Goal: Book appointment/travel/reservation

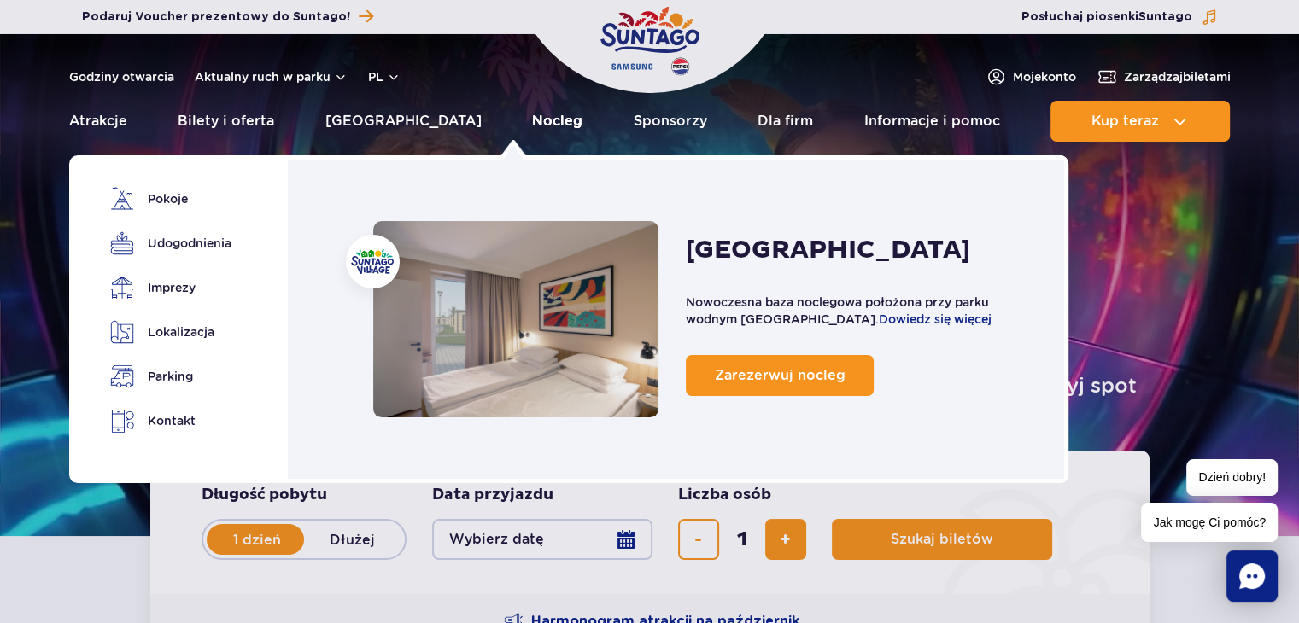
click at [532, 118] on link "Nocleg" at bounding box center [557, 121] width 50 height 41
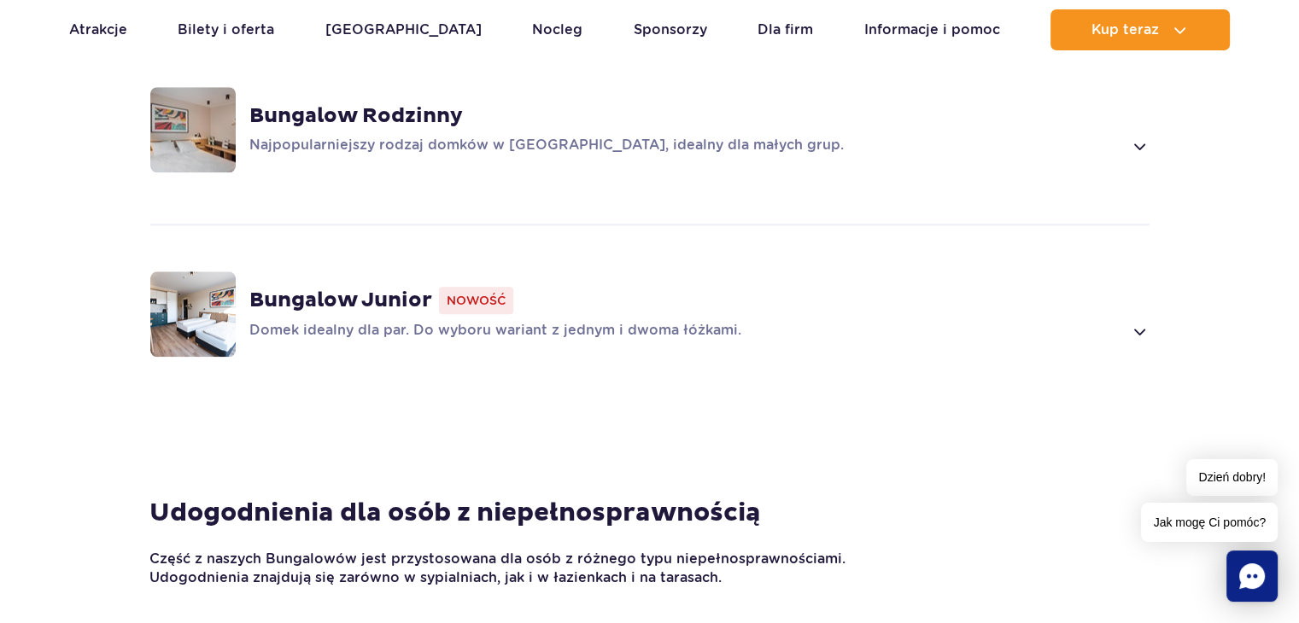
scroll to position [1623, 0]
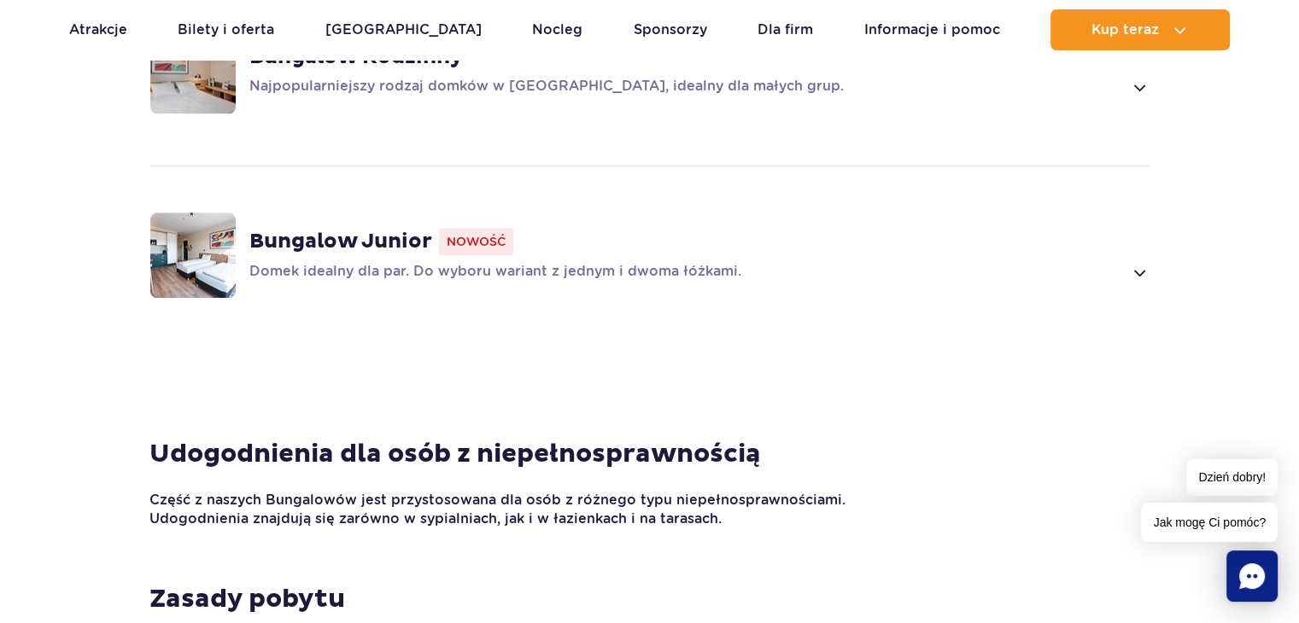
click at [319, 237] on strong "Bungalow Junior" at bounding box center [340, 242] width 183 height 26
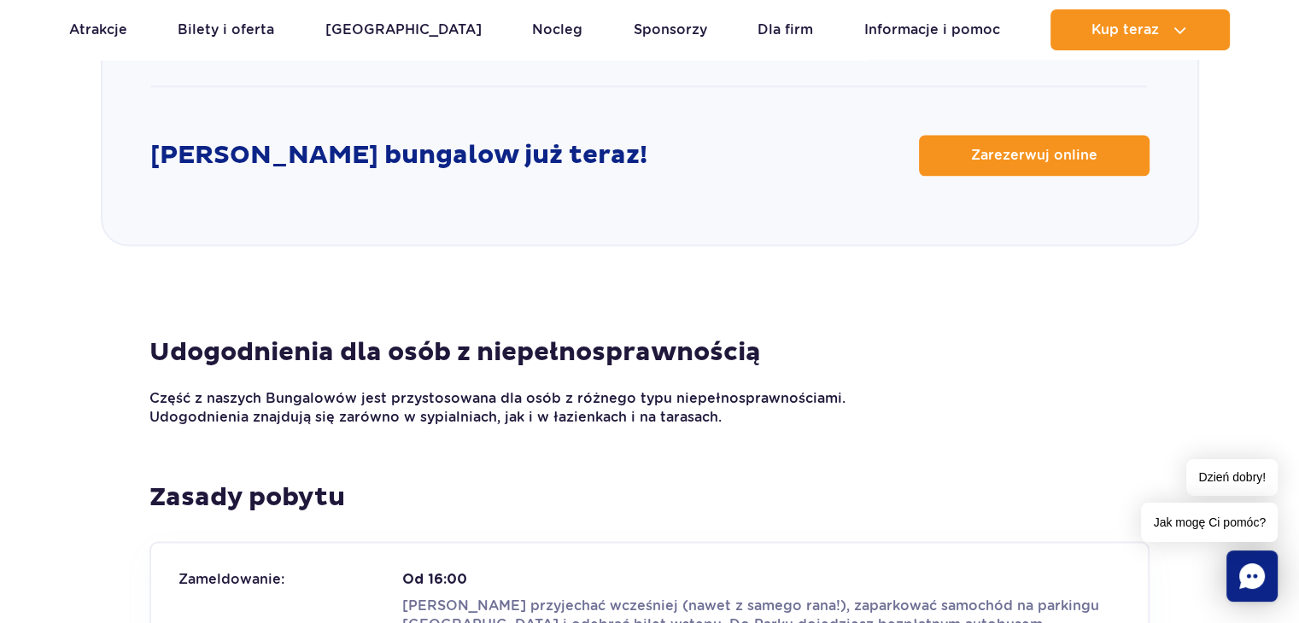
scroll to position [2474, 0]
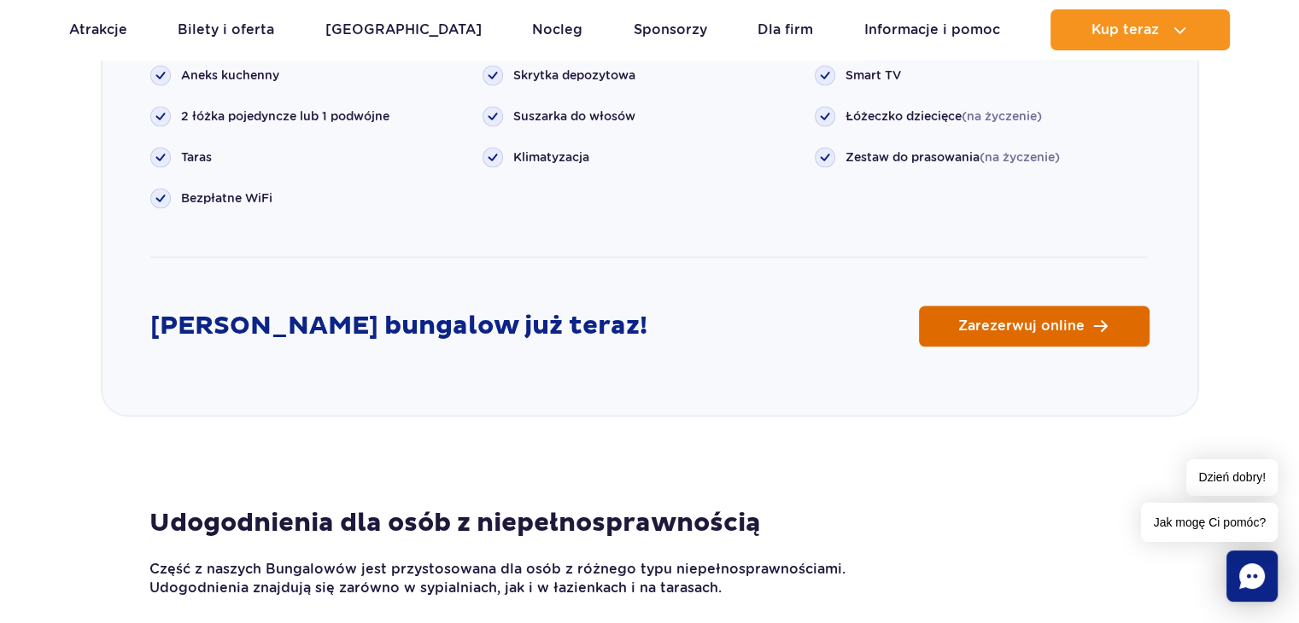
click at [1015, 319] on span "Zarezerwuj online" at bounding box center [1021, 326] width 126 height 14
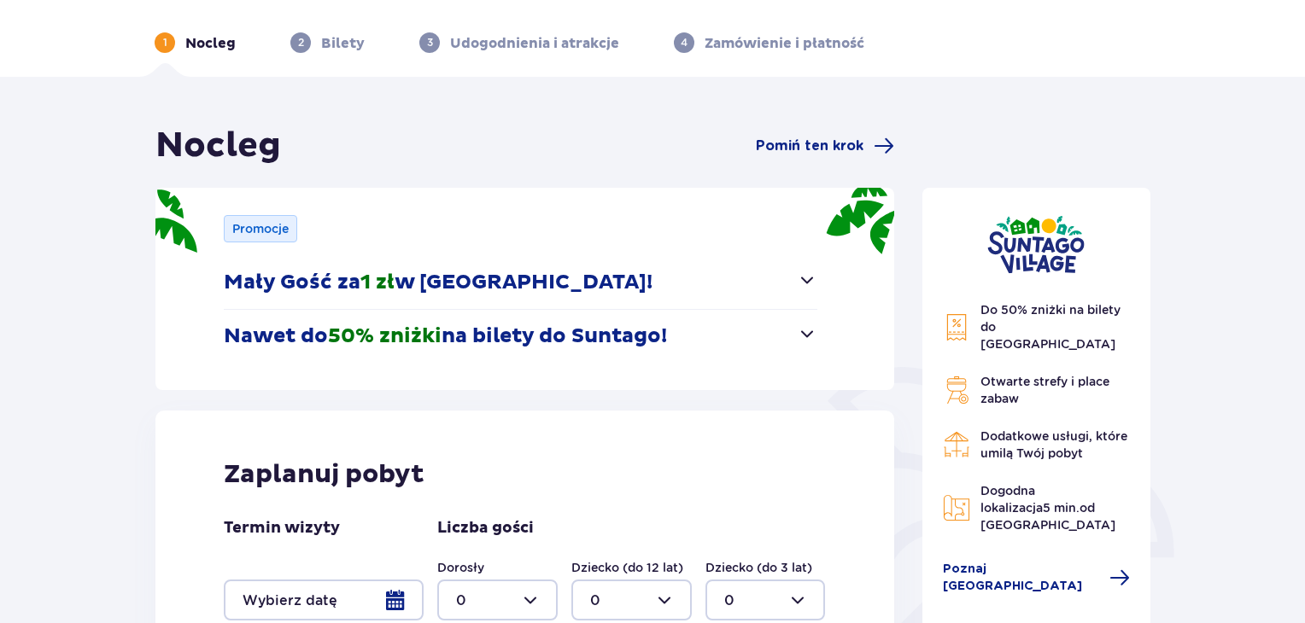
scroll to position [256, 0]
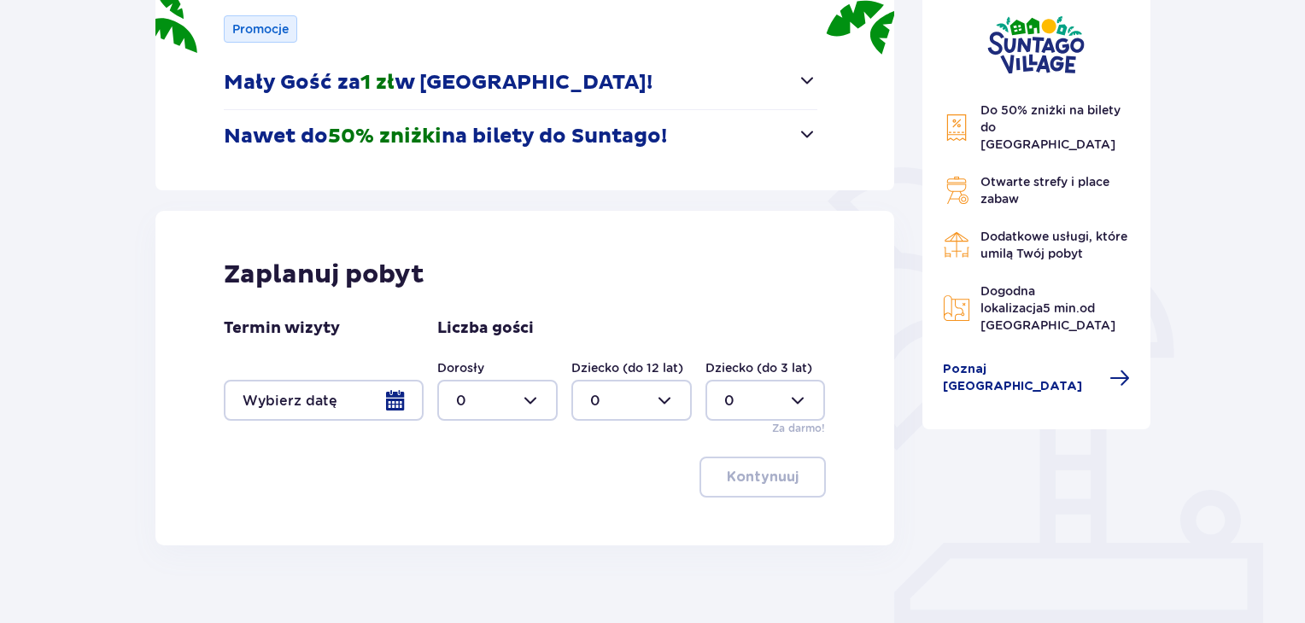
click at [393, 406] on div at bounding box center [324, 400] width 200 height 41
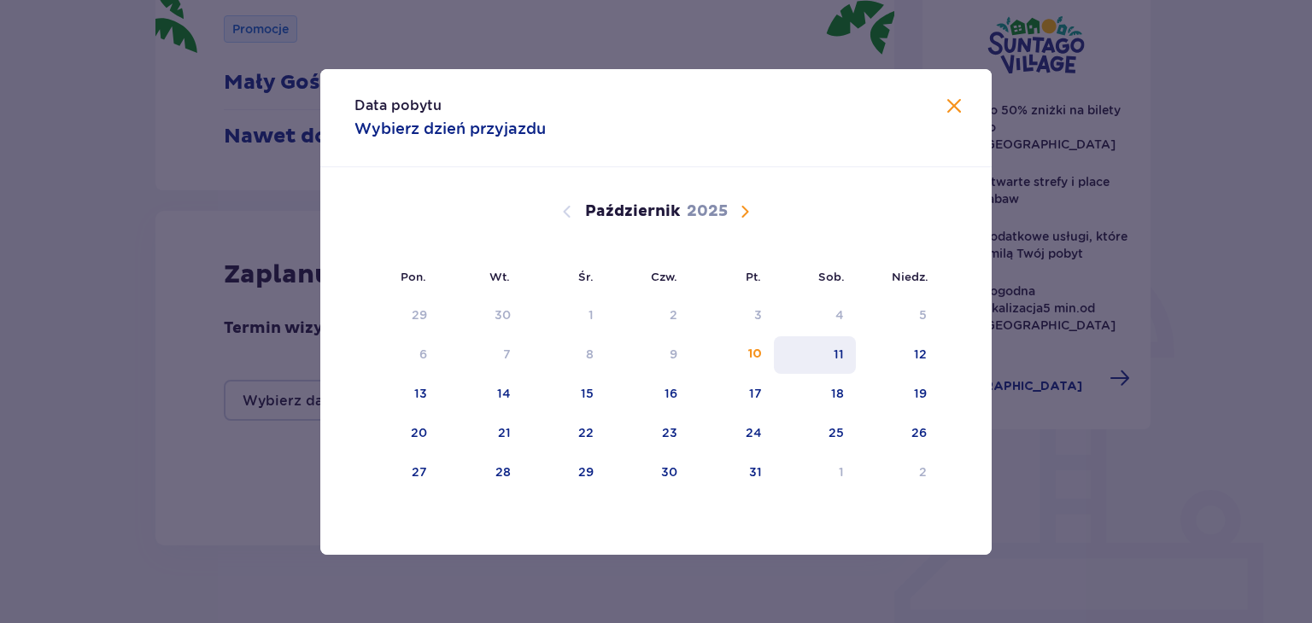
click at [836, 350] on div "11" at bounding box center [839, 354] width 10 height 17
click at [926, 353] on div "12" at bounding box center [920, 354] width 13 height 17
type input "11.10.25 - 12.10.25"
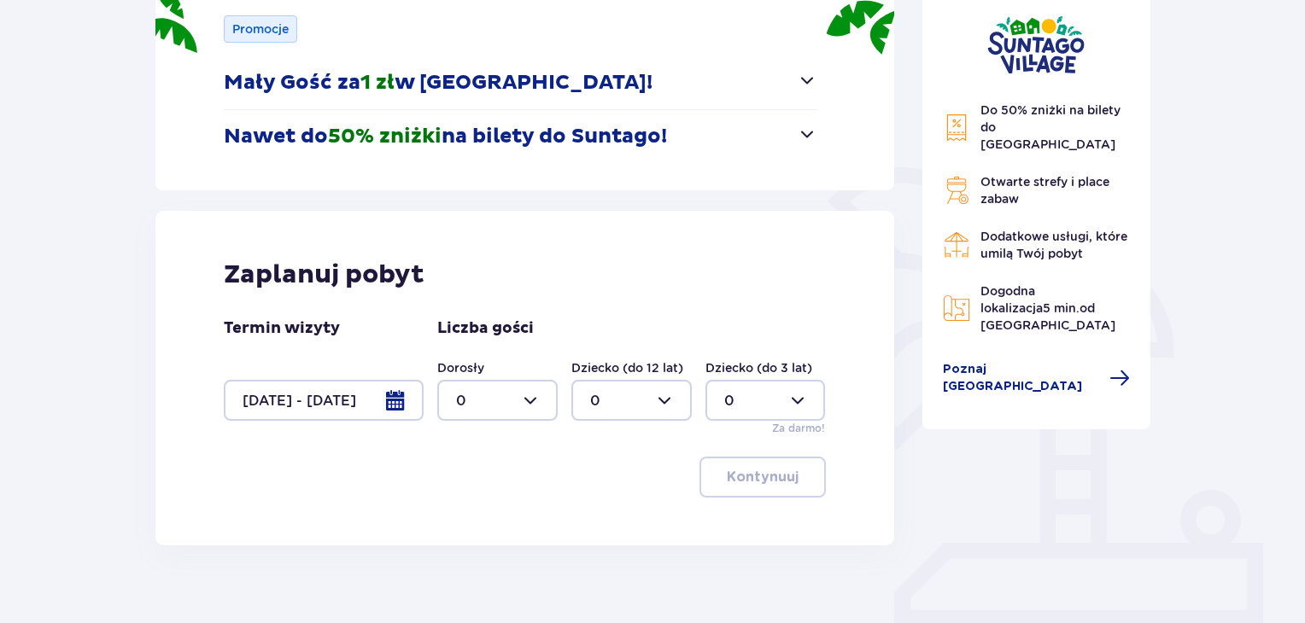
click at [524, 398] on div at bounding box center [497, 400] width 120 height 41
click at [461, 558] on p "3" at bounding box center [460, 560] width 9 height 19
type input "3"
click at [667, 393] on div at bounding box center [631, 400] width 120 height 41
click at [588, 483] on span "1" at bounding box center [631, 489] width 117 height 36
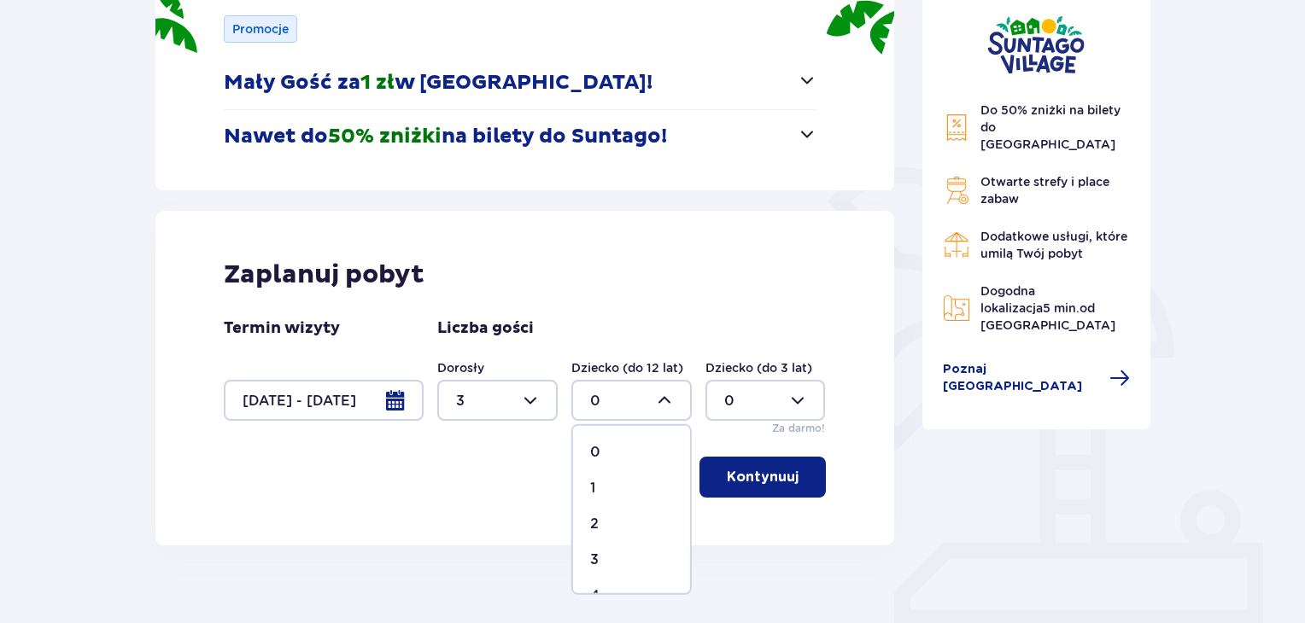
type input "1"
click at [752, 481] on p "Kontynuuj" at bounding box center [763, 477] width 72 height 19
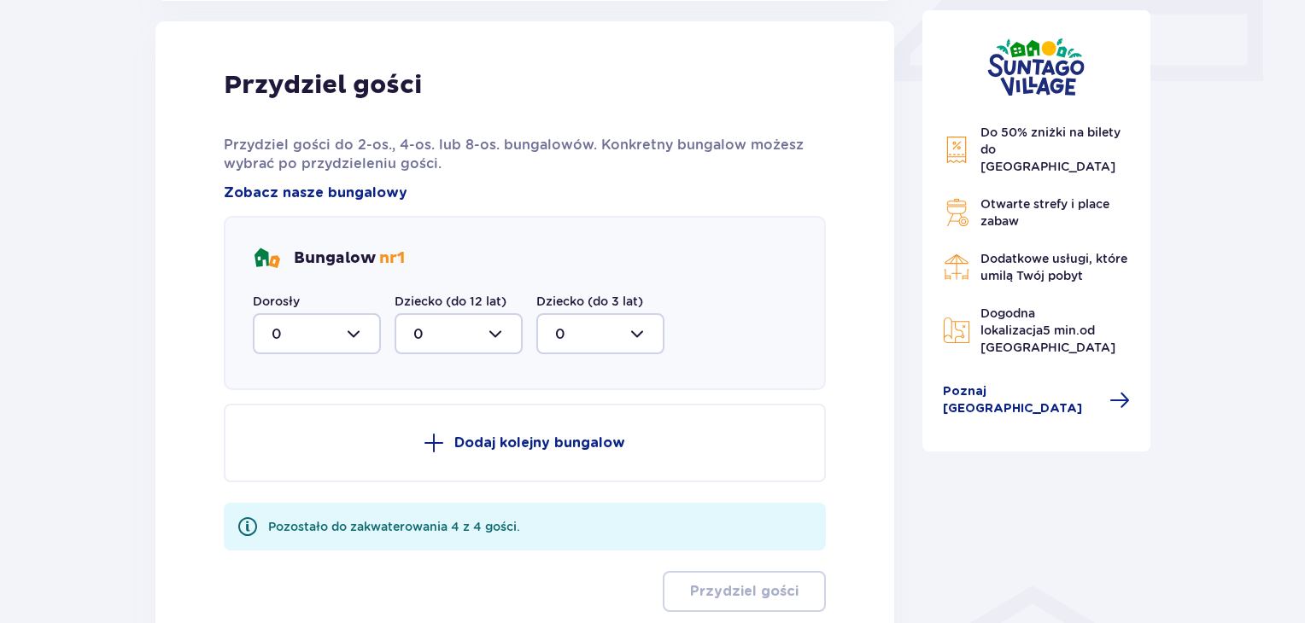
scroll to position [887, 0]
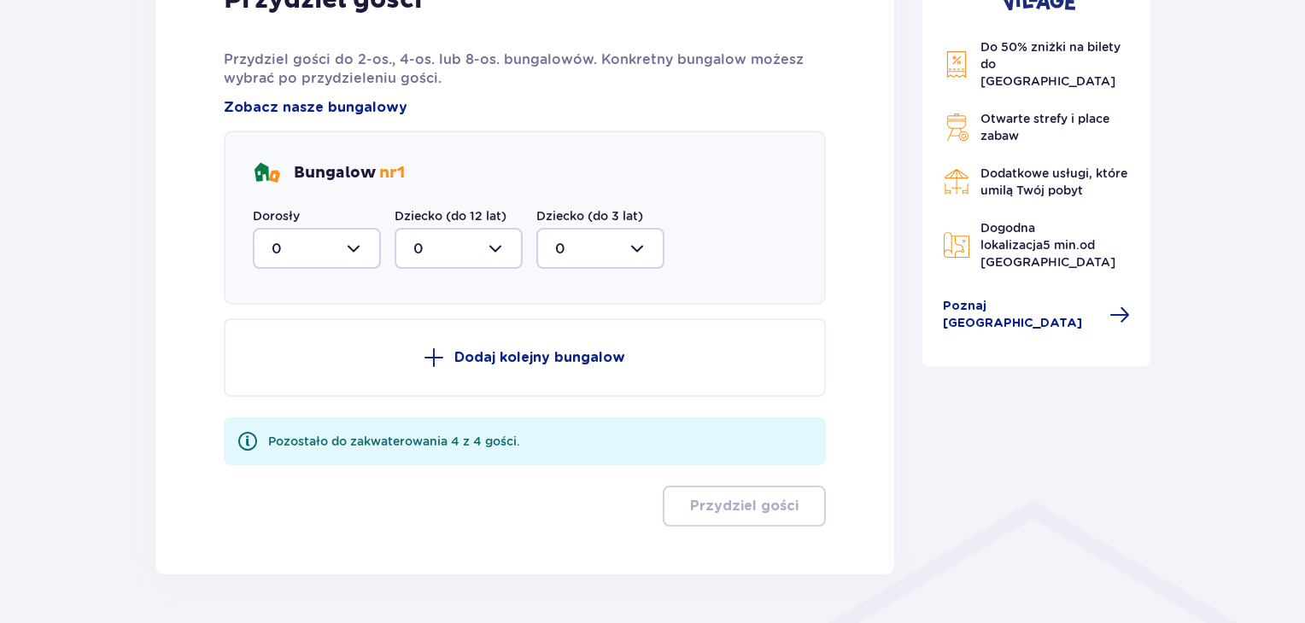
click at [351, 241] on div at bounding box center [317, 248] width 128 height 41
click at [276, 369] on p "2" at bounding box center [276, 372] width 9 height 19
type input "2"
click at [536, 354] on p "Dodaj kolejny bungalow" at bounding box center [539, 357] width 171 height 19
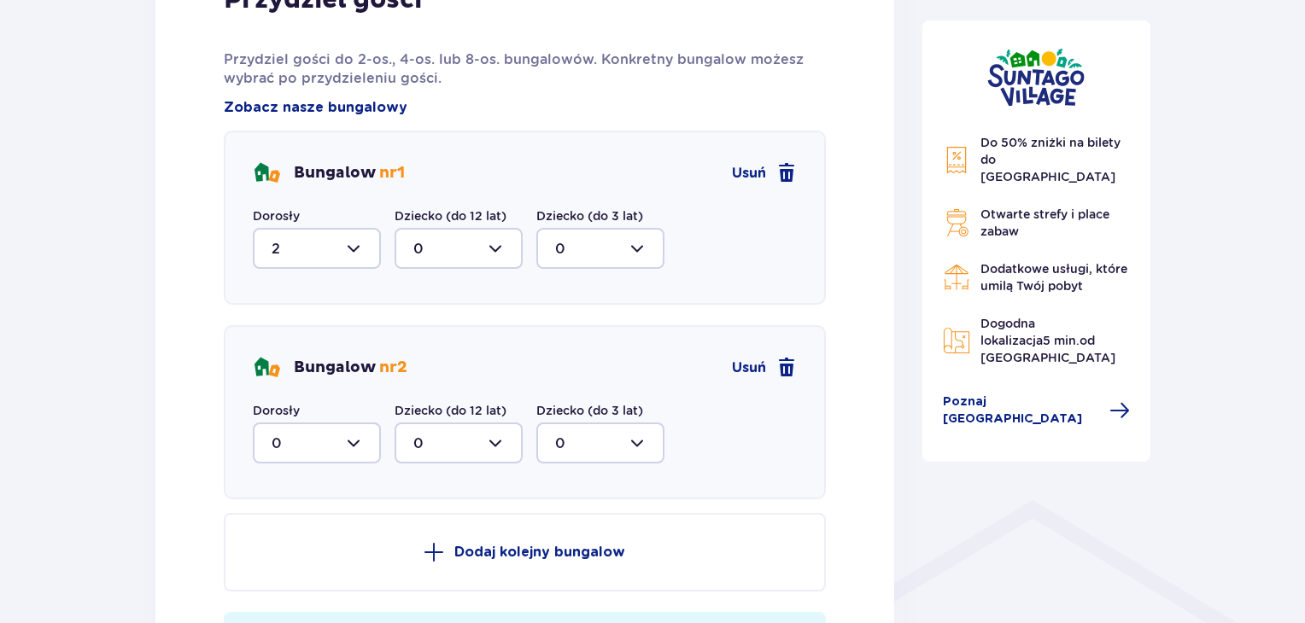
click at [358, 441] on div at bounding box center [317, 443] width 128 height 41
click at [274, 530] on p "1" at bounding box center [274, 531] width 5 height 19
type input "1"
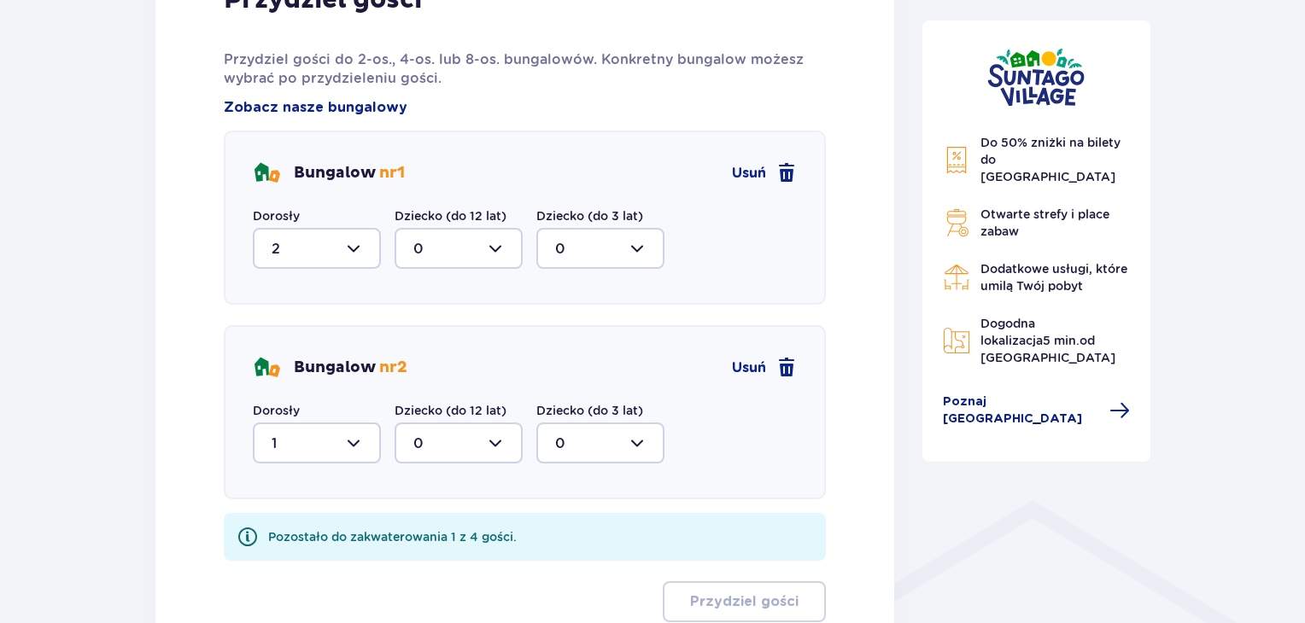
click at [500, 444] on div at bounding box center [459, 443] width 128 height 41
click at [424, 527] on div "1" at bounding box center [458, 531] width 91 height 19
type input "1"
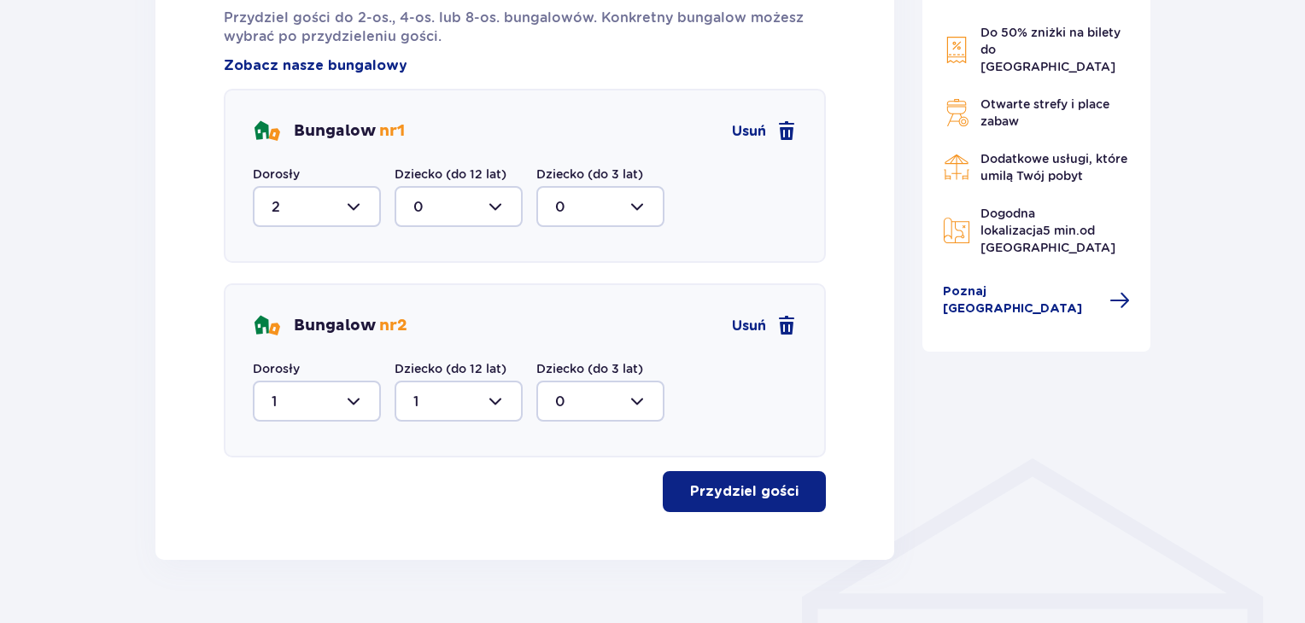
scroll to position [966, 0]
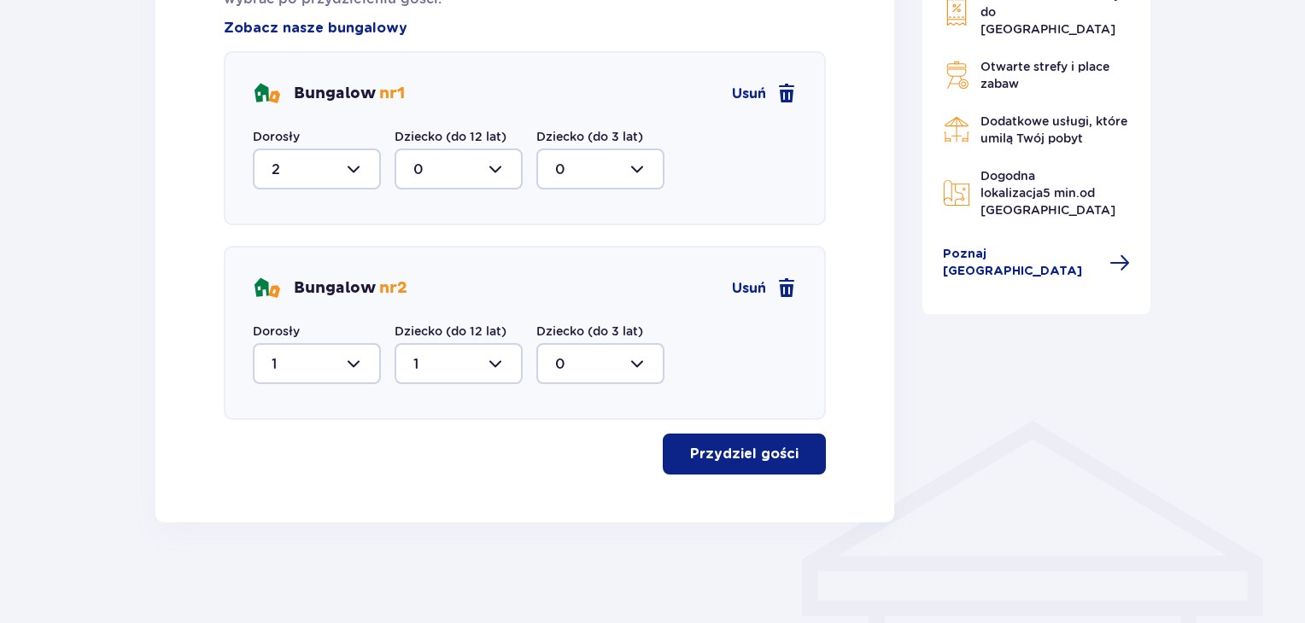
click at [720, 448] on p "Przydziel gości" at bounding box center [744, 454] width 108 height 19
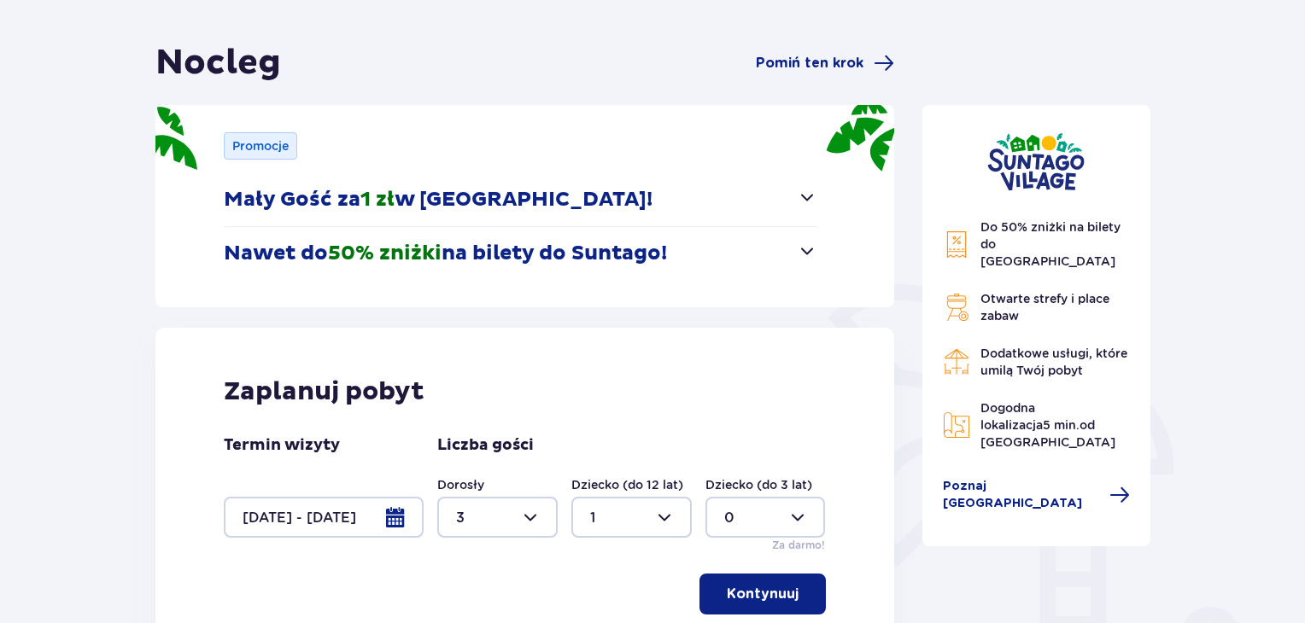
scroll to position [237, 0]
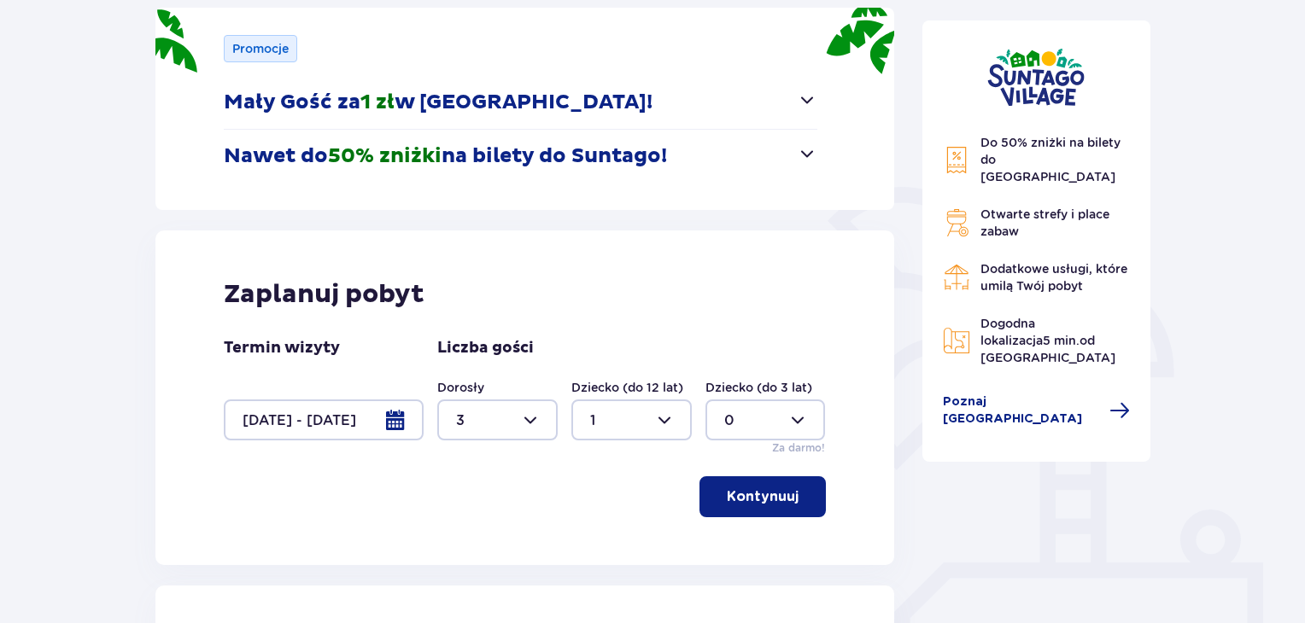
click at [396, 418] on div at bounding box center [324, 420] width 200 height 41
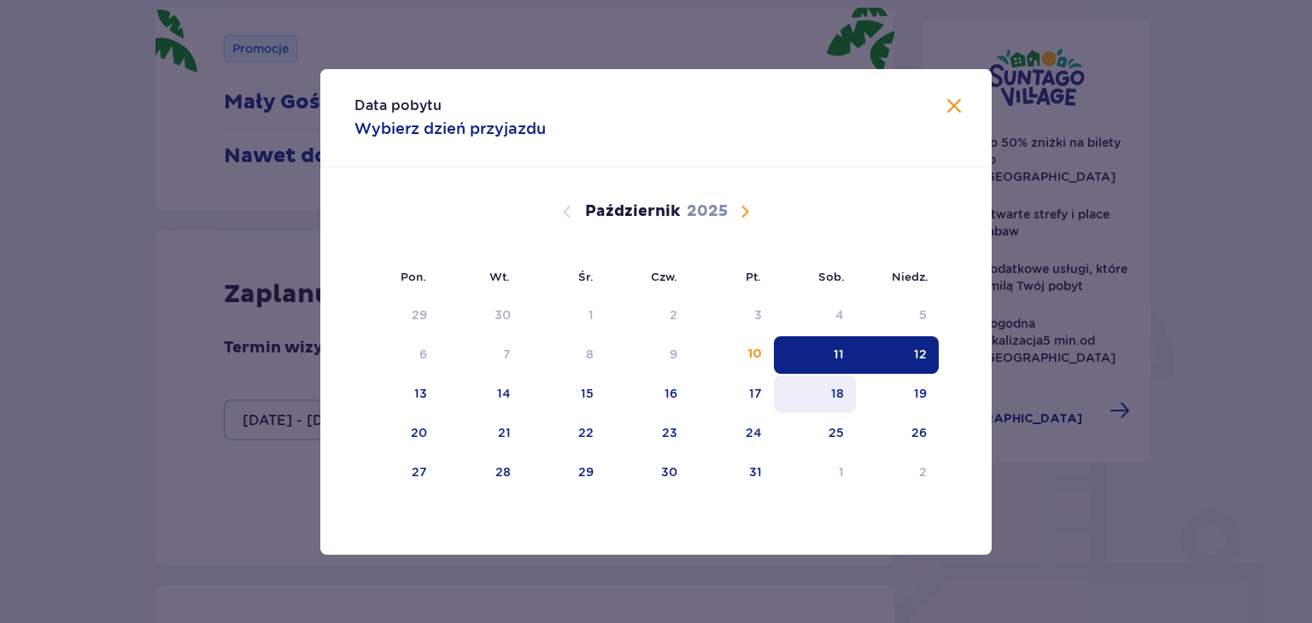
click at [840, 390] on div "18" at bounding box center [837, 393] width 13 height 17
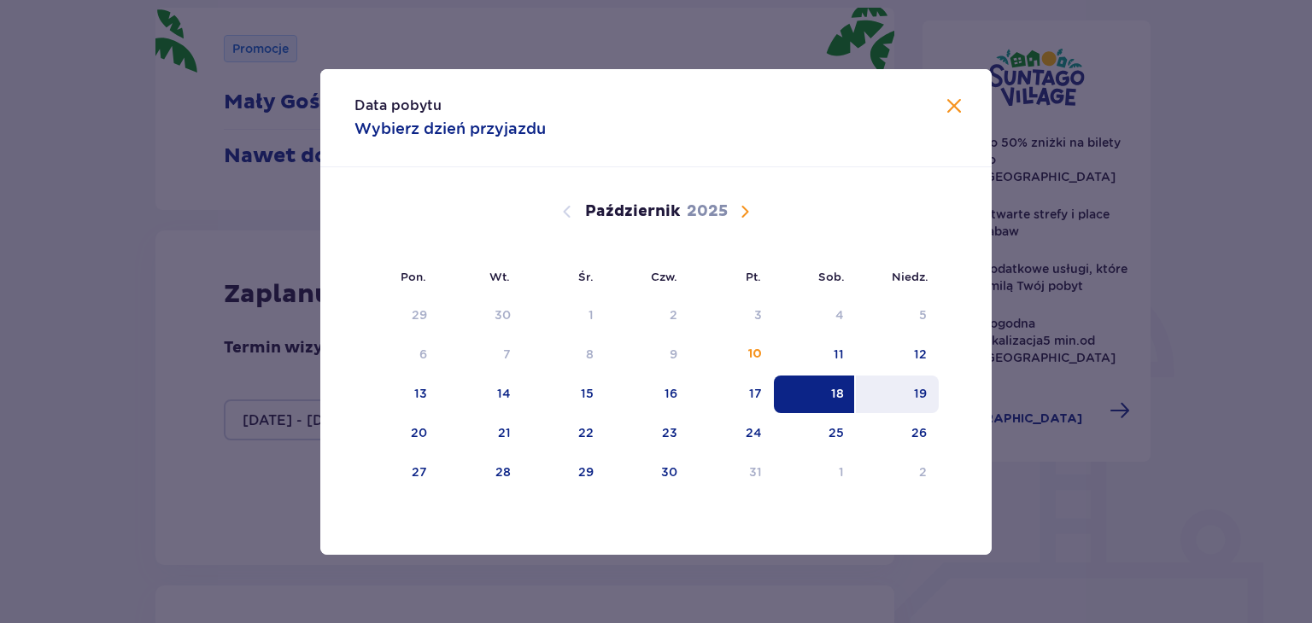
click at [926, 394] on div "19" at bounding box center [920, 393] width 13 height 17
type input "18.10.25 - 19.10.25"
type input "0"
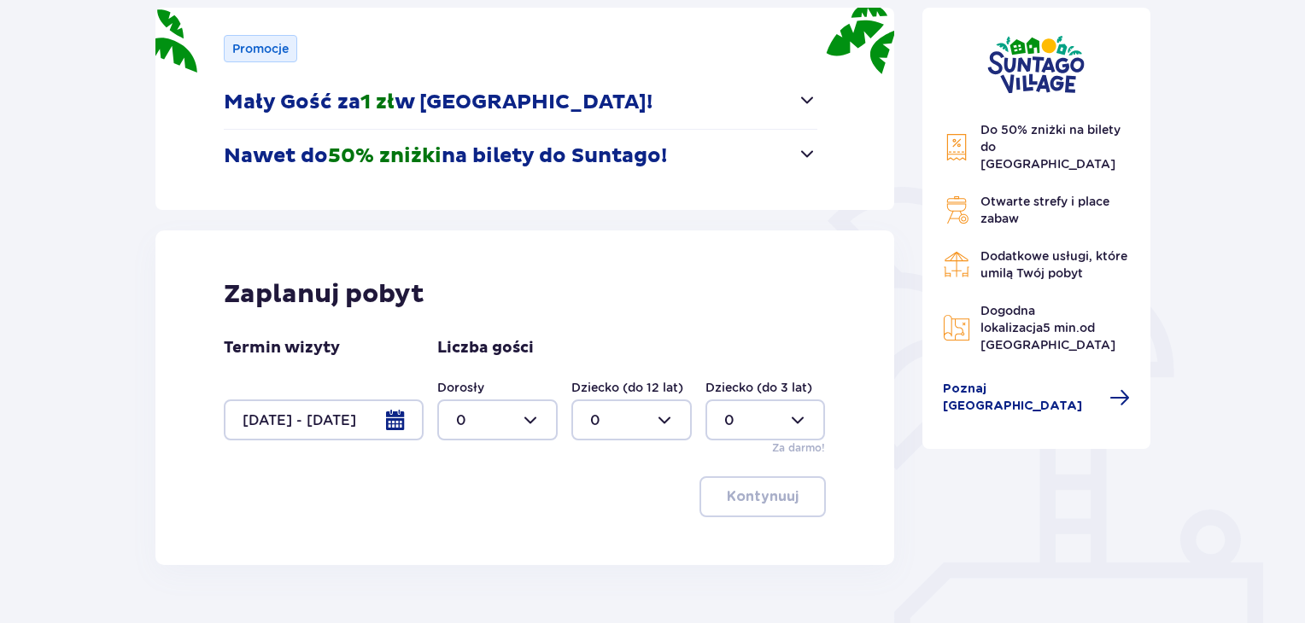
click at [531, 421] on div at bounding box center [497, 420] width 120 height 41
click at [459, 573] on p "3" at bounding box center [460, 580] width 9 height 19
type input "3"
click at [666, 413] on div at bounding box center [631, 420] width 120 height 41
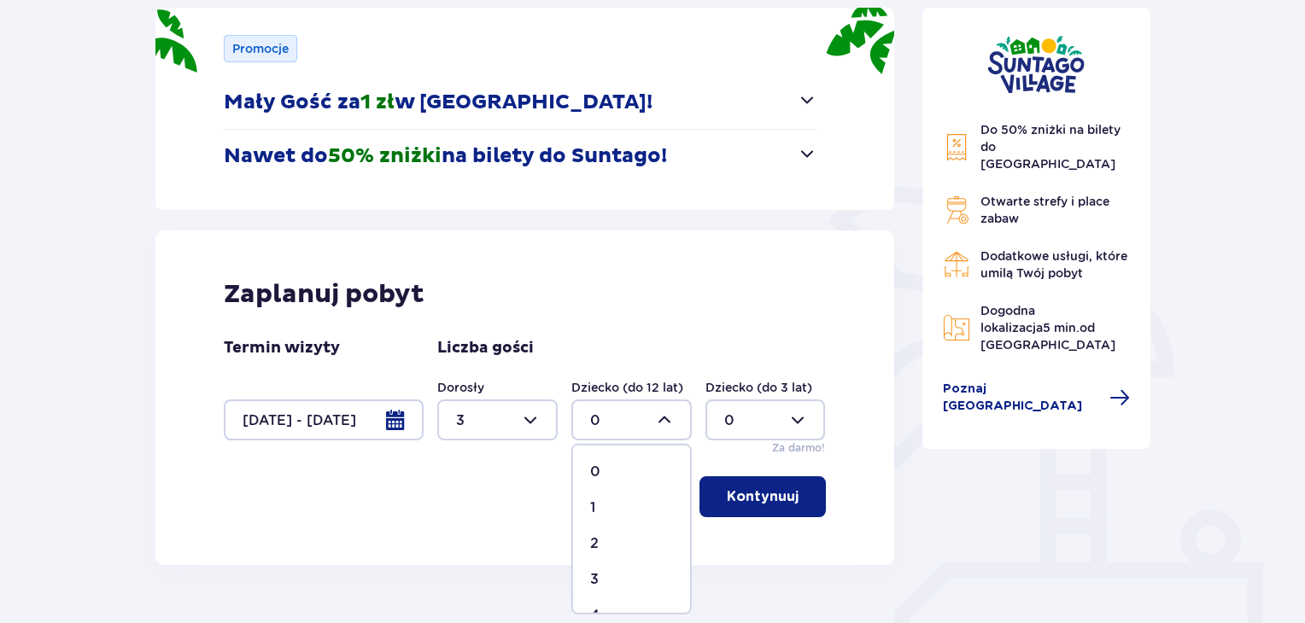
click at [592, 505] on p "1" at bounding box center [592, 508] width 5 height 19
type input "1"
click at [748, 495] on p "Kontynuuj" at bounding box center [763, 497] width 72 height 19
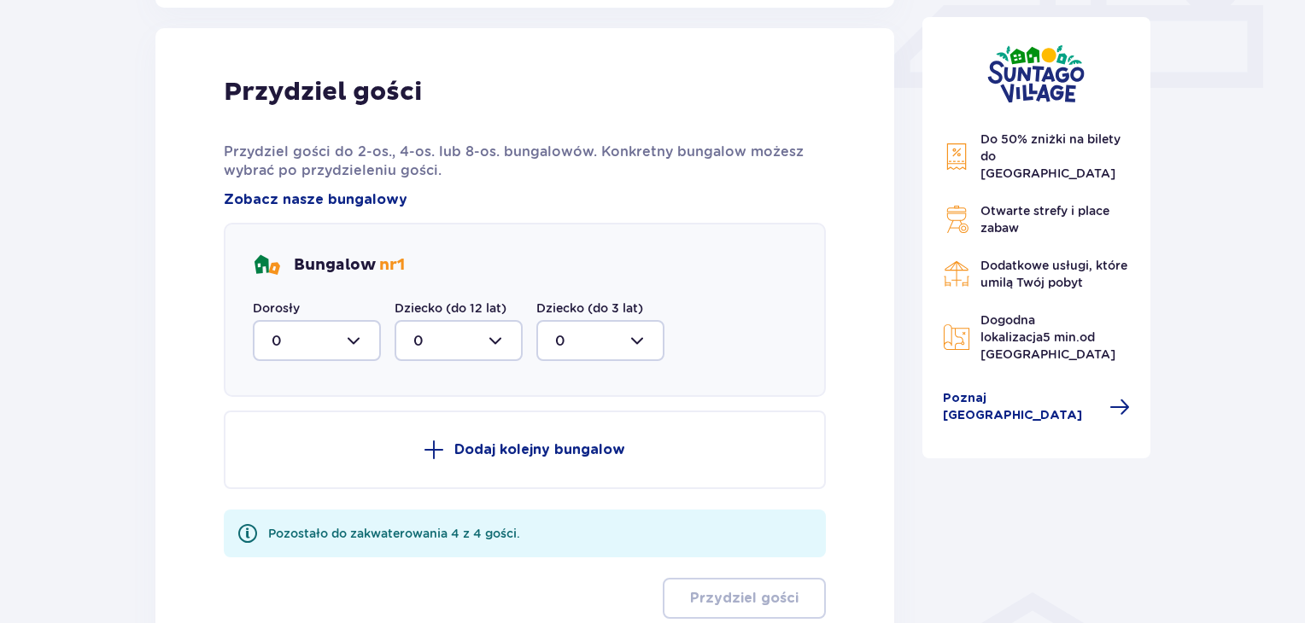
scroll to position [801, 0]
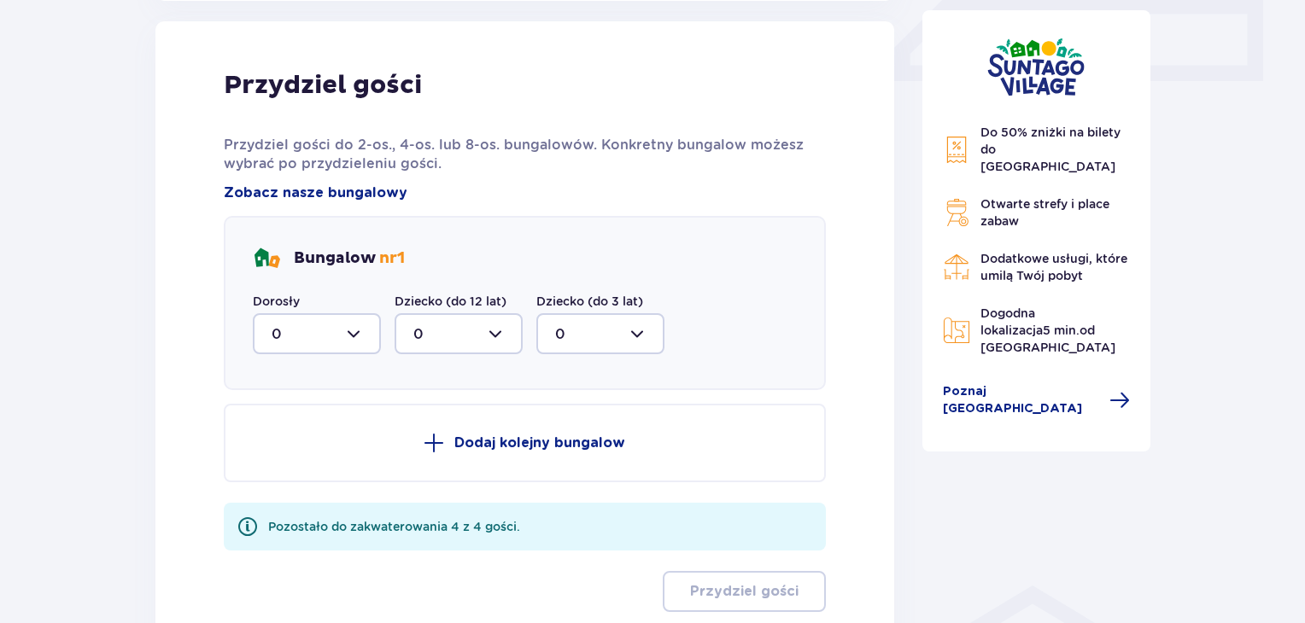
click at [359, 326] on div at bounding box center [317, 333] width 128 height 41
click at [273, 451] on p "2" at bounding box center [276, 457] width 9 height 19
type input "2"
click at [492, 331] on div at bounding box center [459, 333] width 128 height 41
click at [738, 336] on div "Bungalow nr 1 Dorosły 2 Dziecko (do 12 lat) 0 0 1 Dziecko (do 3 lat) 0" at bounding box center [525, 303] width 602 height 174
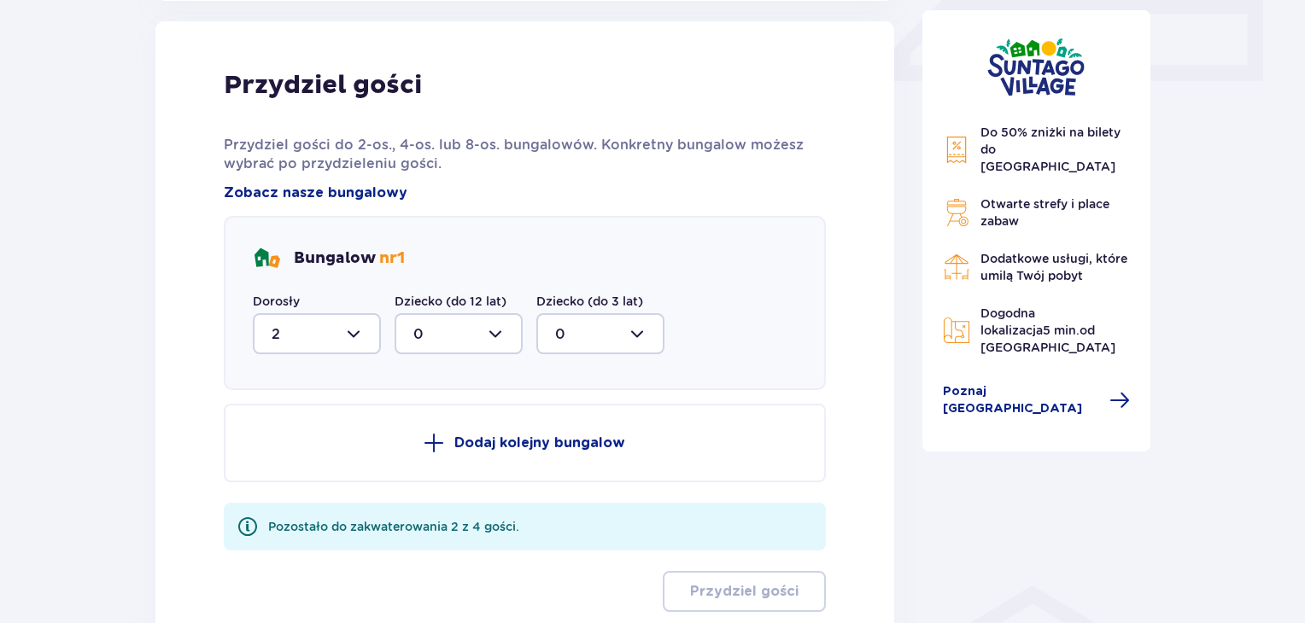
click at [497, 435] on p "Dodaj kolejny bungalow" at bounding box center [539, 443] width 171 height 19
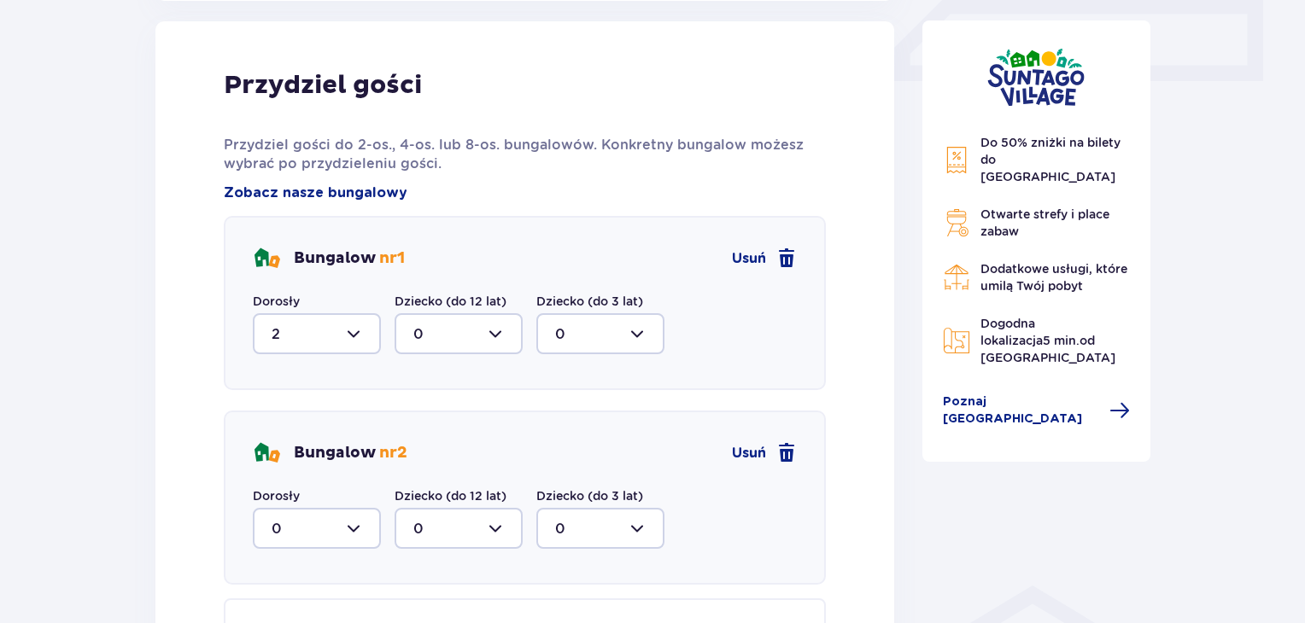
click at [352, 523] on div at bounding box center [317, 528] width 128 height 41
click at [267, 472] on span "1" at bounding box center [317, 477] width 125 height 36
type input "1"
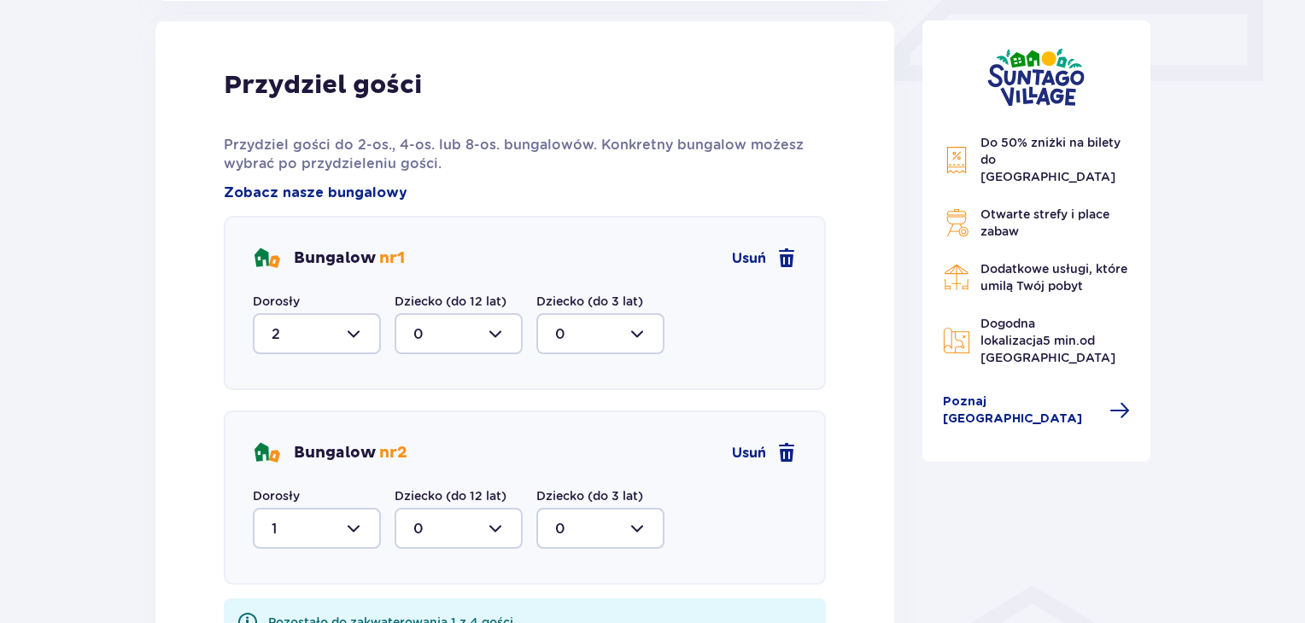
click at [502, 531] on div at bounding box center [459, 528] width 128 height 41
click at [417, 473] on p "1" at bounding box center [415, 476] width 5 height 19
type input "1"
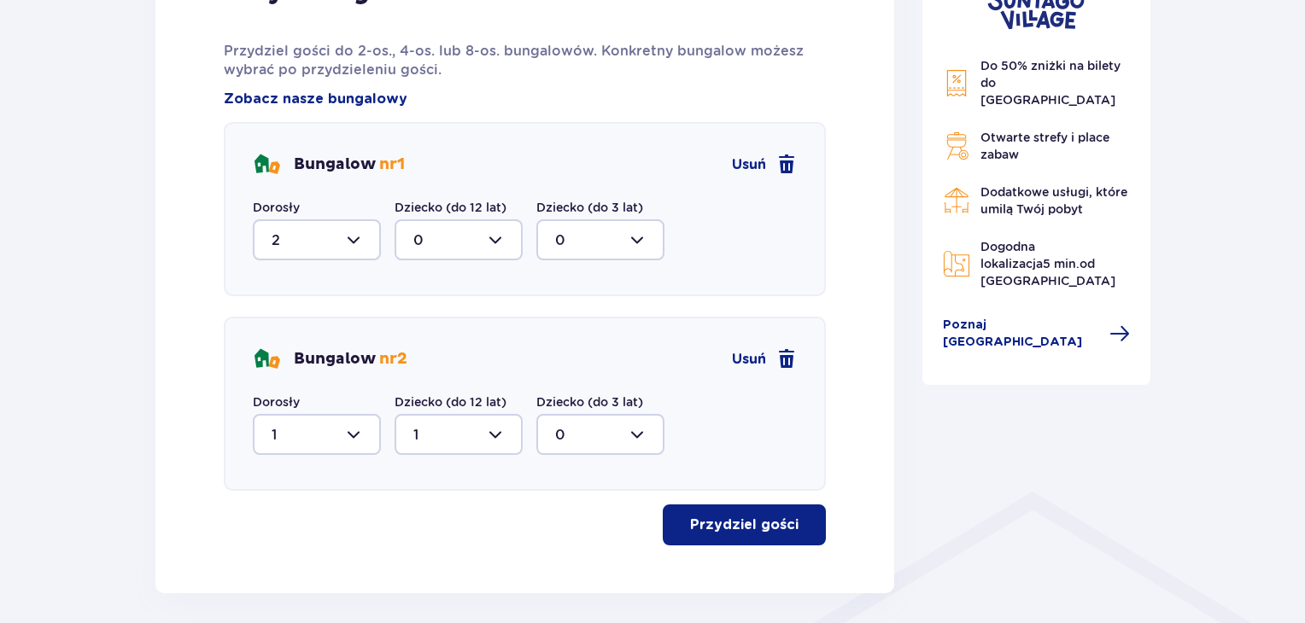
scroll to position [966, 0]
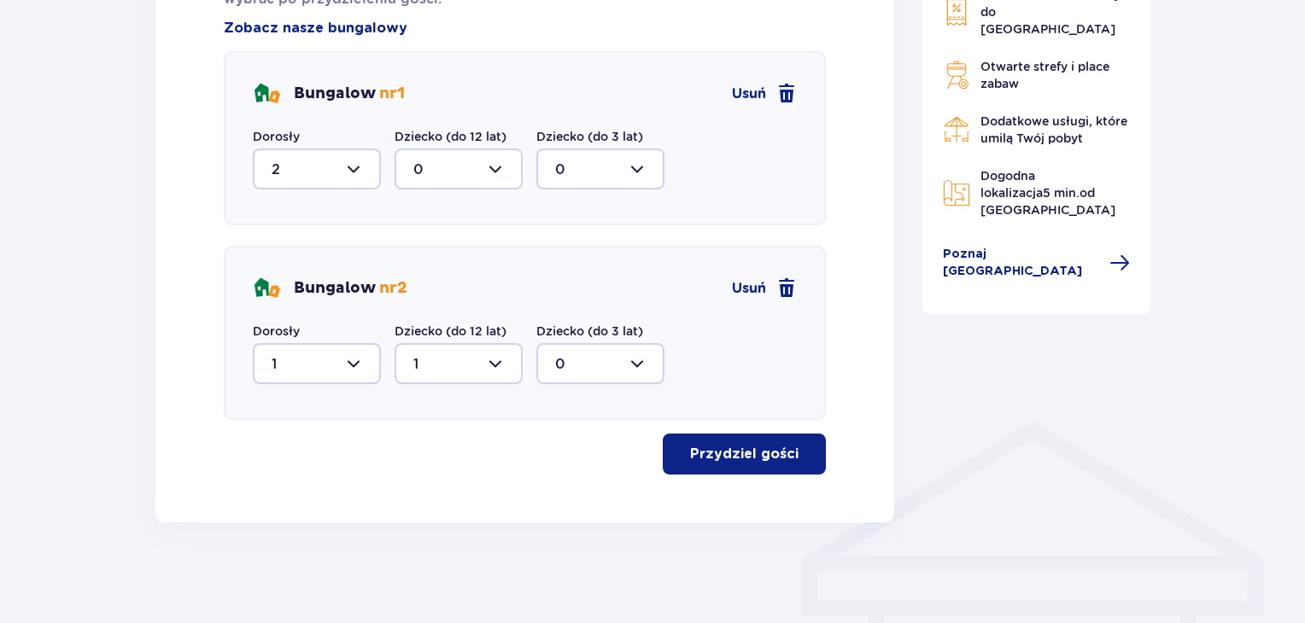
click at [740, 449] on p "Przydziel gości" at bounding box center [744, 454] width 108 height 19
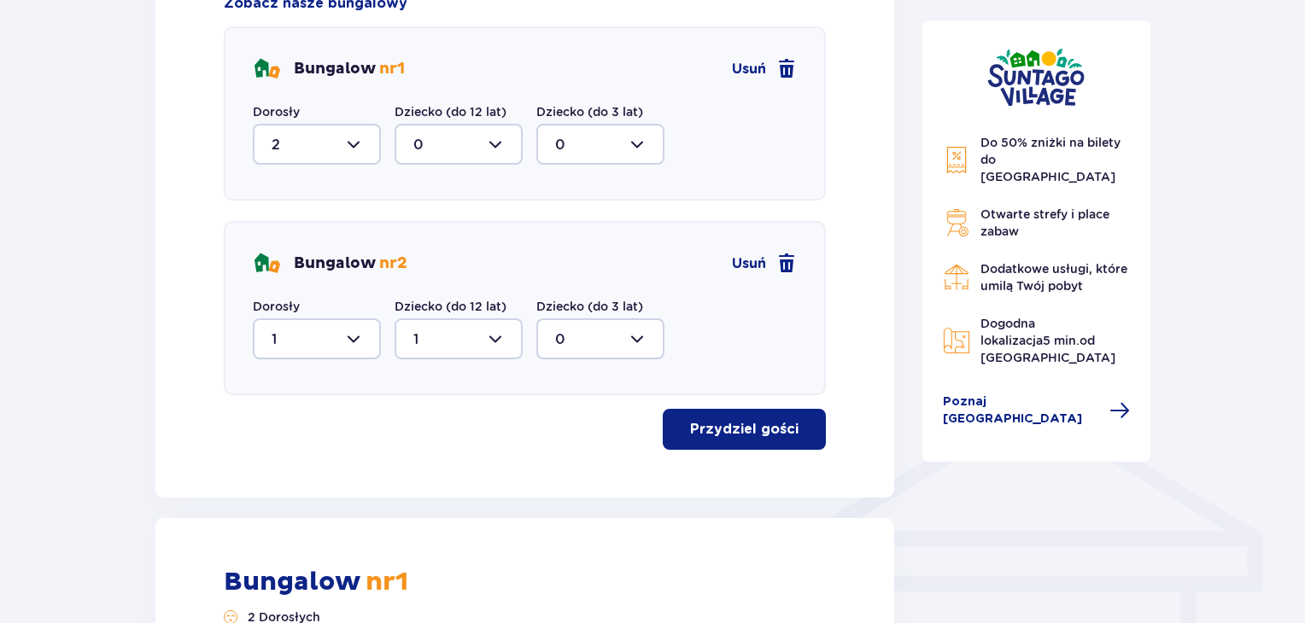
scroll to position [962, 0]
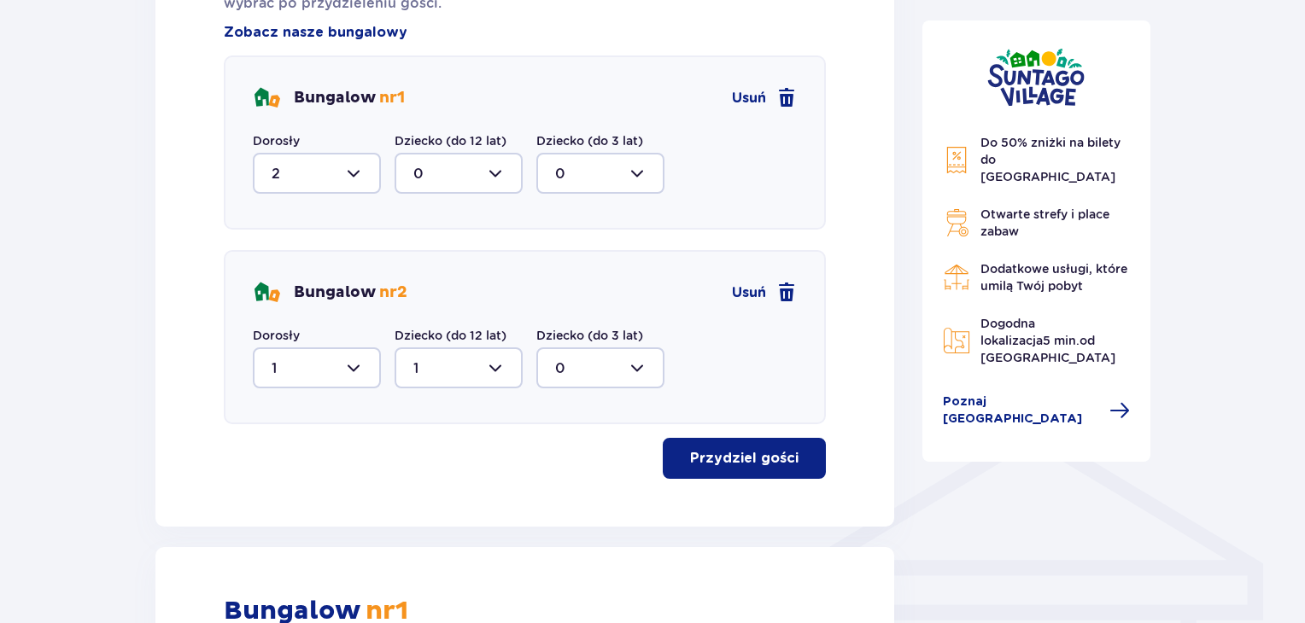
click at [743, 459] on p "Przydziel gości" at bounding box center [744, 458] width 108 height 19
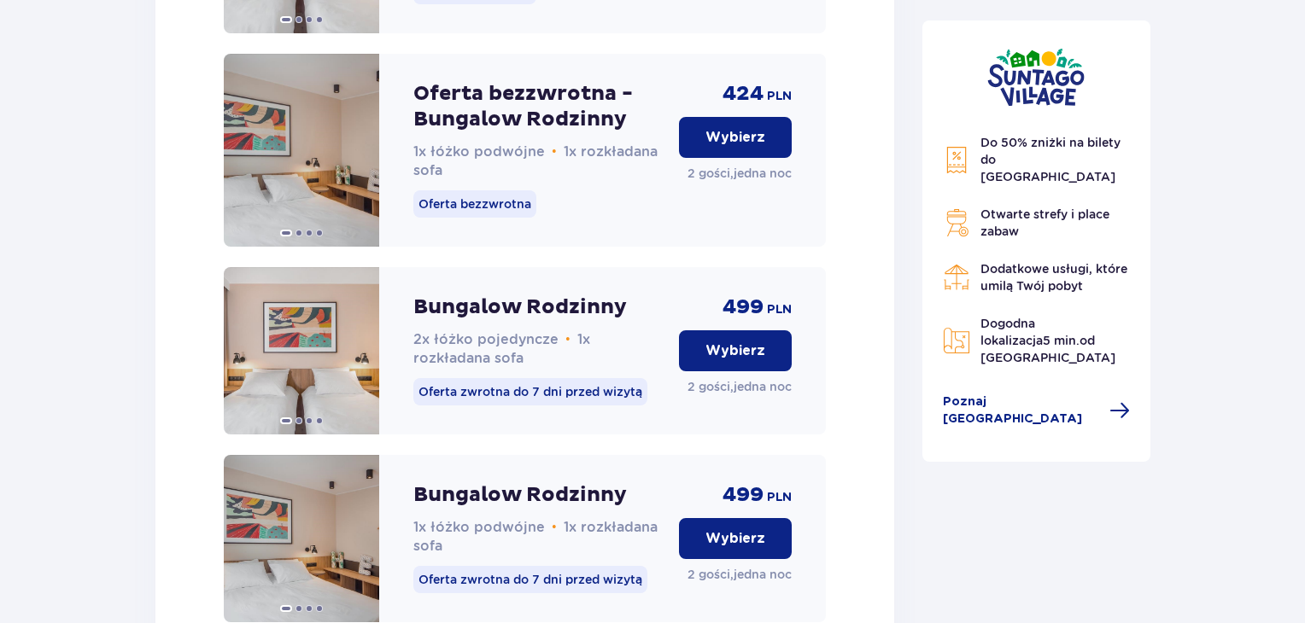
scroll to position [1389, 0]
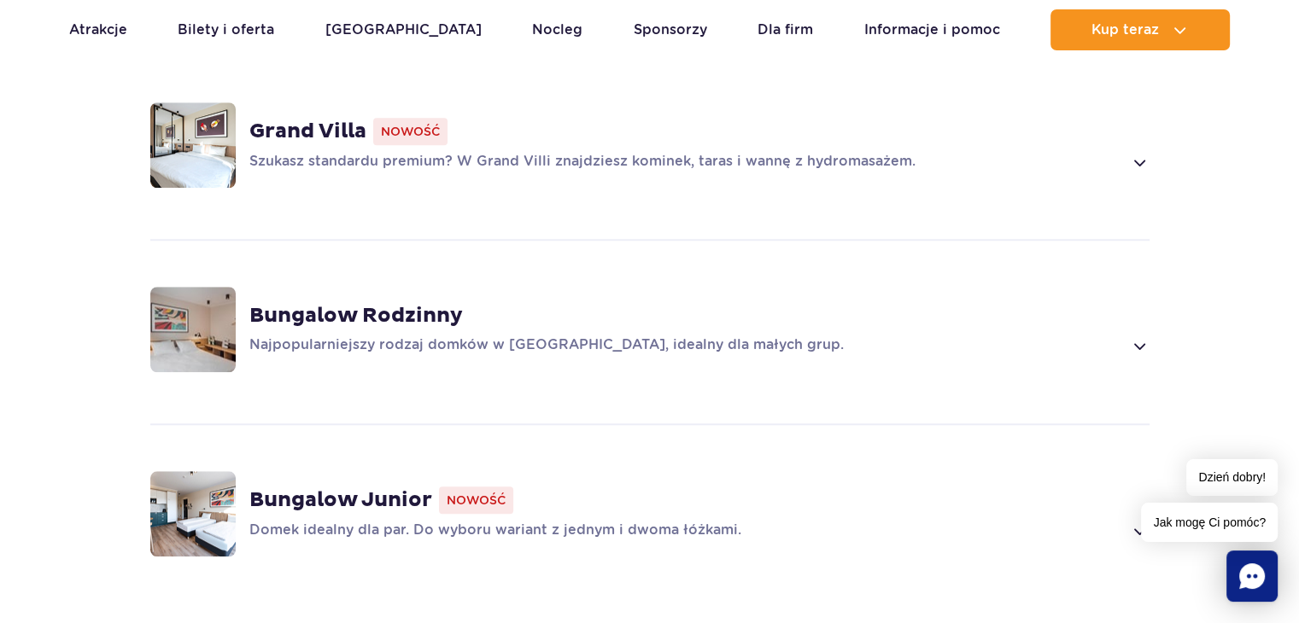
scroll to position [1449, 0]
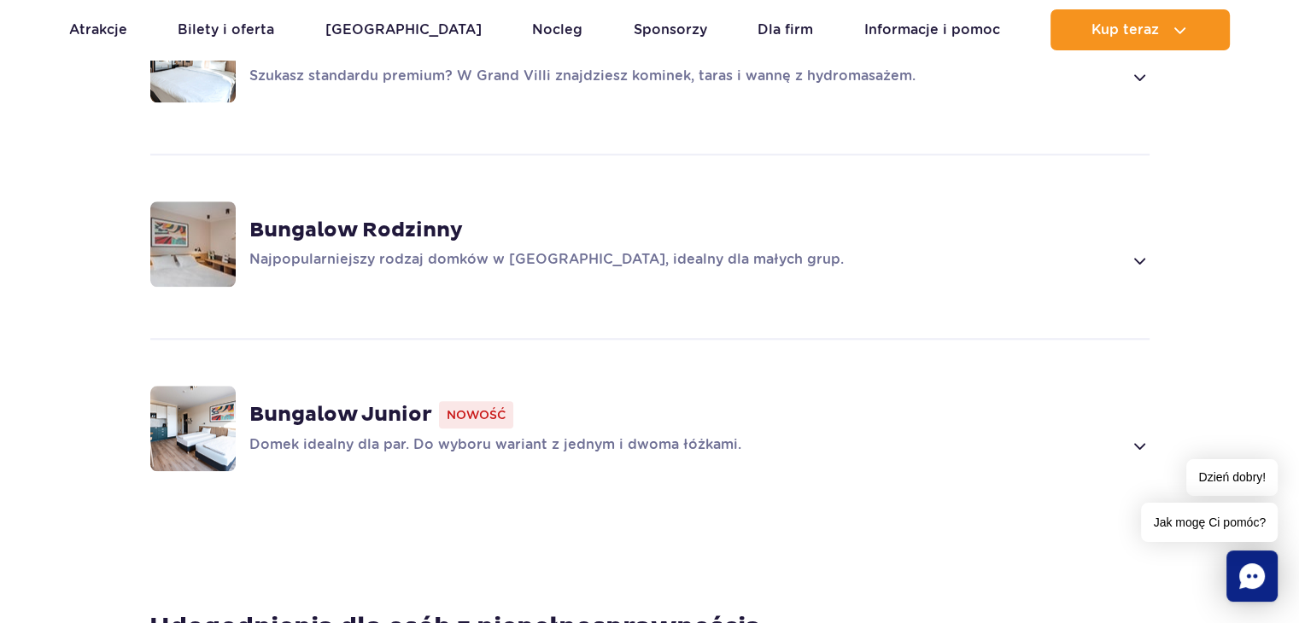
click at [345, 407] on strong "Bungalow Junior" at bounding box center [340, 415] width 183 height 26
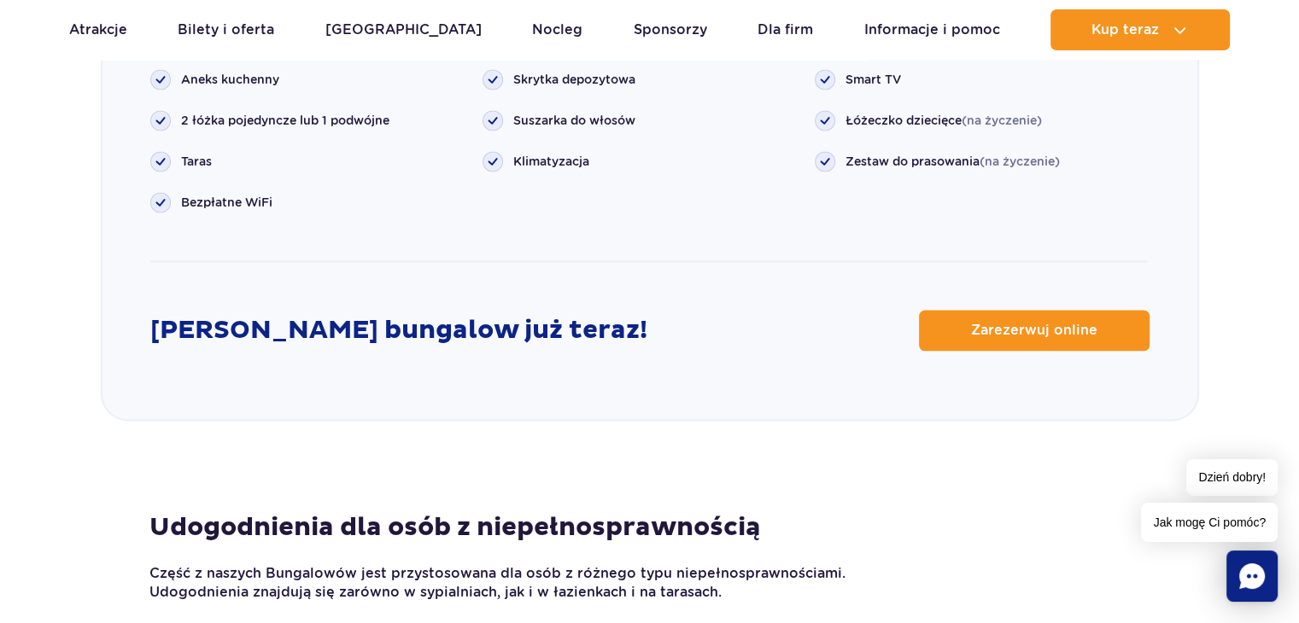
scroll to position [2474, 0]
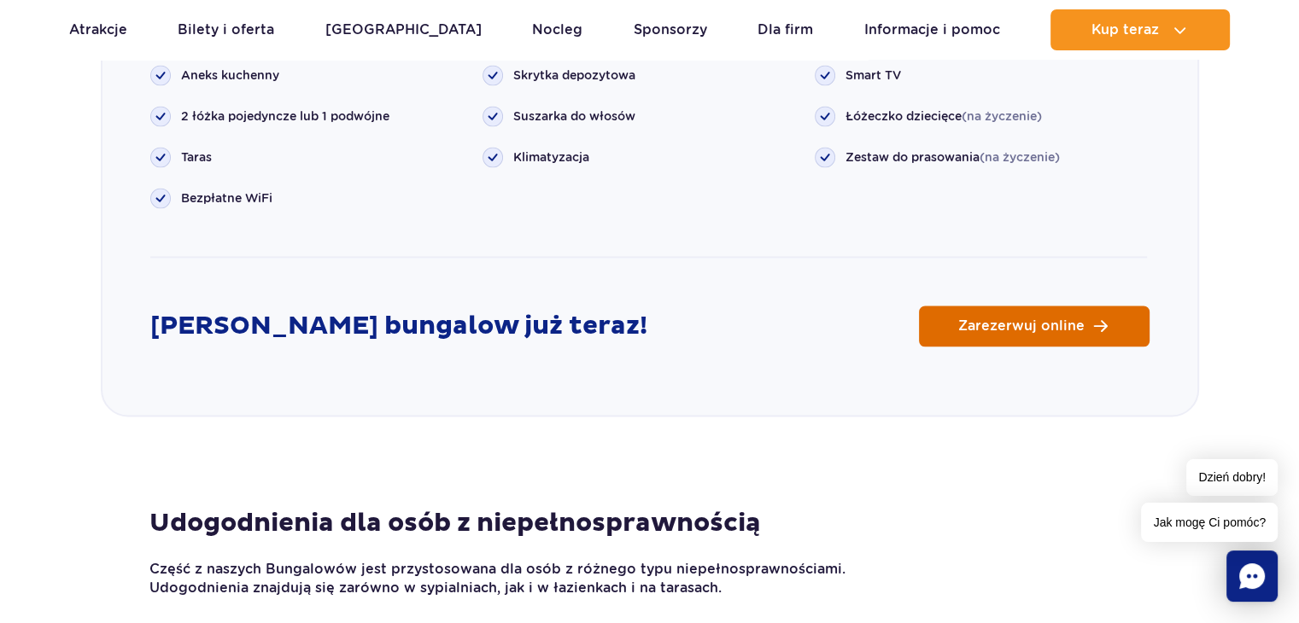
click at [1035, 325] on span "Zarezerwuj online" at bounding box center [1021, 326] width 126 height 14
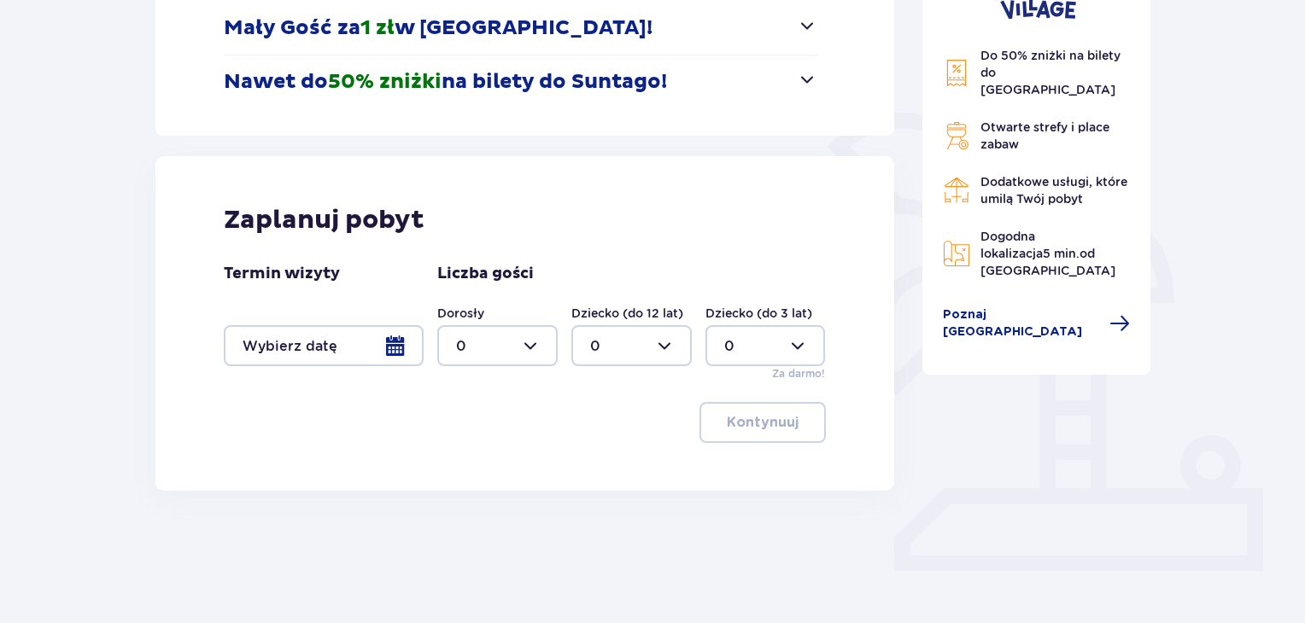
scroll to position [325, 0]
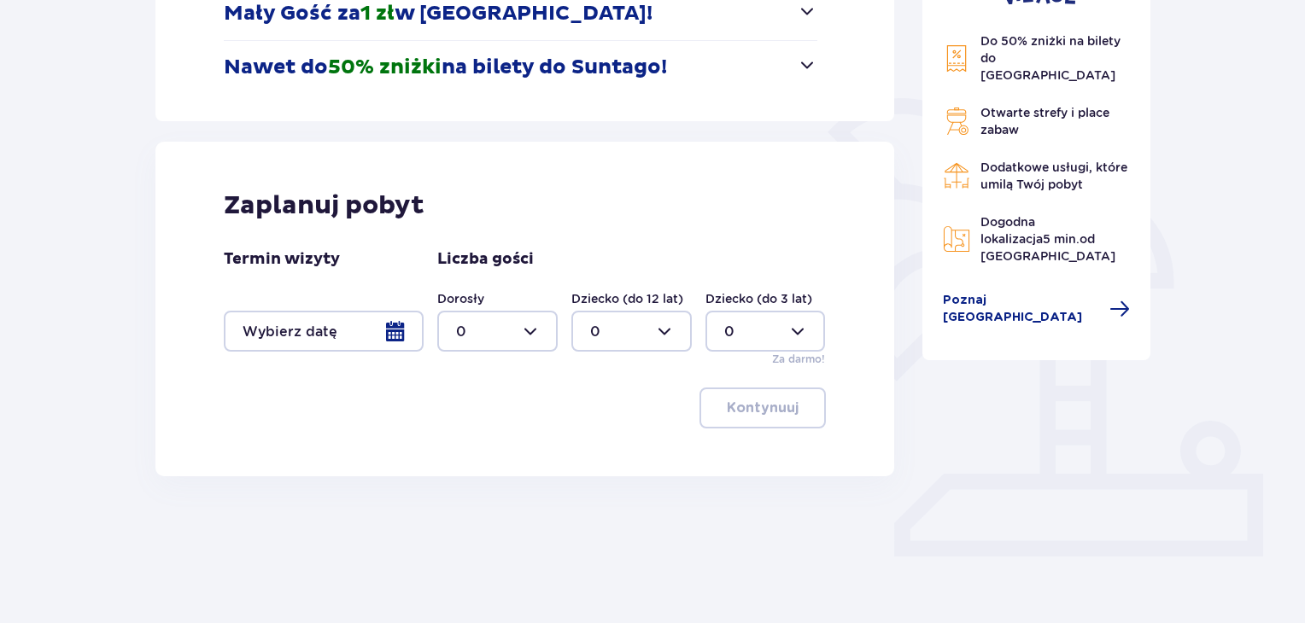
click at [401, 333] on div at bounding box center [324, 331] width 200 height 41
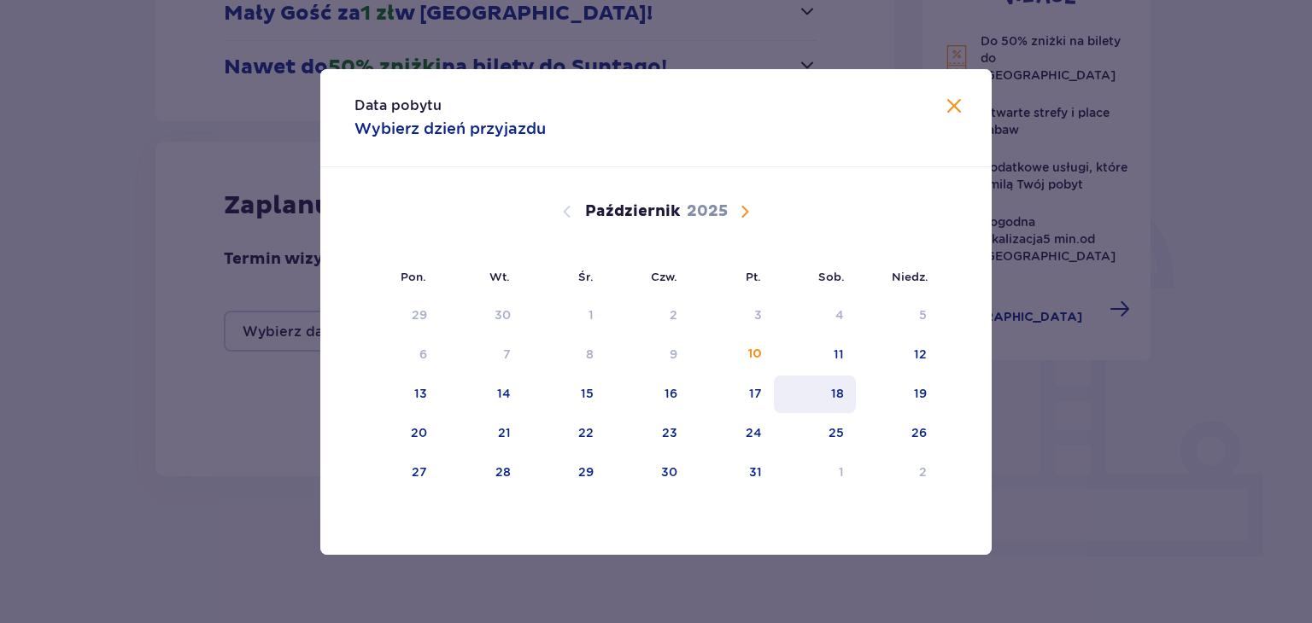
click at [840, 392] on div "18" at bounding box center [837, 393] width 13 height 17
click at [920, 390] on div "19" at bounding box center [920, 393] width 13 height 17
type input "18.10.25 - 19.10.25"
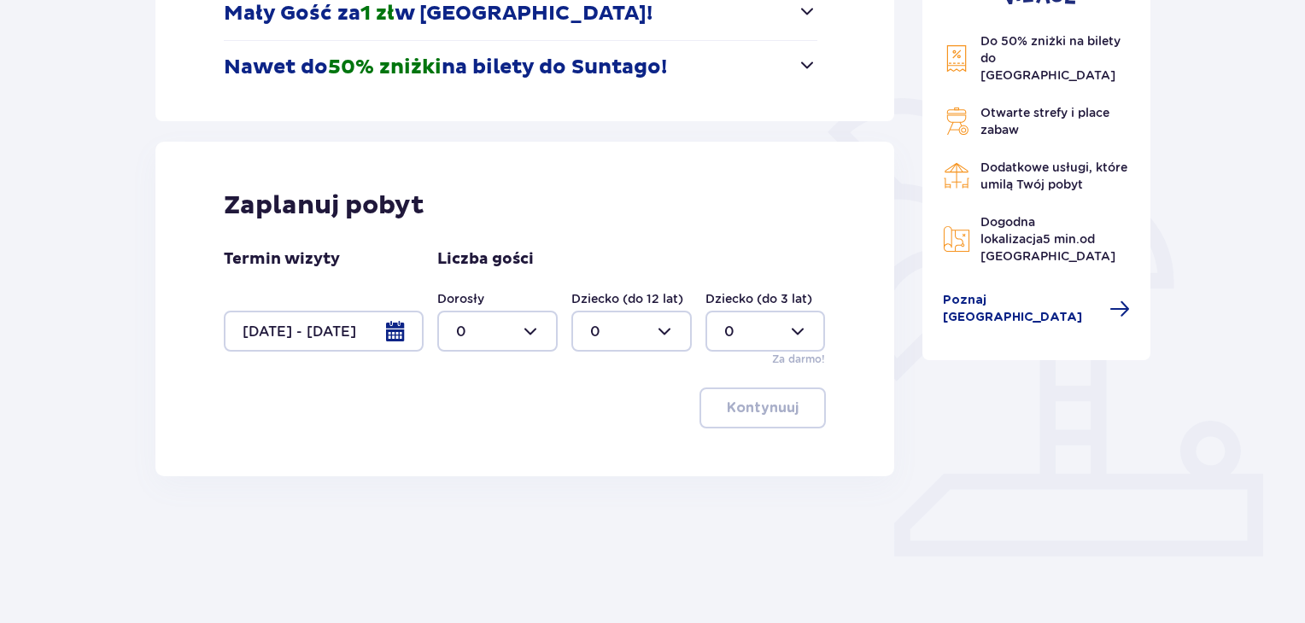
click at [536, 331] on div at bounding box center [497, 331] width 120 height 41
click at [461, 454] on p "2" at bounding box center [460, 455] width 9 height 19
type input "2"
click at [741, 406] on p "Kontynuuj" at bounding box center [763, 408] width 72 height 19
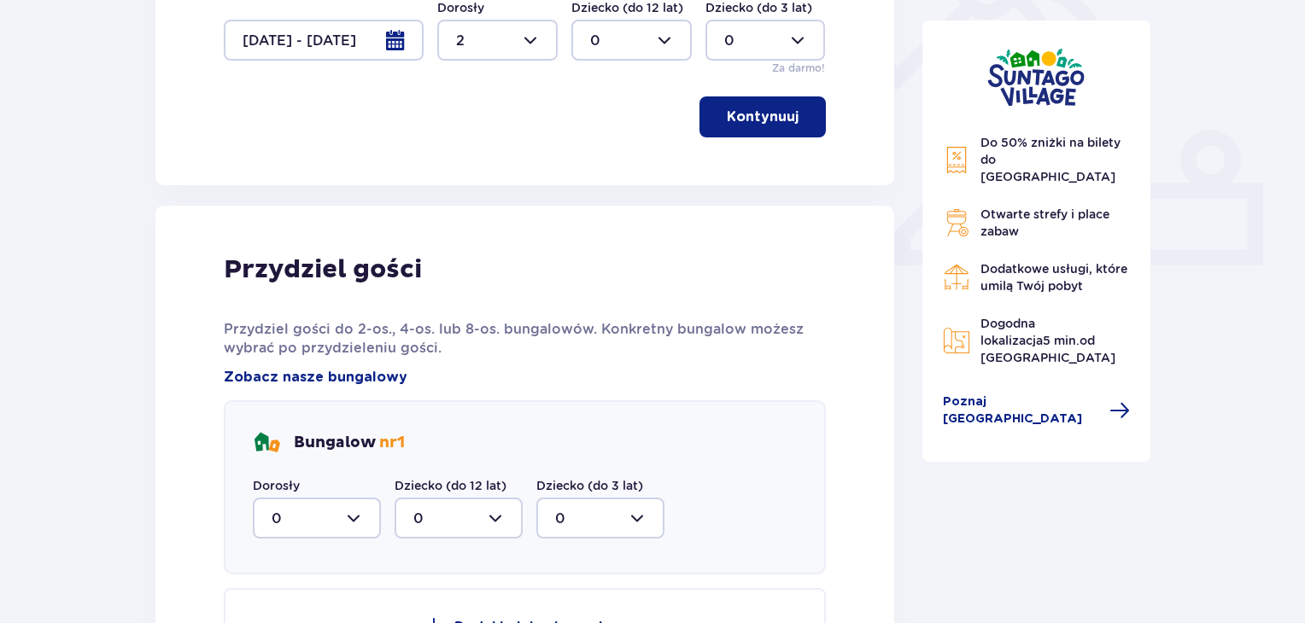
scroll to position [597, 0]
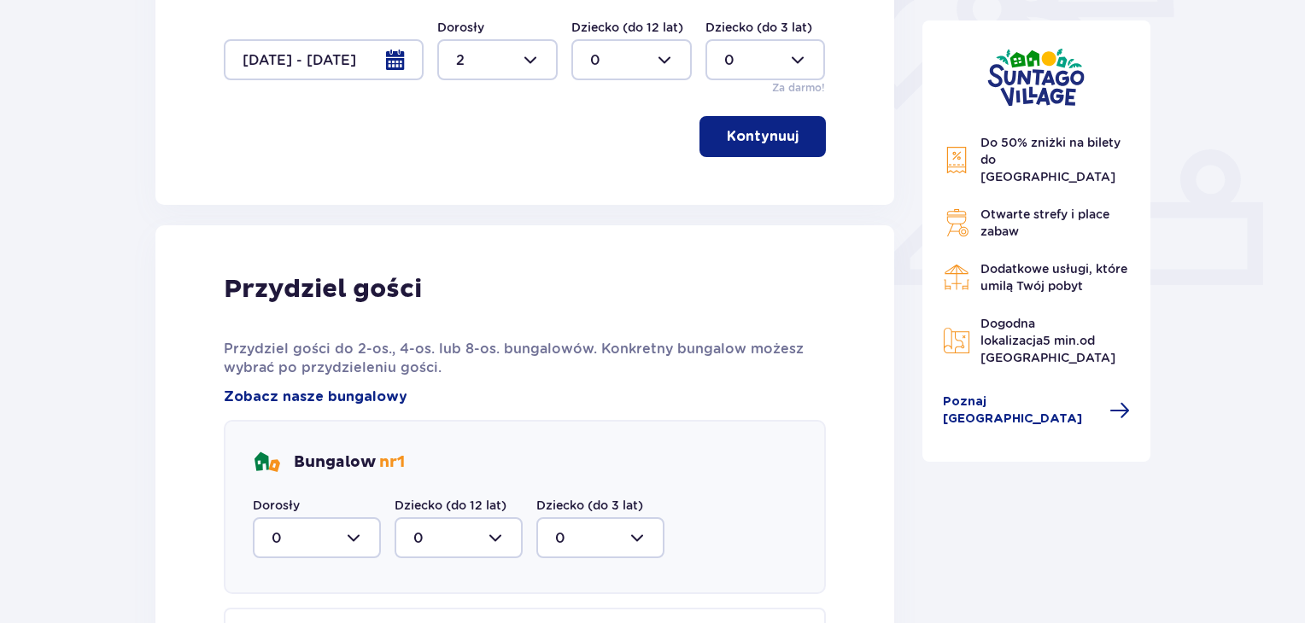
click at [361, 539] on div at bounding box center [317, 538] width 128 height 41
click at [280, 486] on div "2" at bounding box center [317, 486] width 91 height 19
type input "2"
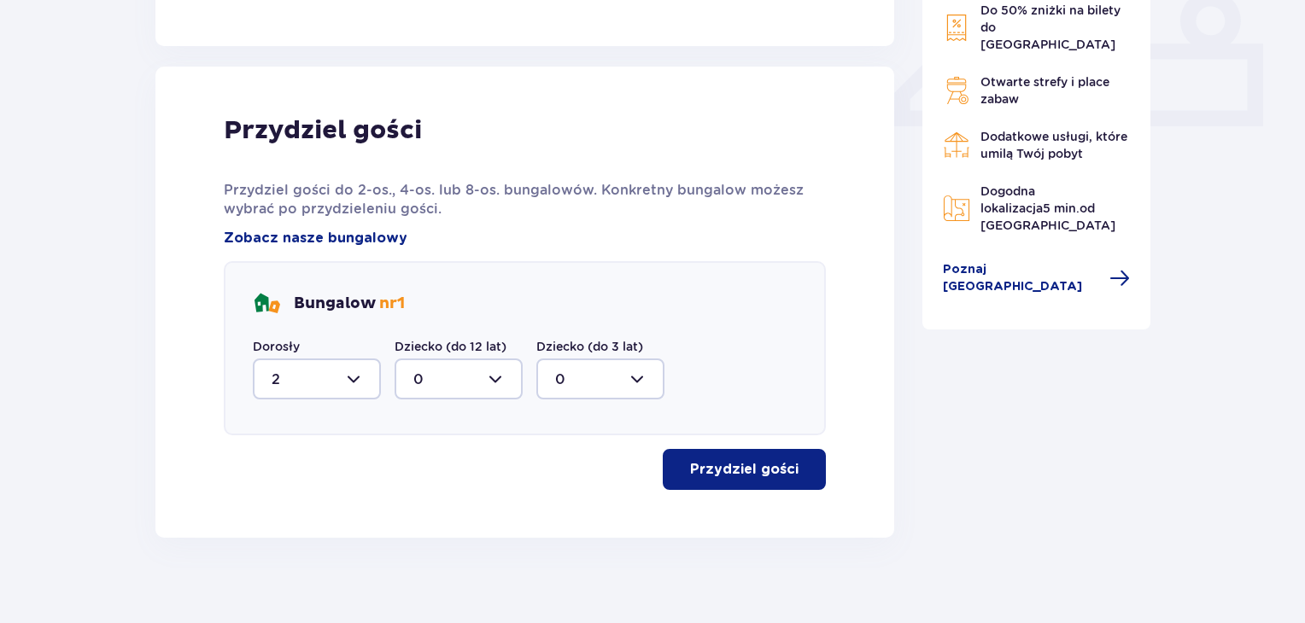
scroll to position [772, 0]
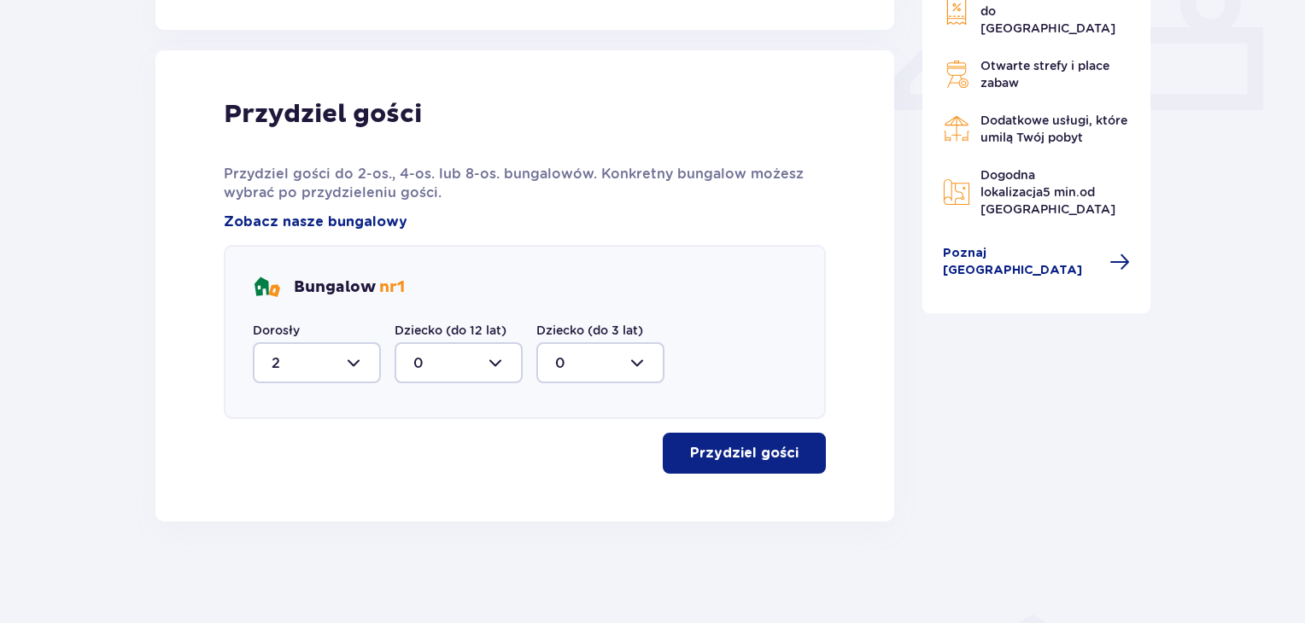
click at [732, 451] on p "Przydziel gości" at bounding box center [744, 453] width 108 height 19
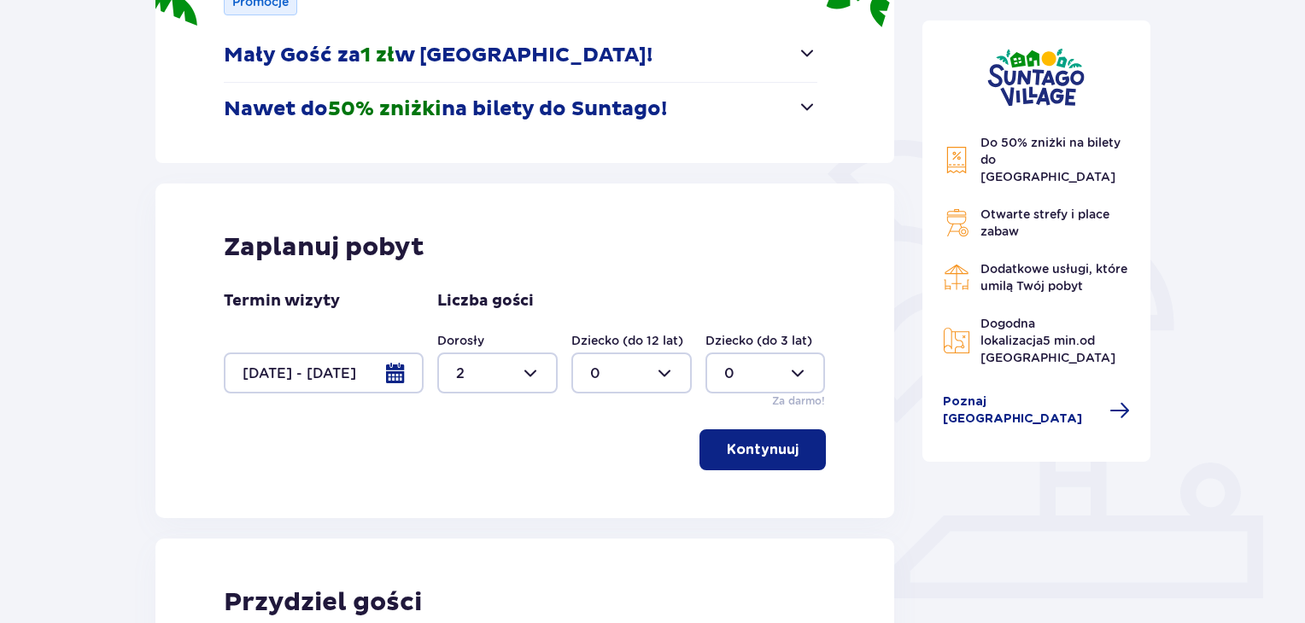
scroll to position [255, 0]
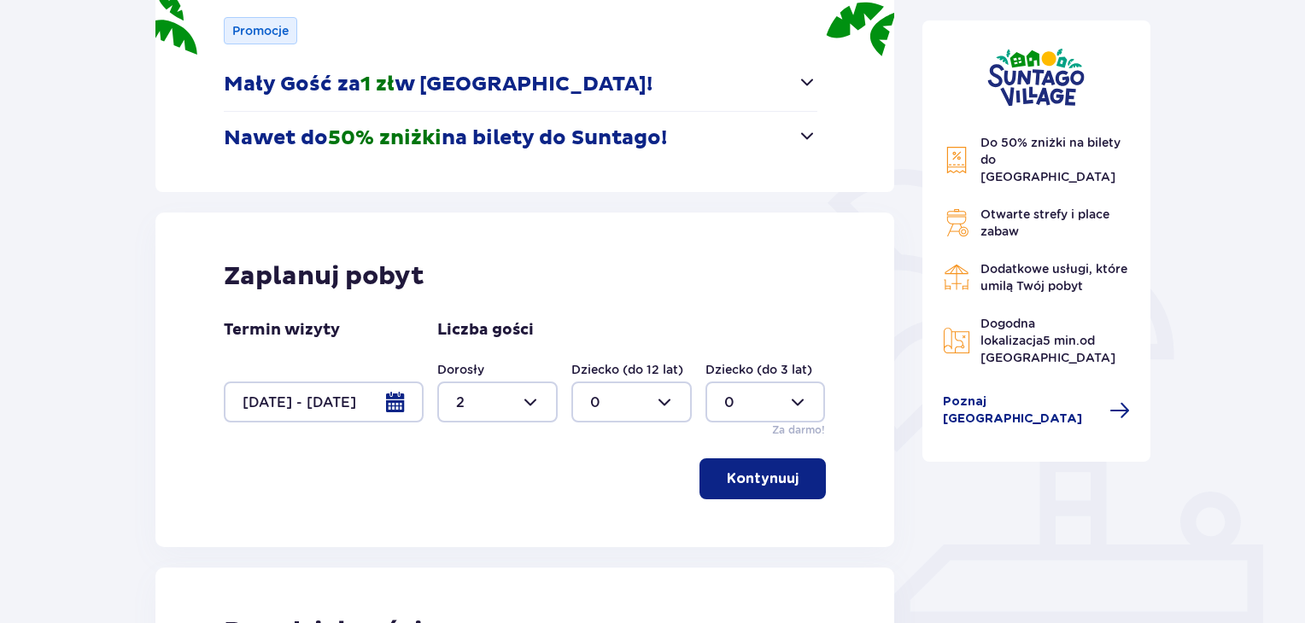
click at [396, 404] on div at bounding box center [324, 402] width 200 height 41
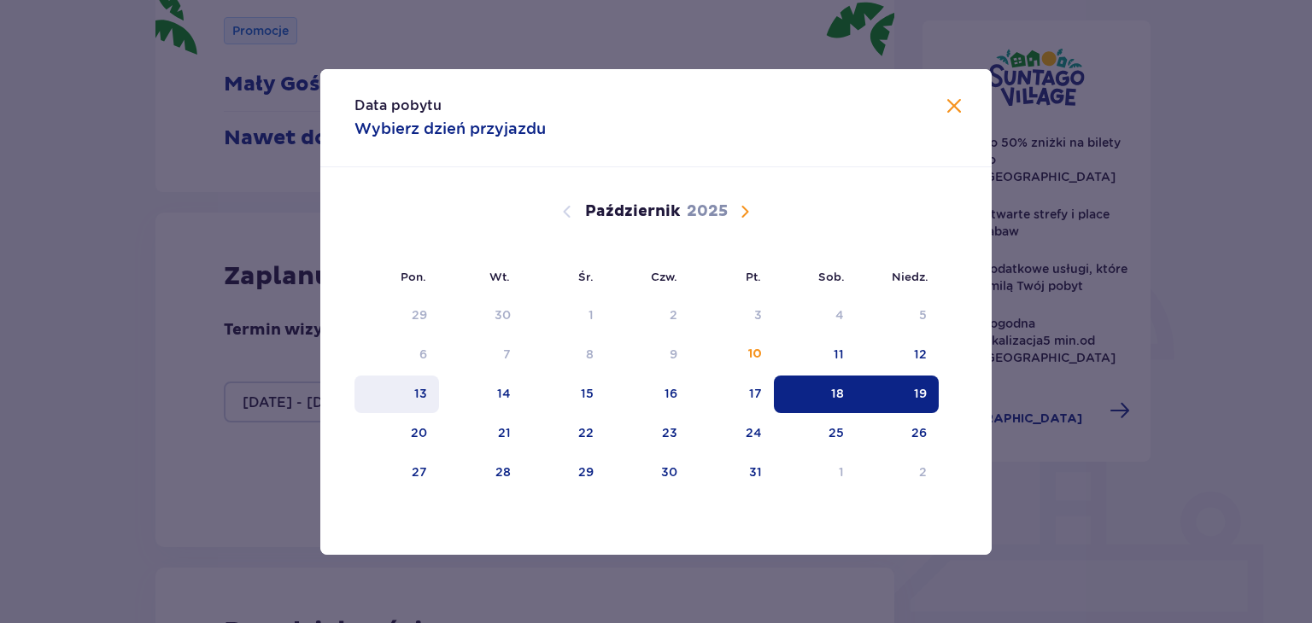
click at [420, 397] on div "13" at bounding box center [420, 393] width 13 height 17
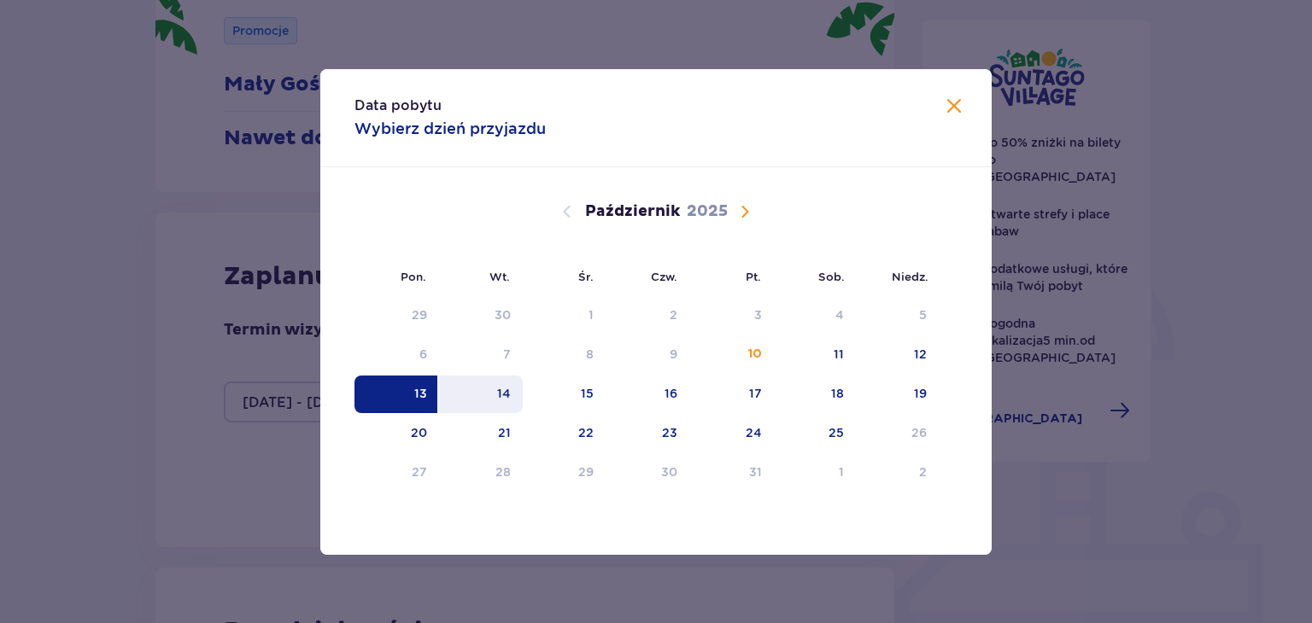
click at [507, 385] on div "14" at bounding box center [504, 393] width 14 height 17
type input "13.10.25 - 14.10.25"
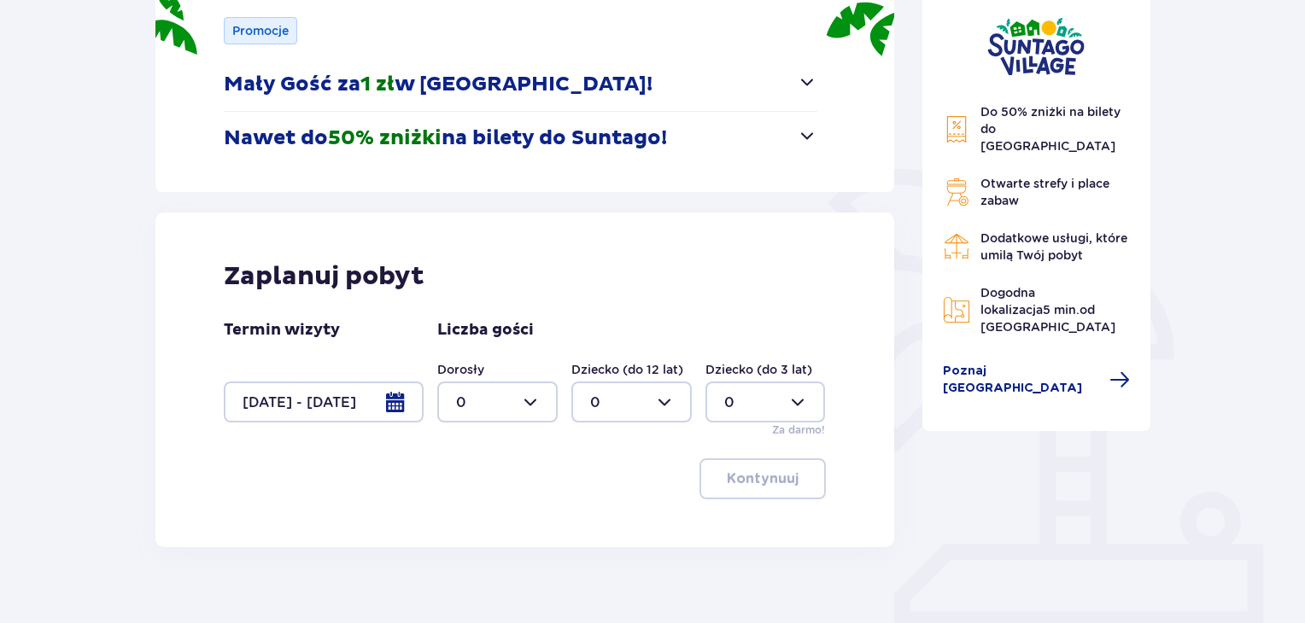
click at [536, 404] on div at bounding box center [497, 402] width 120 height 41
click at [462, 524] on p "2" at bounding box center [460, 526] width 9 height 19
type input "2"
click at [775, 476] on p "Kontynuuj" at bounding box center [763, 479] width 72 height 19
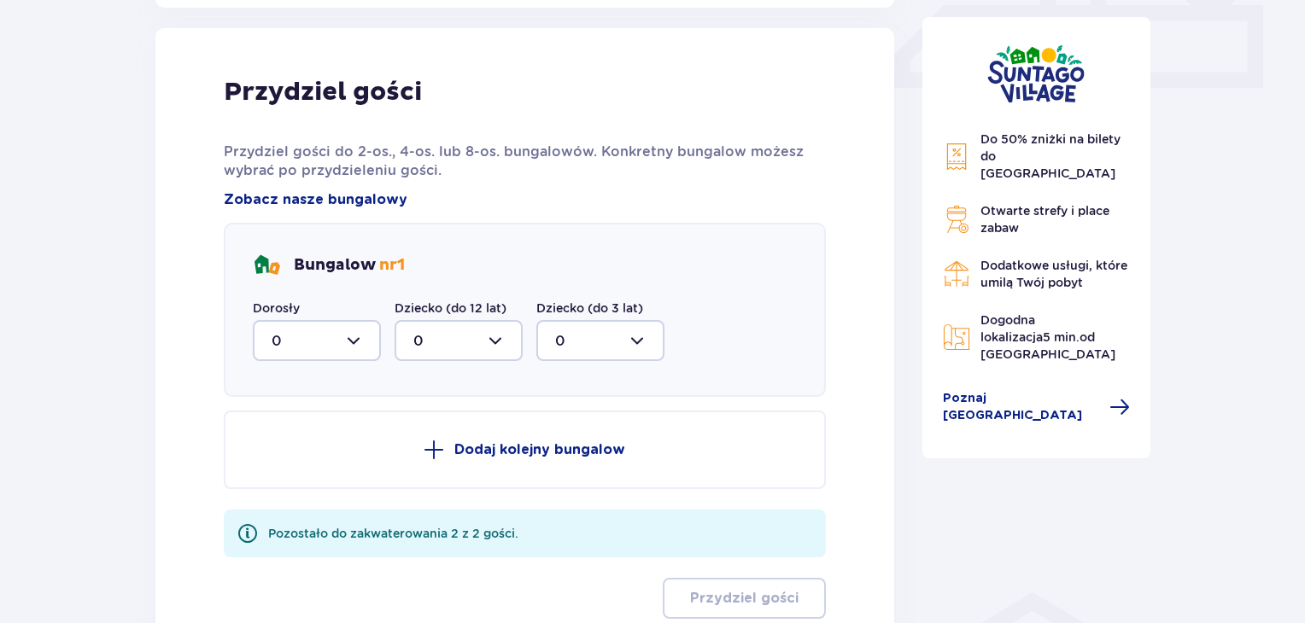
scroll to position [801, 0]
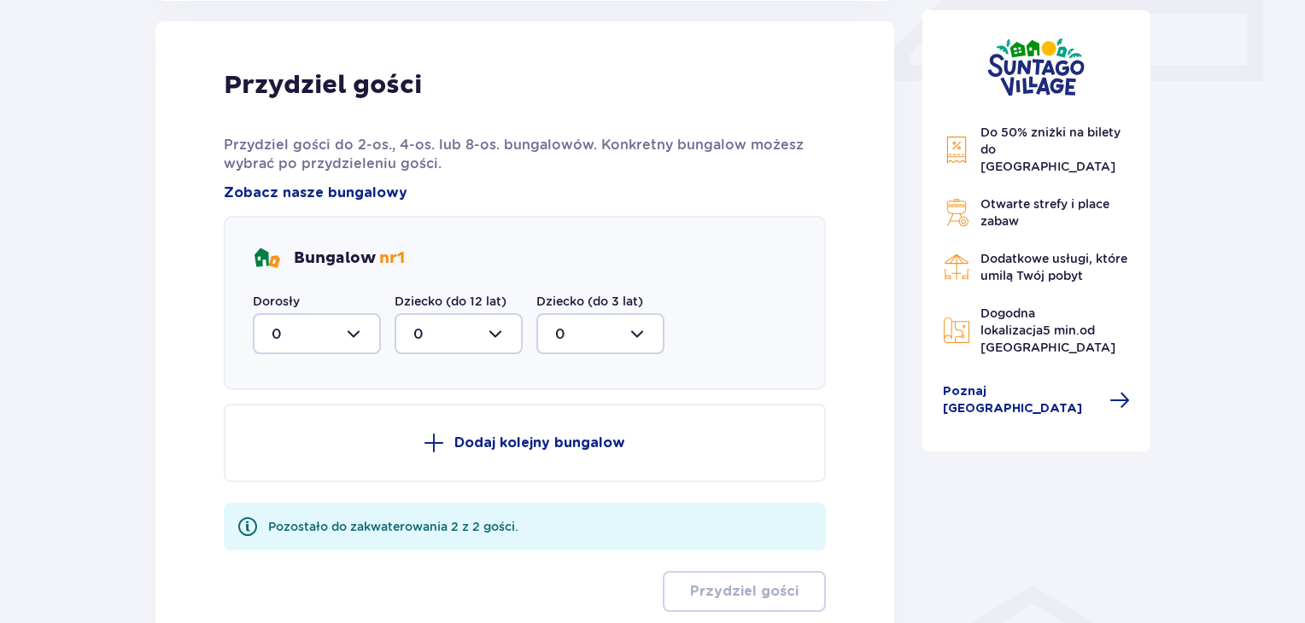
click at [352, 336] on div at bounding box center [317, 333] width 128 height 41
click at [278, 448] on p "2" at bounding box center [276, 457] width 9 height 19
type input "2"
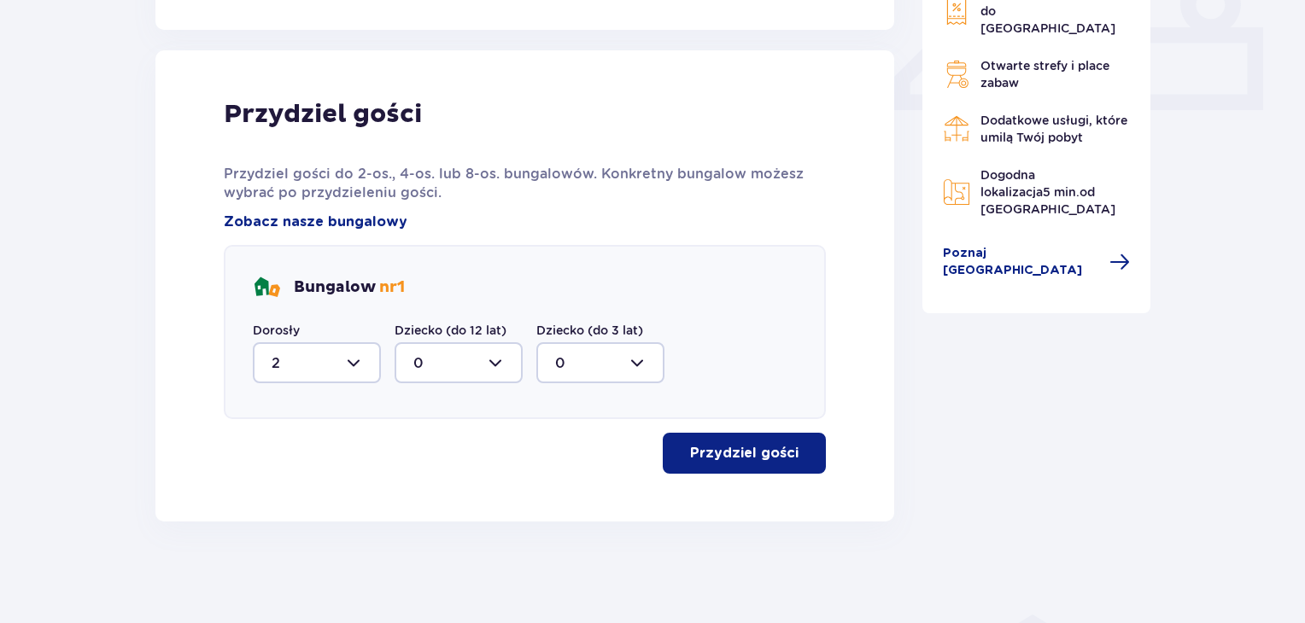
click at [717, 456] on p "Przydziel gości" at bounding box center [744, 453] width 108 height 19
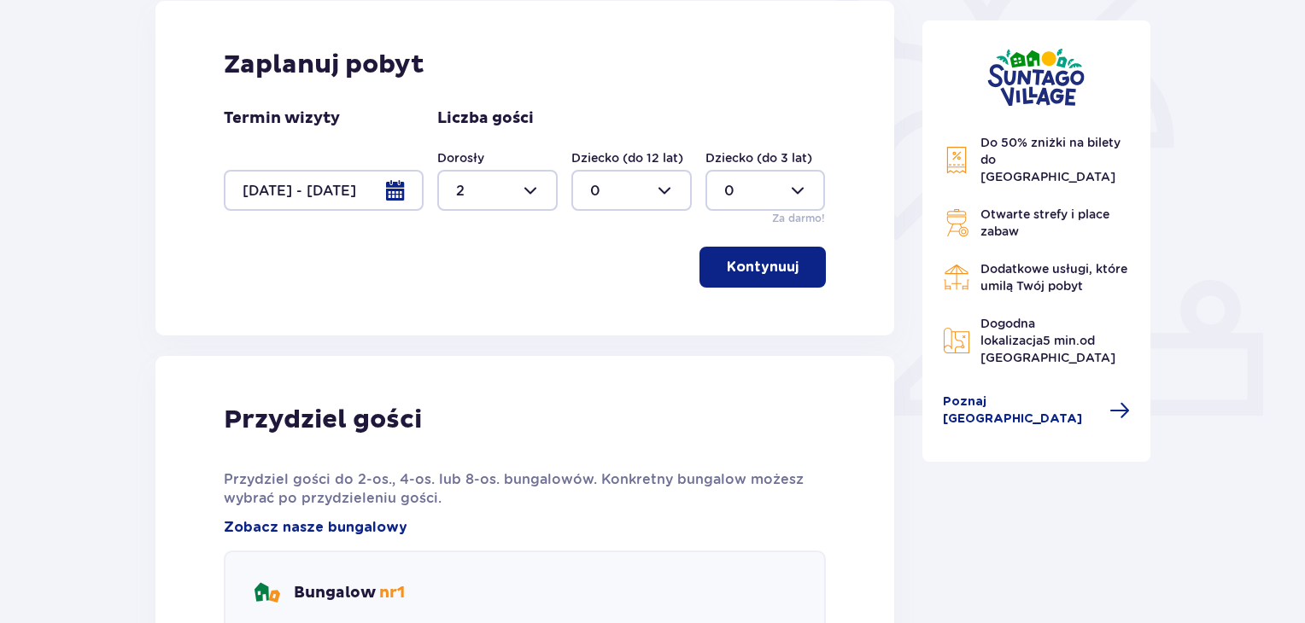
scroll to position [286, 0]
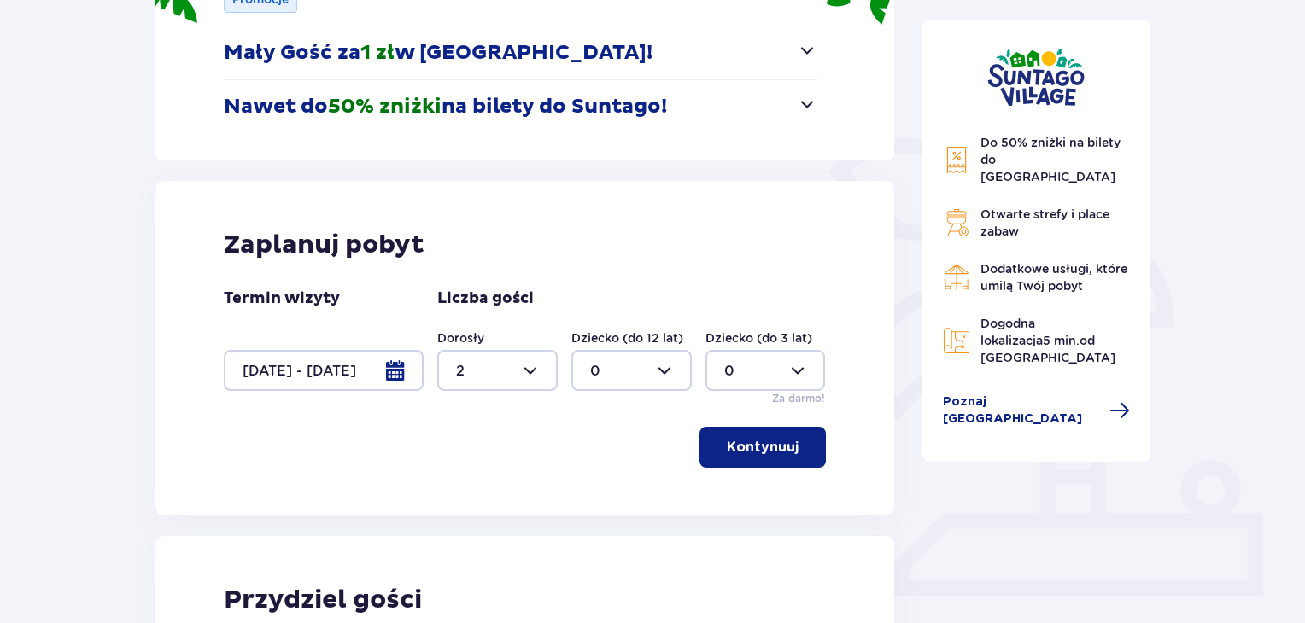
click at [396, 370] on div at bounding box center [324, 370] width 200 height 41
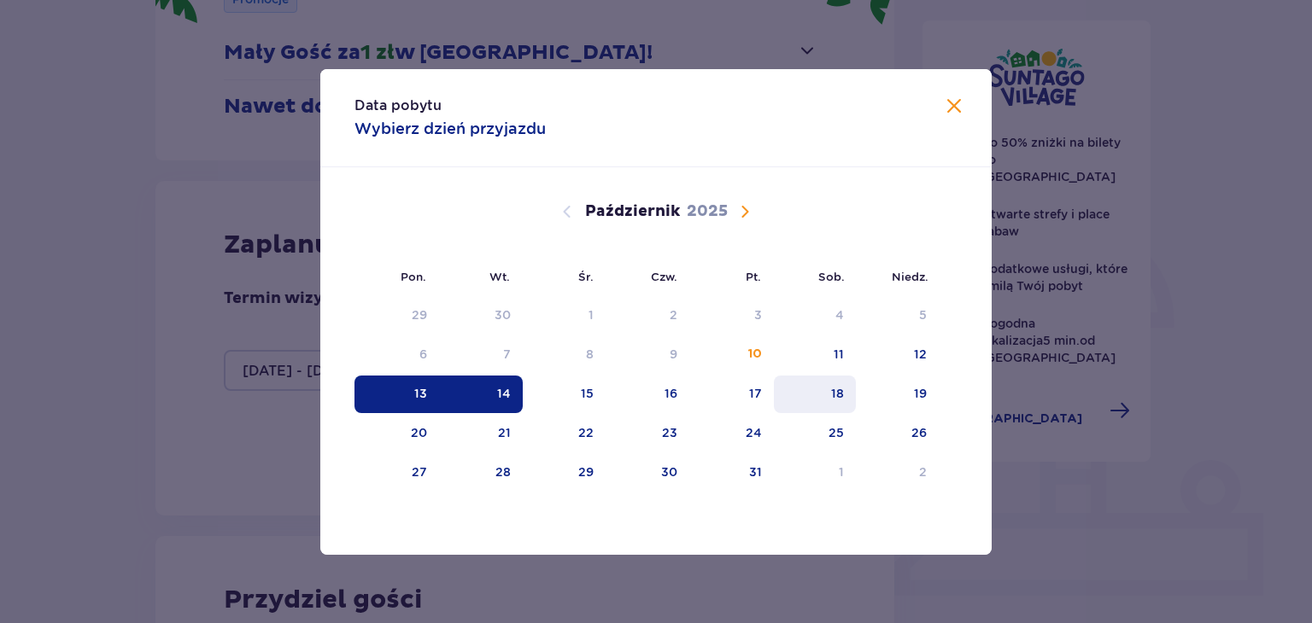
click at [840, 393] on div "18" at bounding box center [837, 393] width 13 height 17
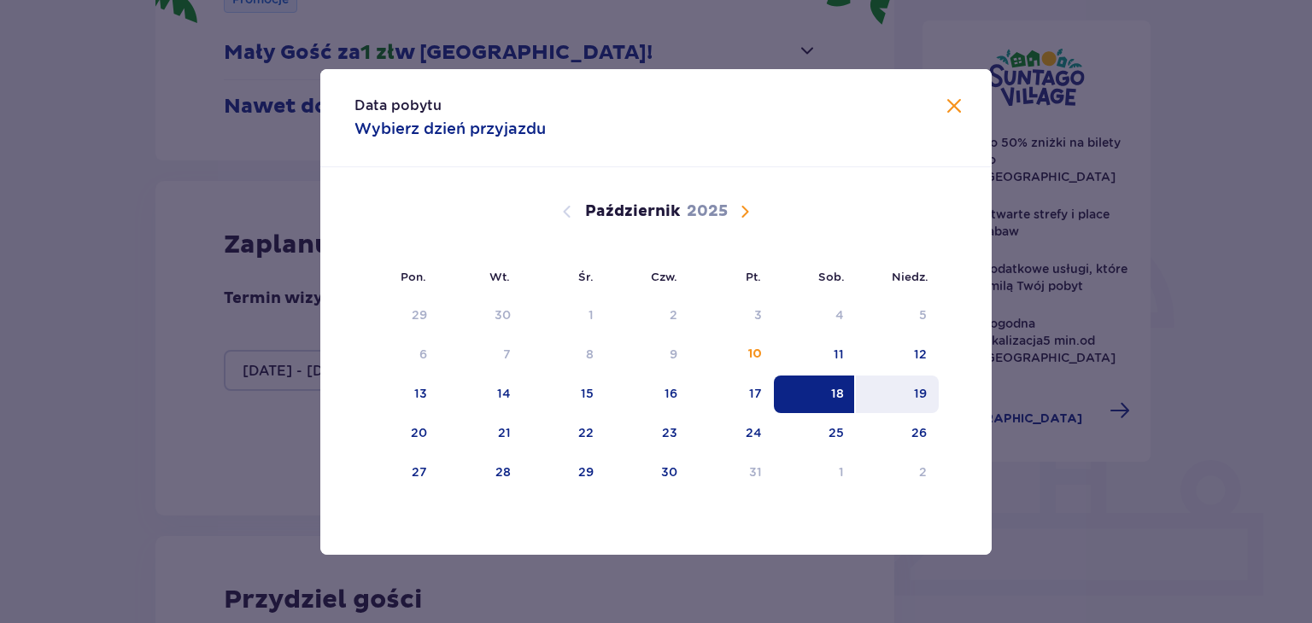
click at [923, 392] on div "19" at bounding box center [920, 393] width 13 height 17
type input "18.10.25 - 19.10.25"
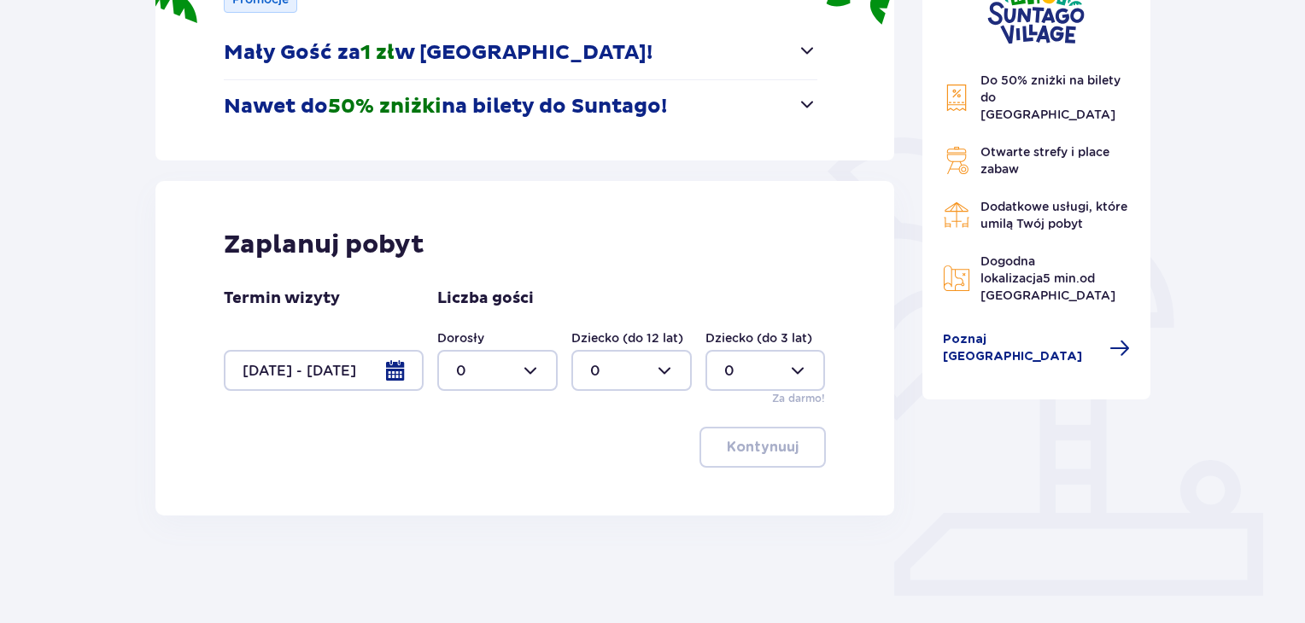
click at [531, 362] on div at bounding box center [497, 370] width 120 height 41
click at [459, 489] on p "2" at bounding box center [460, 494] width 9 height 19
type input "2"
click at [754, 455] on p "Kontynuuj" at bounding box center [763, 447] width 72 height 19
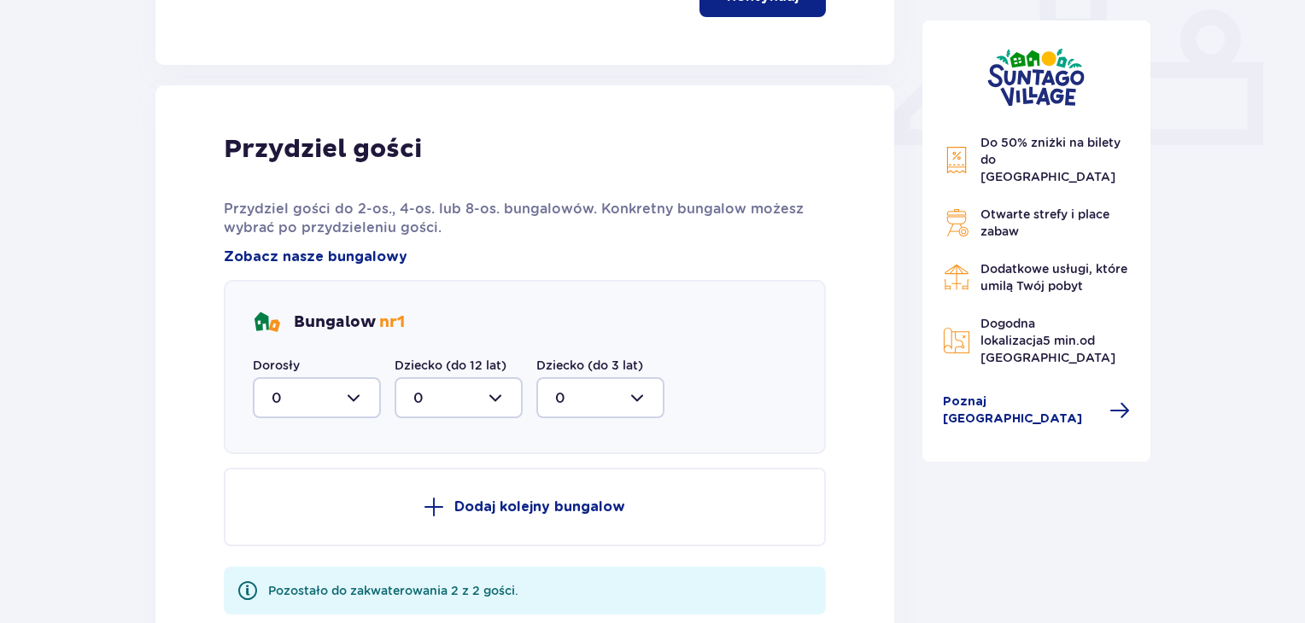
scroll to position [801, 0]
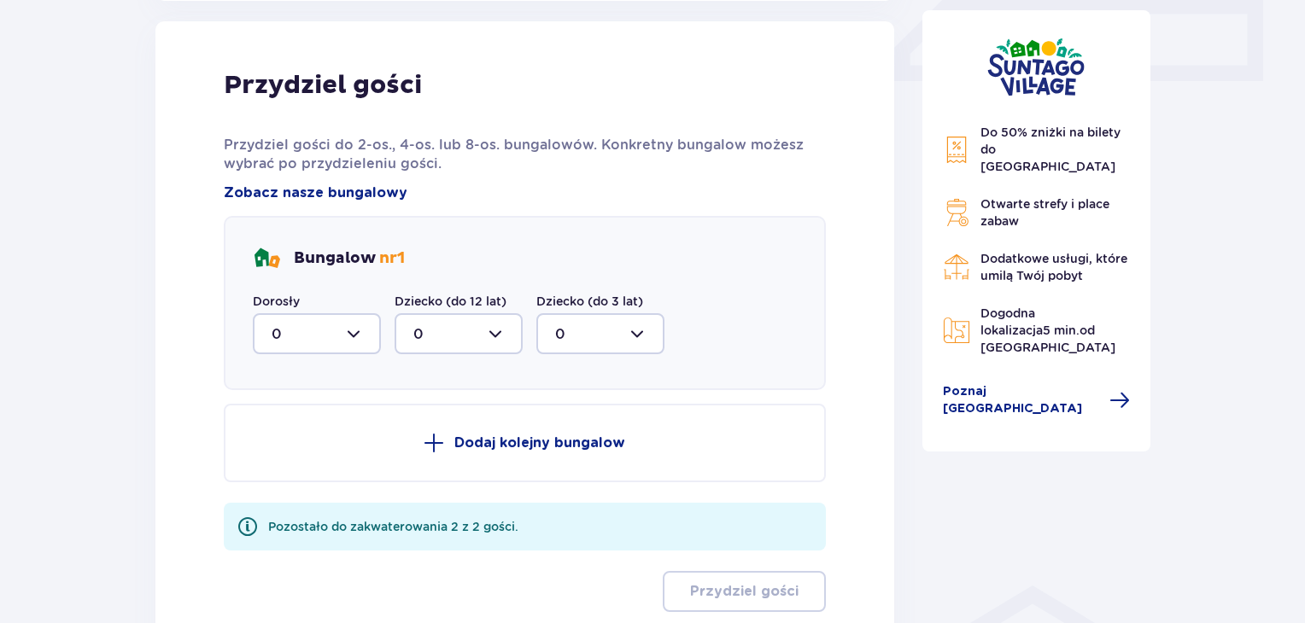
click at [342, 336] on div at bounding box center [317, 333] width 128 height 41
click at [270, 455] on span "2" at bounding box center [317, 458] width 125 height 36
type input "2"
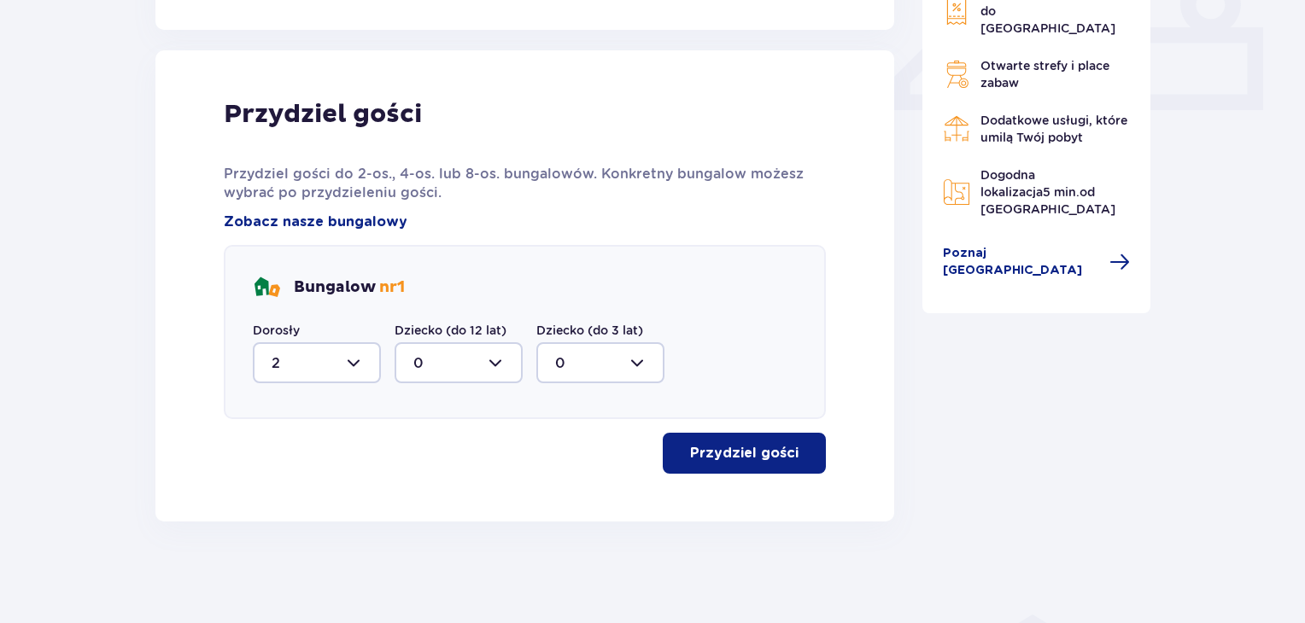
click at [734, 455] on p "Przydziel gości" at bounding box center [744, 453] width 108 height 19
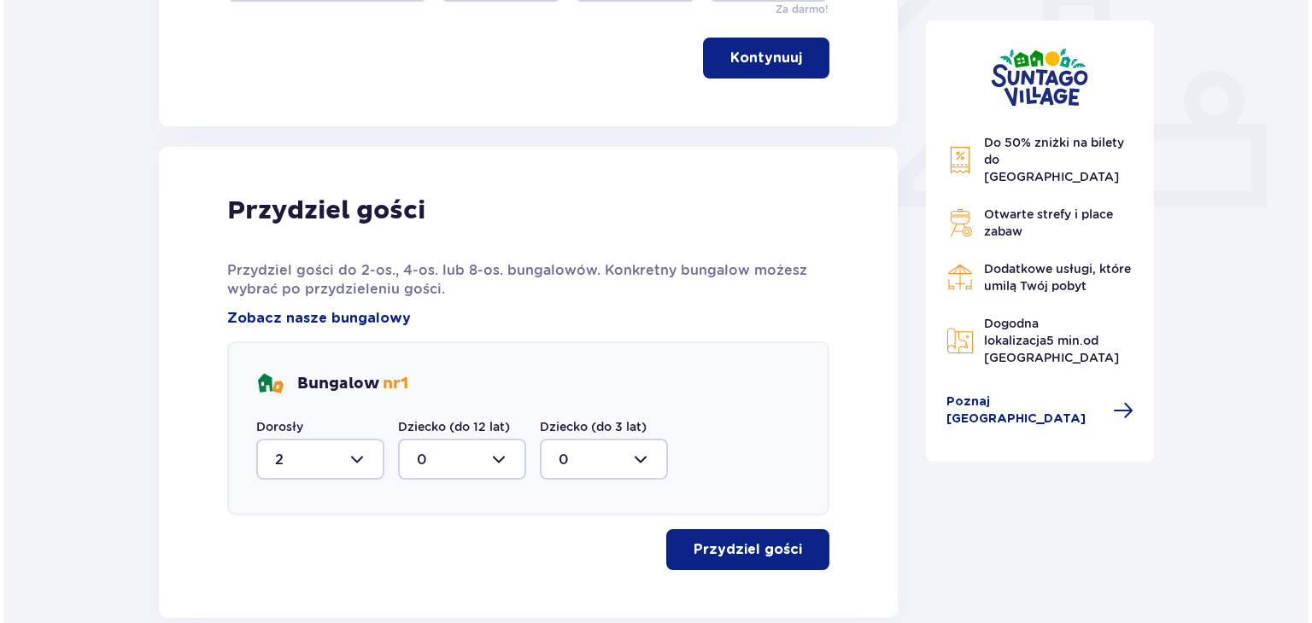
scroll to position [438, 0]
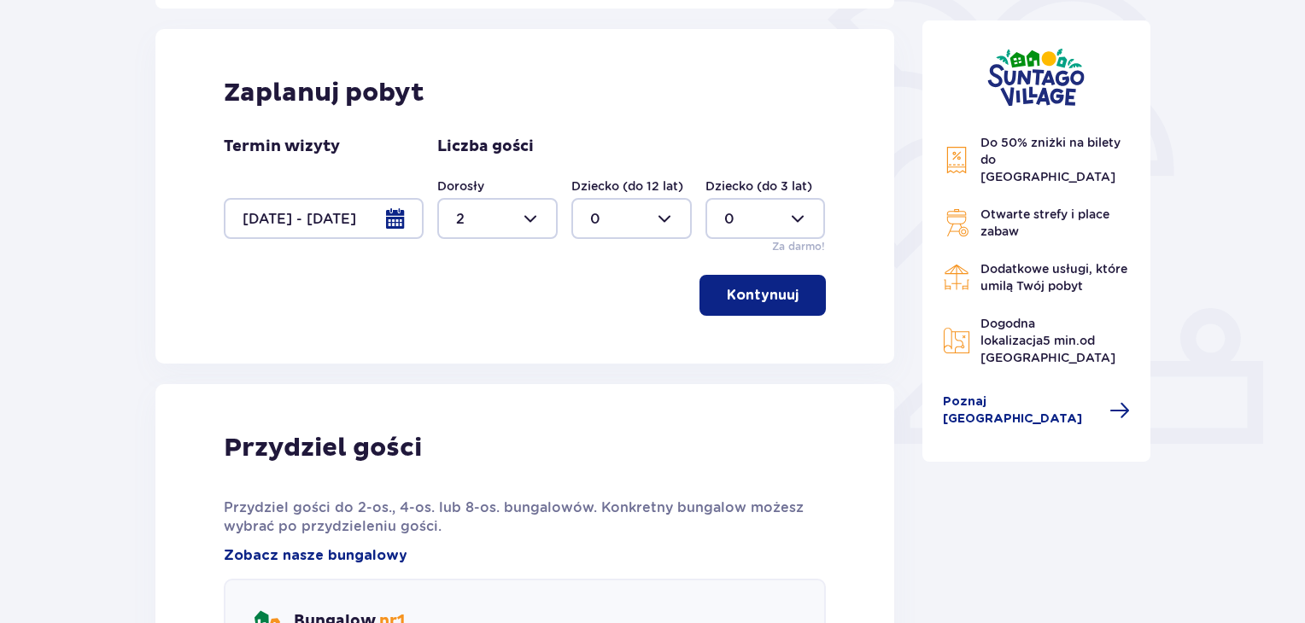
click at [402, 219] on div at bounding box center [324, 218] width 200 height 41
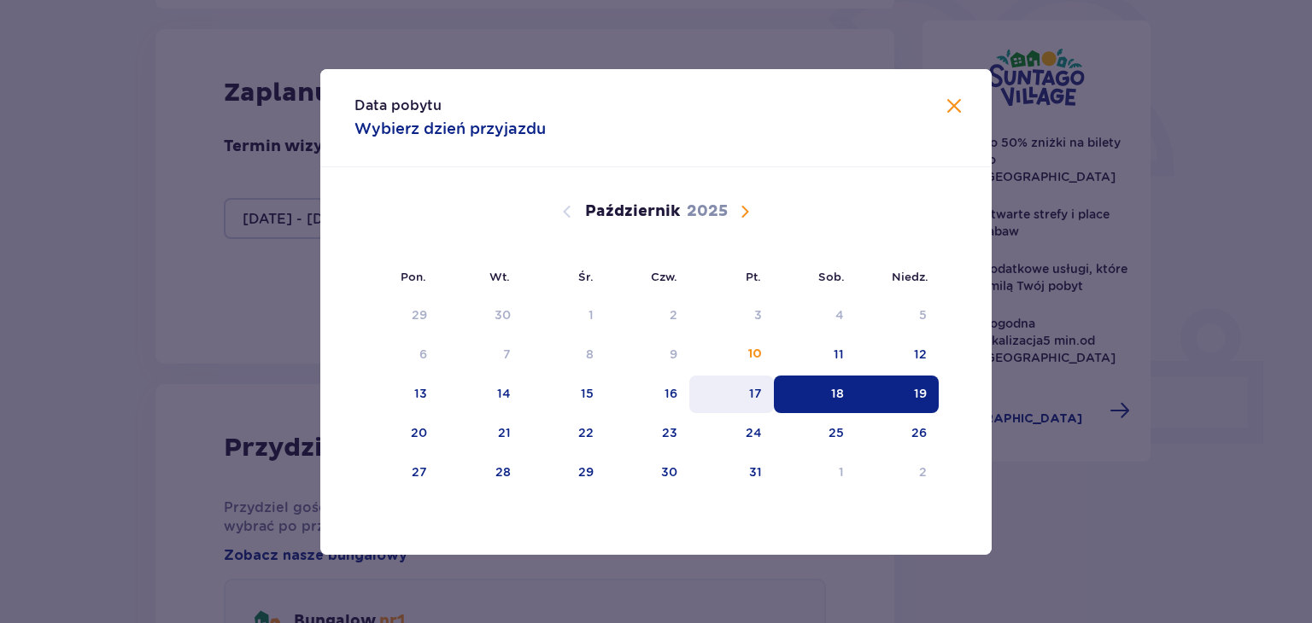
click at [755, 391] on div "17" at bounding box center [755, 393] width 13 height 17
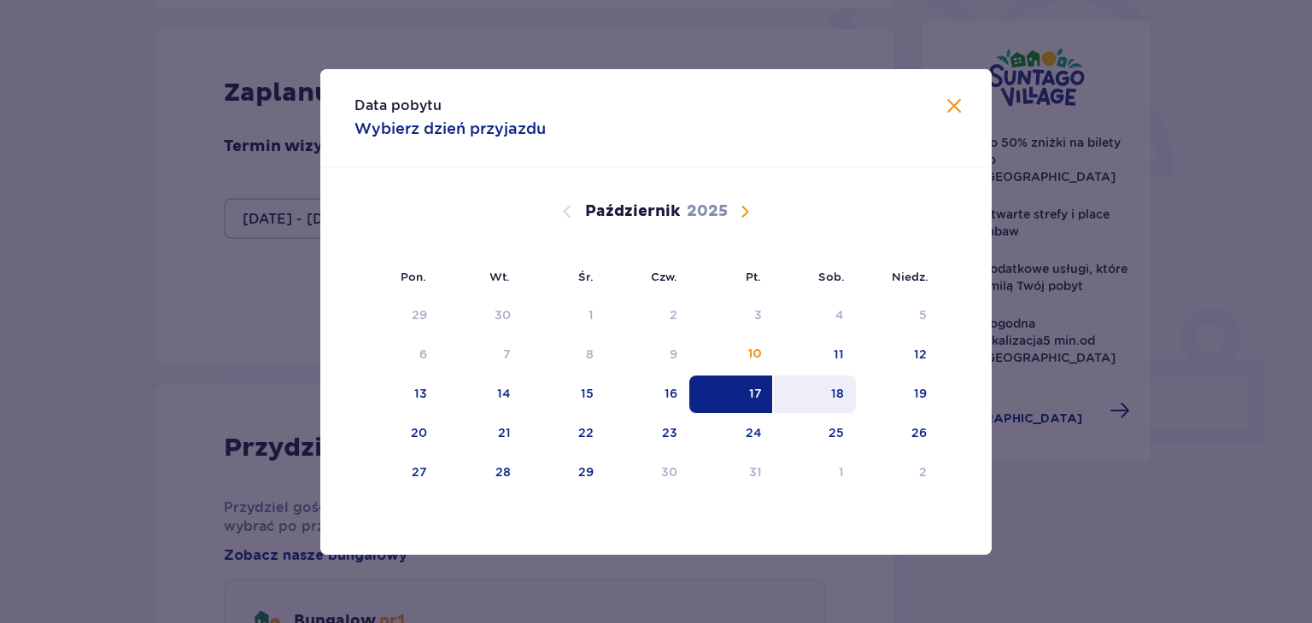
click at [843, 391] on div "18" at bounding box center [837, 393] width 13 height 17
type input "17.10.25 - 18.10.25"
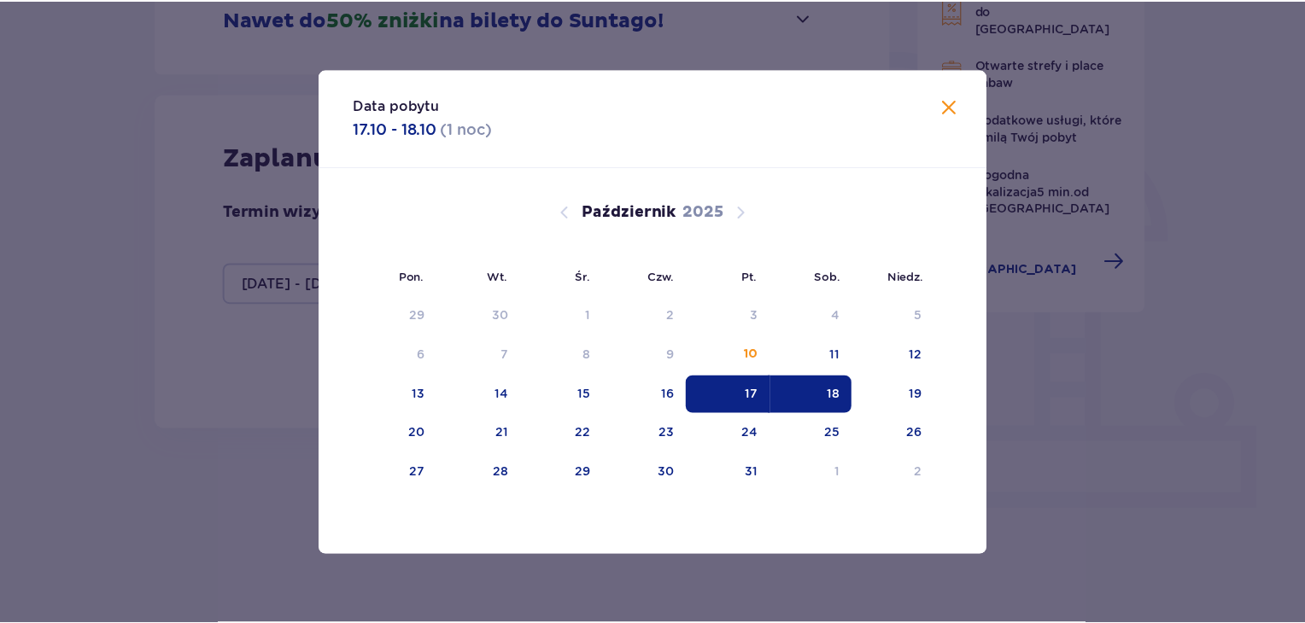
scroll to position [325, 0]
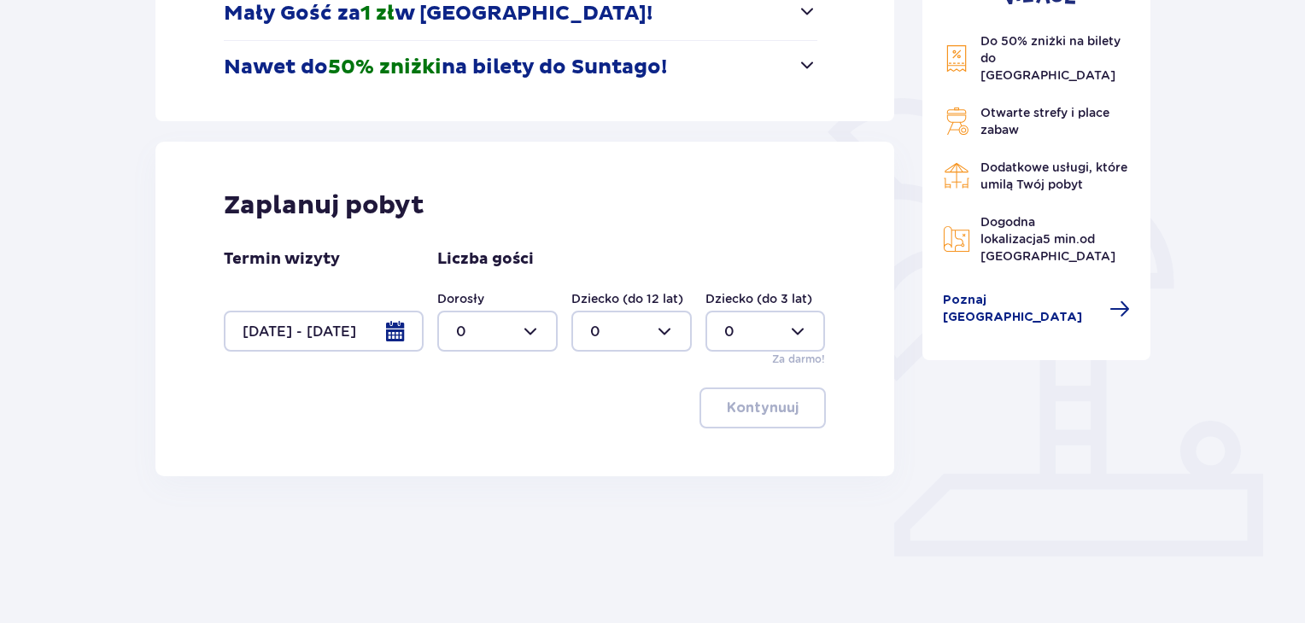
click at [537, 330] on div at bounding box center [497, 331] width 120 height 41
click at [462, 452] on p "2" at bounding box center [460, 455] width 9 height 19
type input "2"
click at [750, 403] on p "Kontynuuj" at bounding box center [763, 408] width 72 height 19
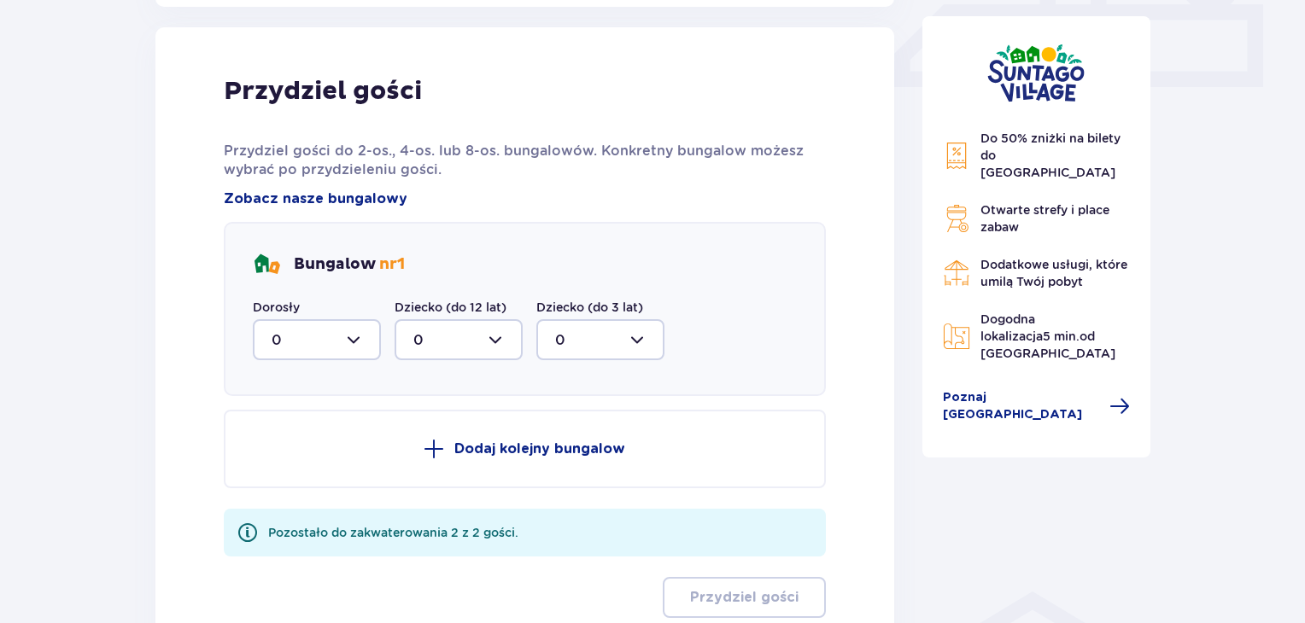
scroll to position [801, 0]
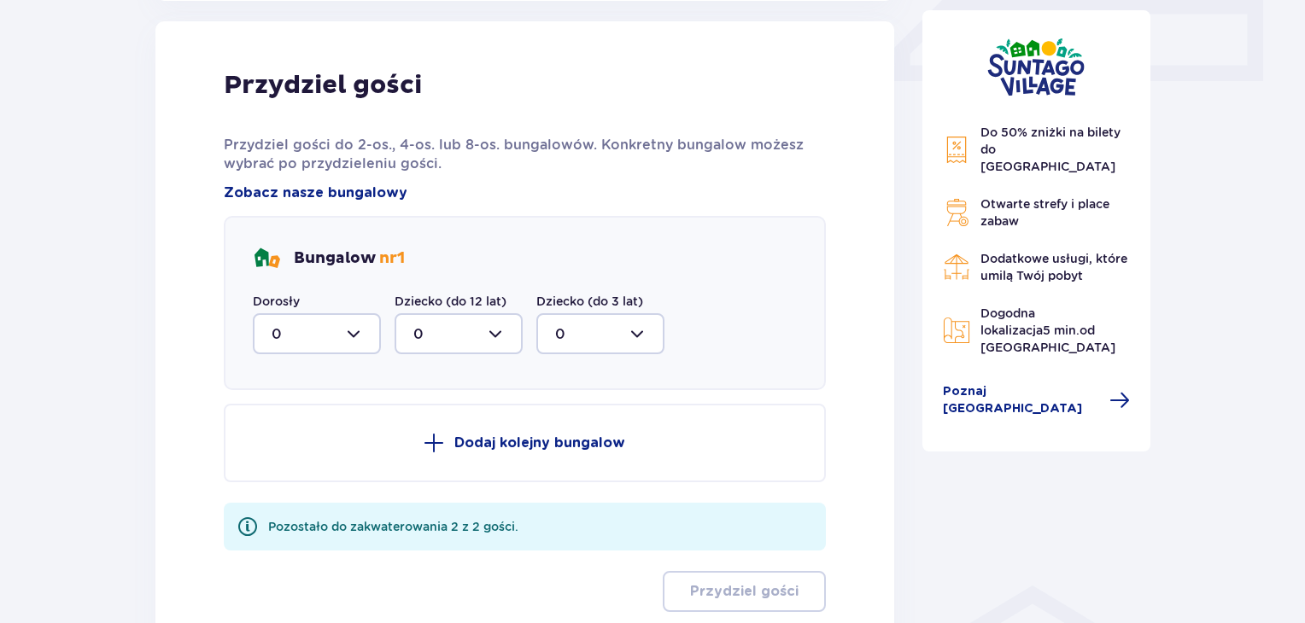
click at [357, 329] on div at bounding box center [317, 333] width 128 height 41
click at [279, 454] on div "2" at bounding box center [317, 457] width 91 height 19
type input "2"
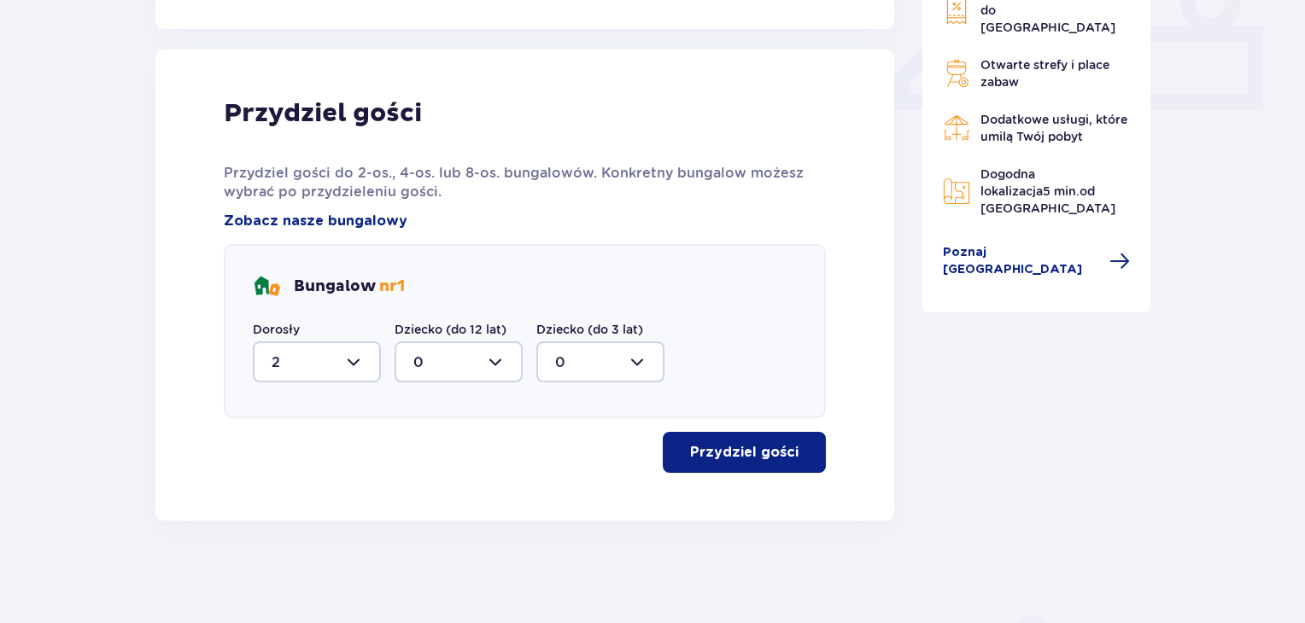
scroll to position [772, 0]
click at [717, 452] on p "Przydziel gości" at bounding box center [744, 453] width 108 height 19
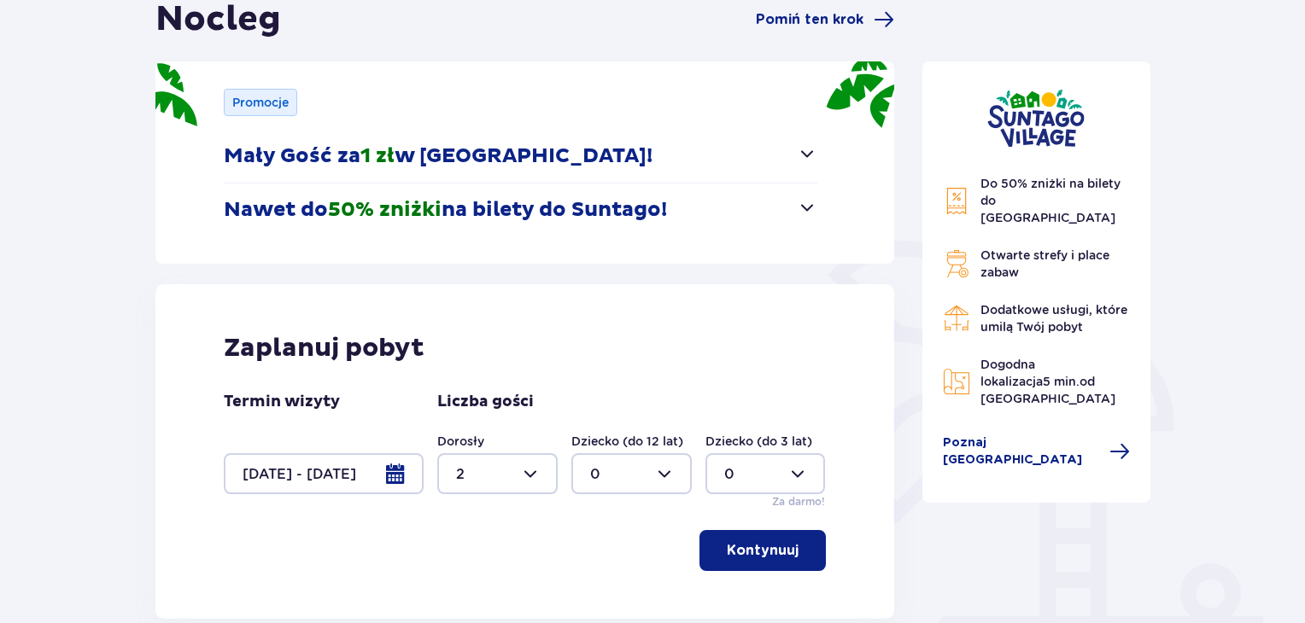
scroll to position [182, 0]
click at [398, 477] on div at bounding box center [324, 474] width 200 height 41
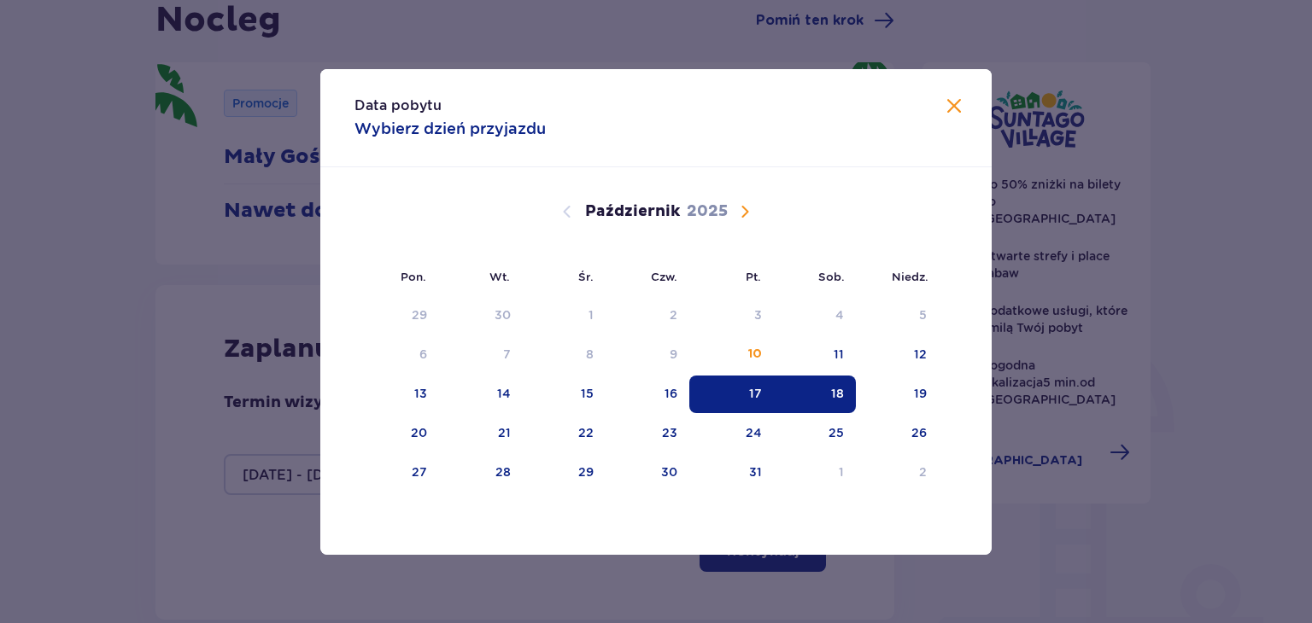
click at [959, 107] on span "Zamknij" at bounding box center [954, 107] width 20 height 20
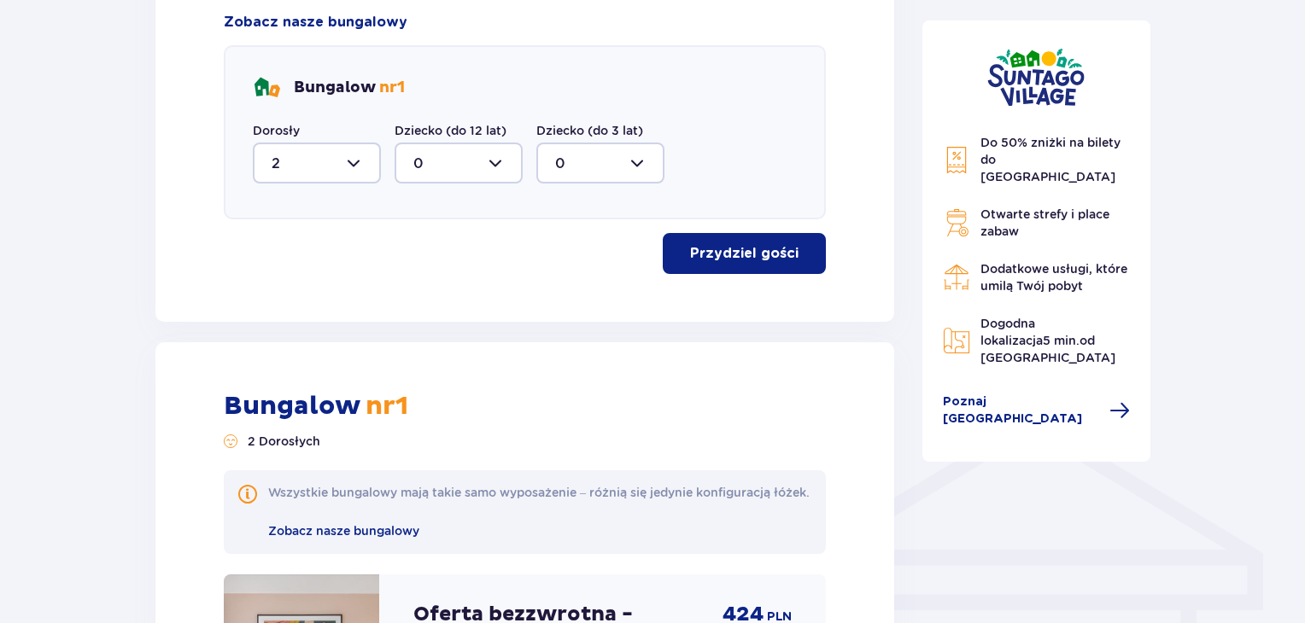
scroll to position [951, 0]
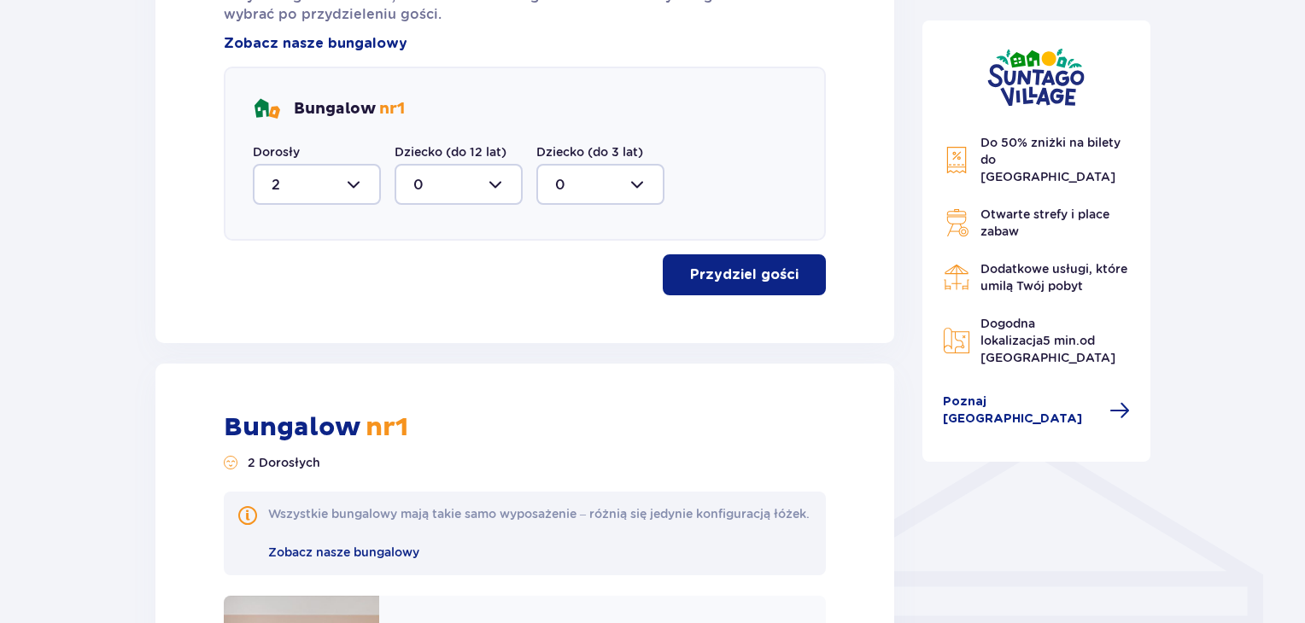
click at [352, 182] on div at bounding box center [317, 184] width 128 height 41
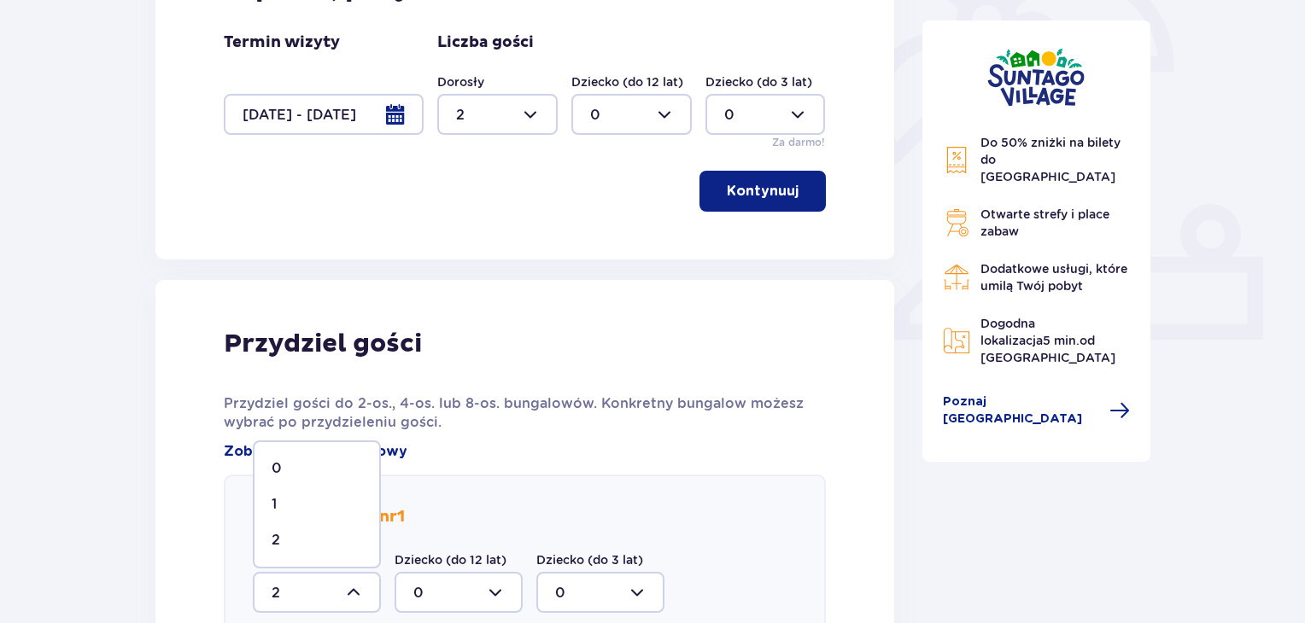
scroll to position [524, 0]
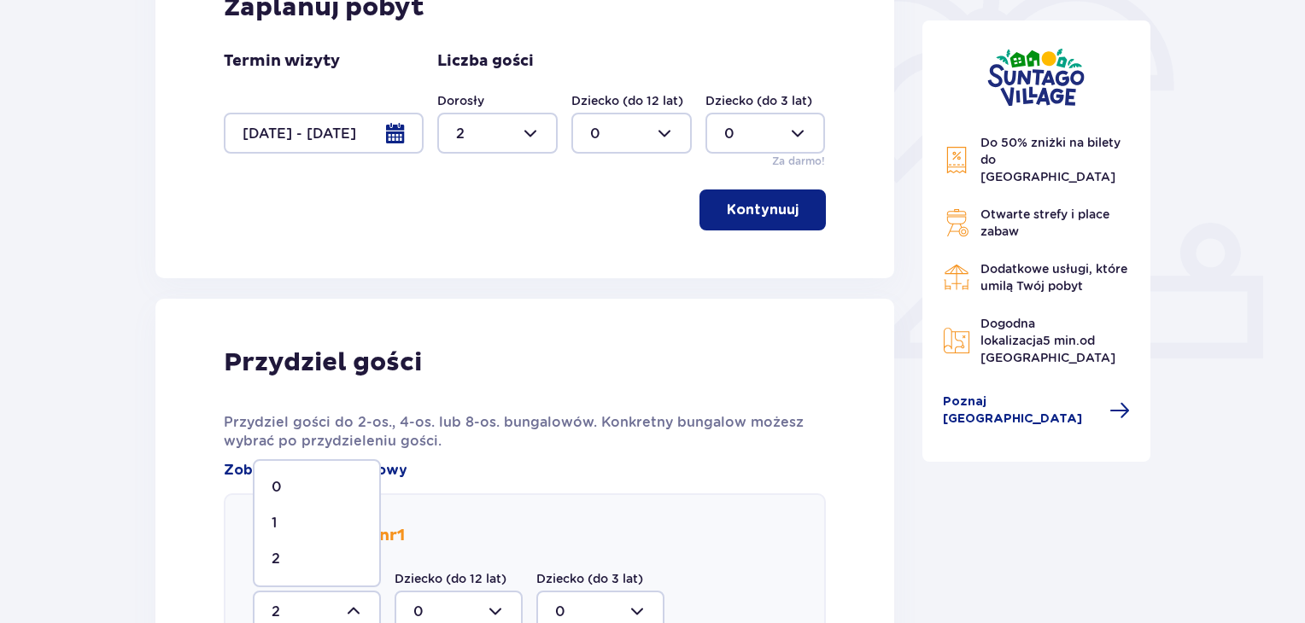
click at [533, 131] on div at bounding box center [497, 133] width 120 height 41
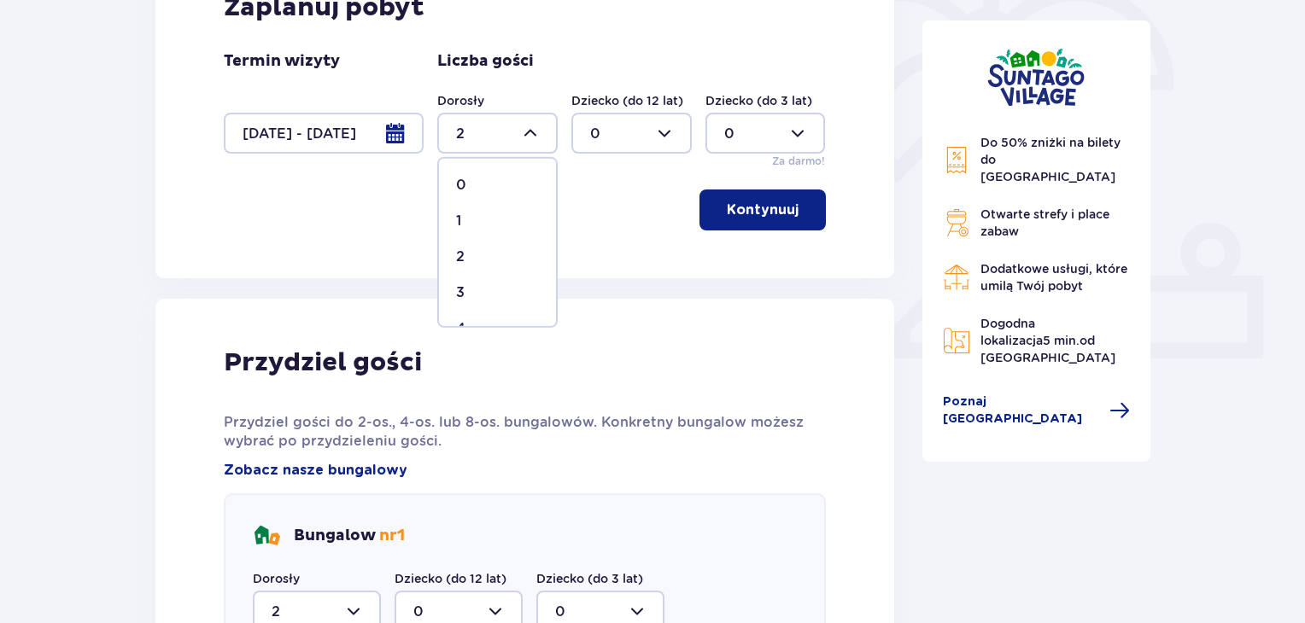
click at [456, 291] on p "3" at bounding box center [460, 293] width 9 height 19
type input "3"
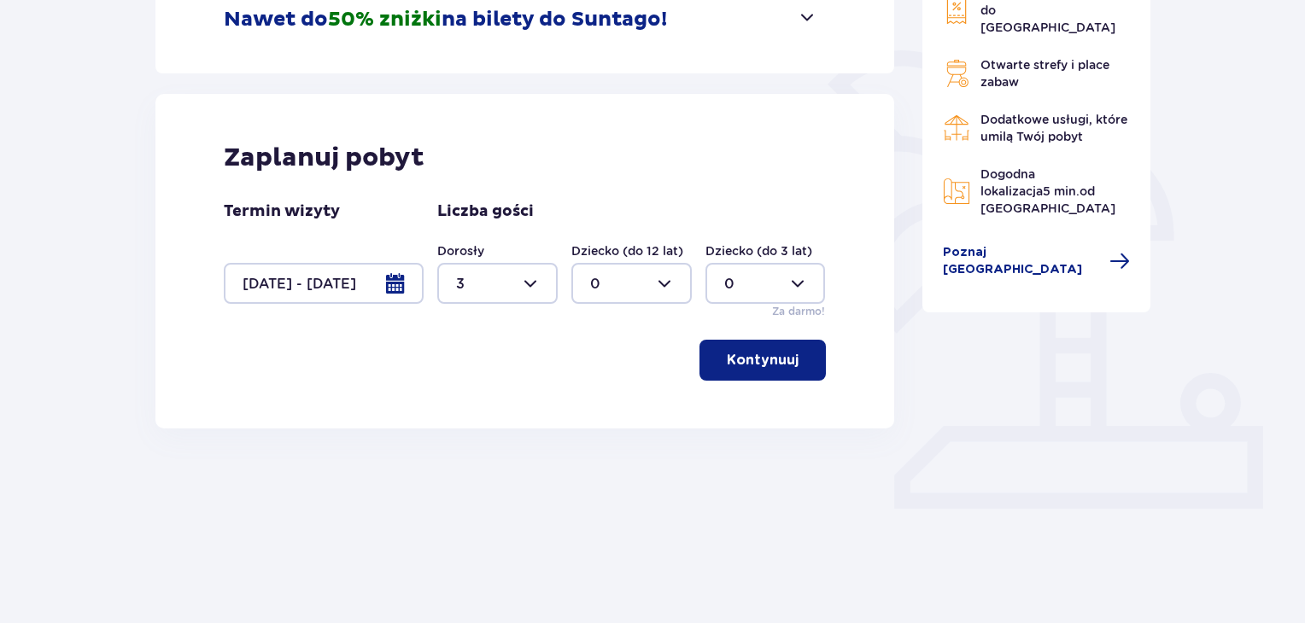
scroll to position [325, 0]
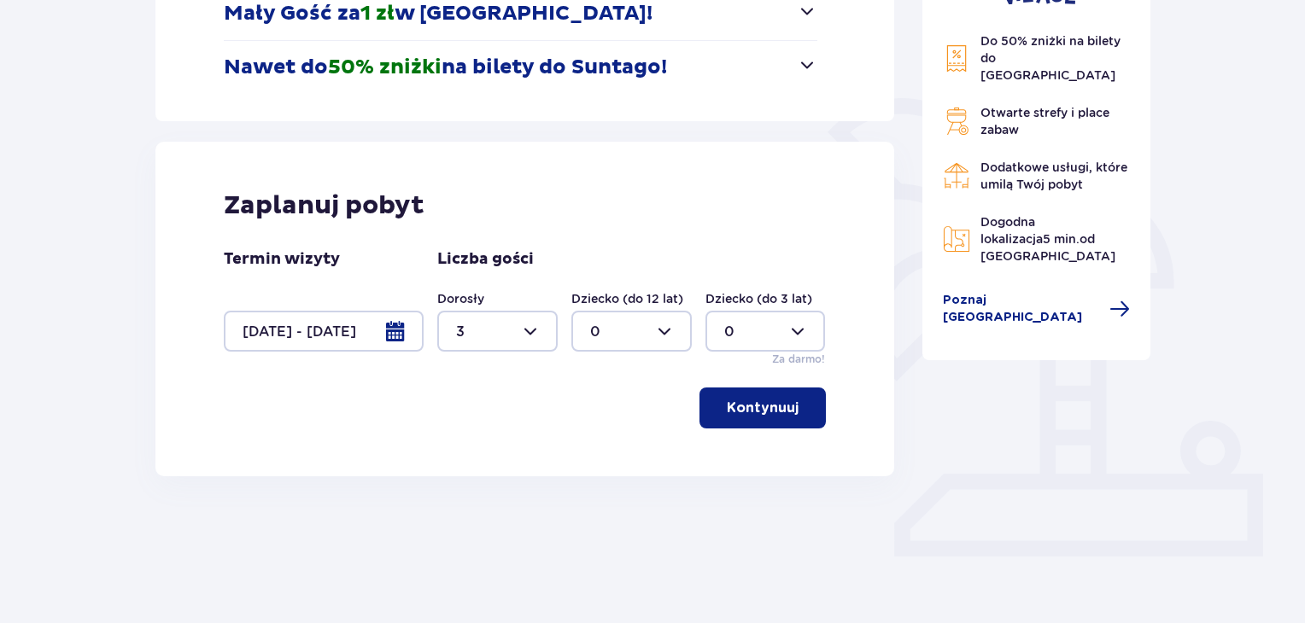
click at [660, 332] on div at bounding box center [631, 331] width 120 height 41
click at [586, 418] on span "1" at bounding box center [631, 419] width 117 height 36
type input "1"
click at [742, 407] on p "Kontynuuj" at bounding box center [763, 408] width 72 height 19
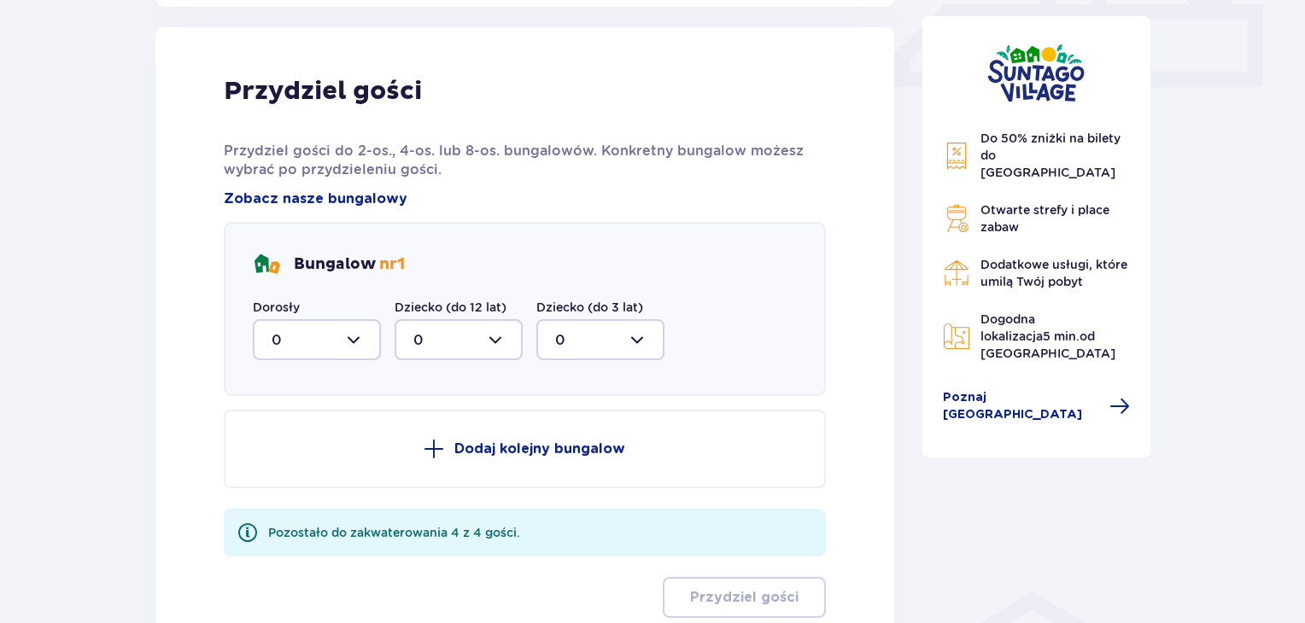
scroll to position [801, 0]
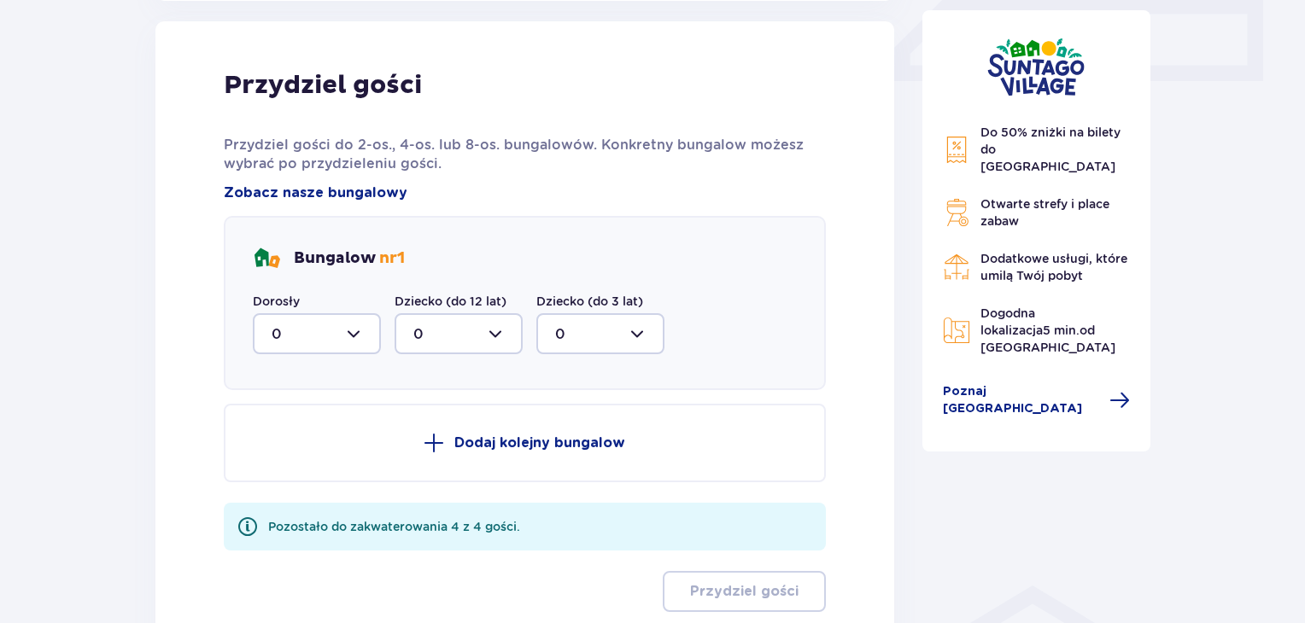
click at [348, 330] on div at bounding box center [317, 333] width 128 height 41
click at [274, 489] on p "3" at bounding box center [276, 493] width 9 height 19
type input "3"
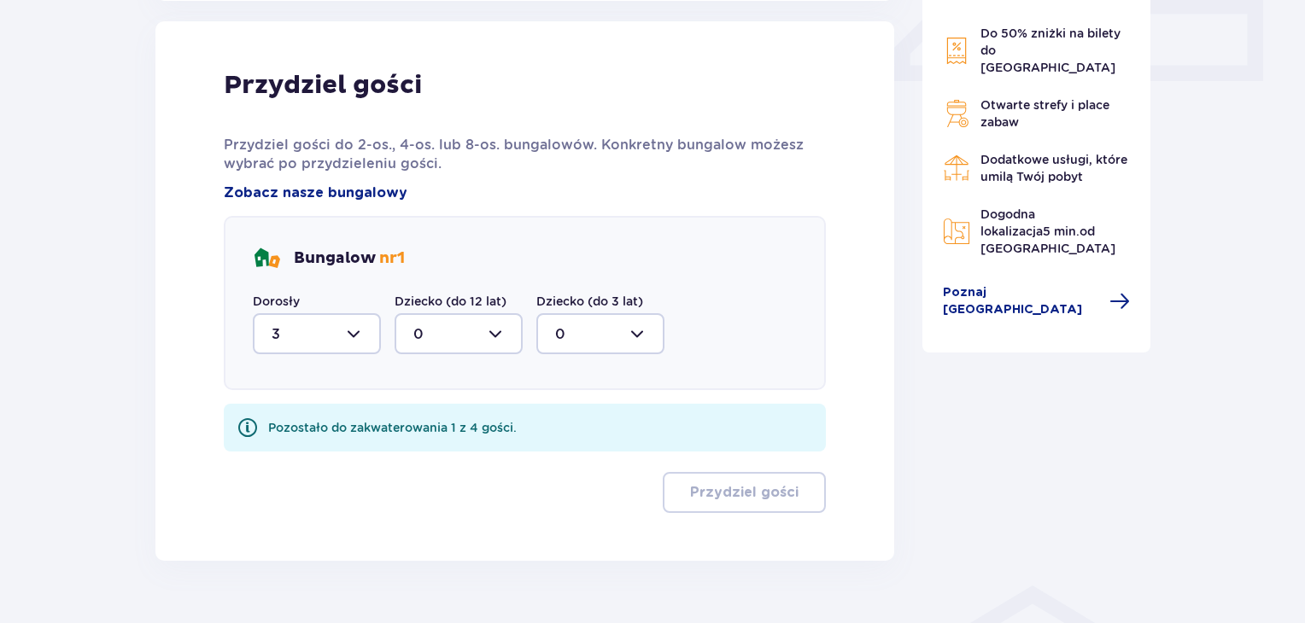
click at [496, 336] on div at bounding box center [459, 333] width 128 height 41
click at [417, 416] on p "1" at bounding box center [415, 422] width 5 height 19
type input "1"
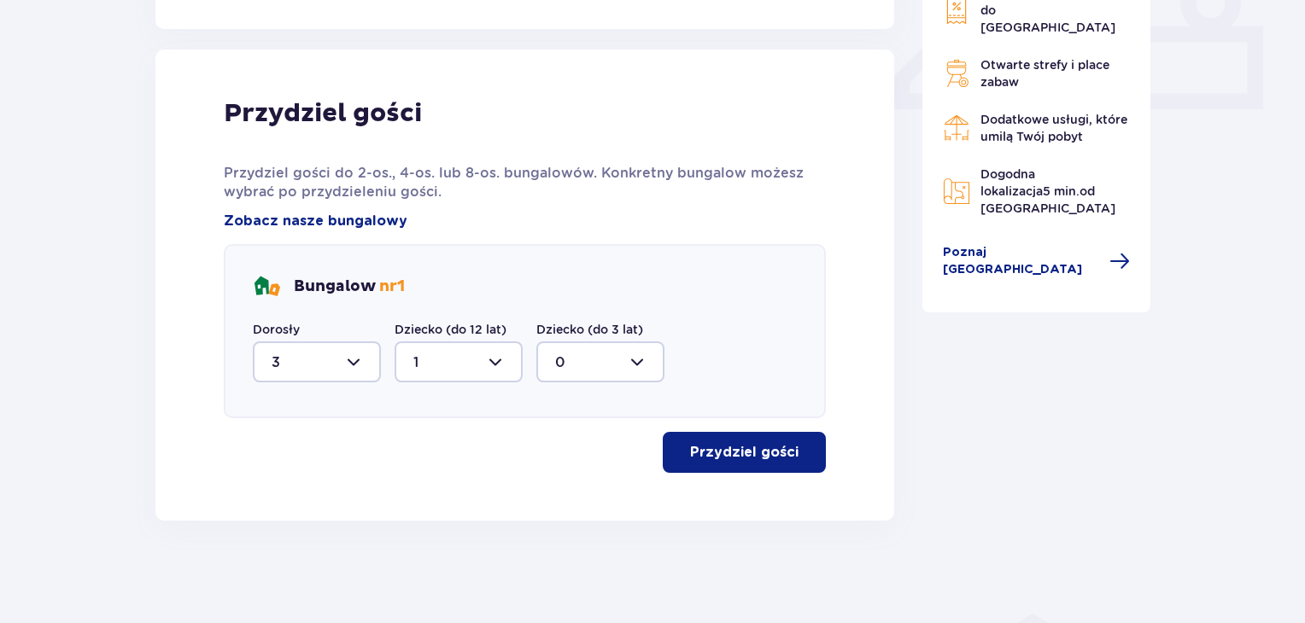
scroll to position [772, 0]
click at [721, 448] on p "Przydziel gości" at bounding box center [744, 453] width 108 height 19
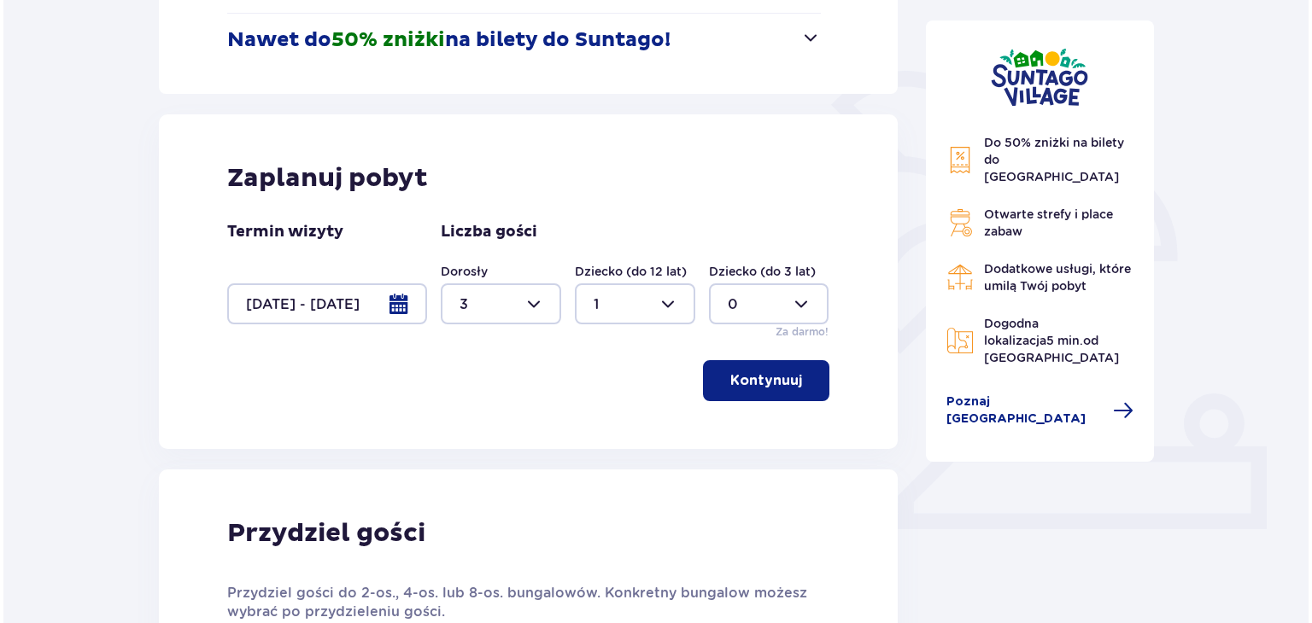
scroll to position [438, 0]
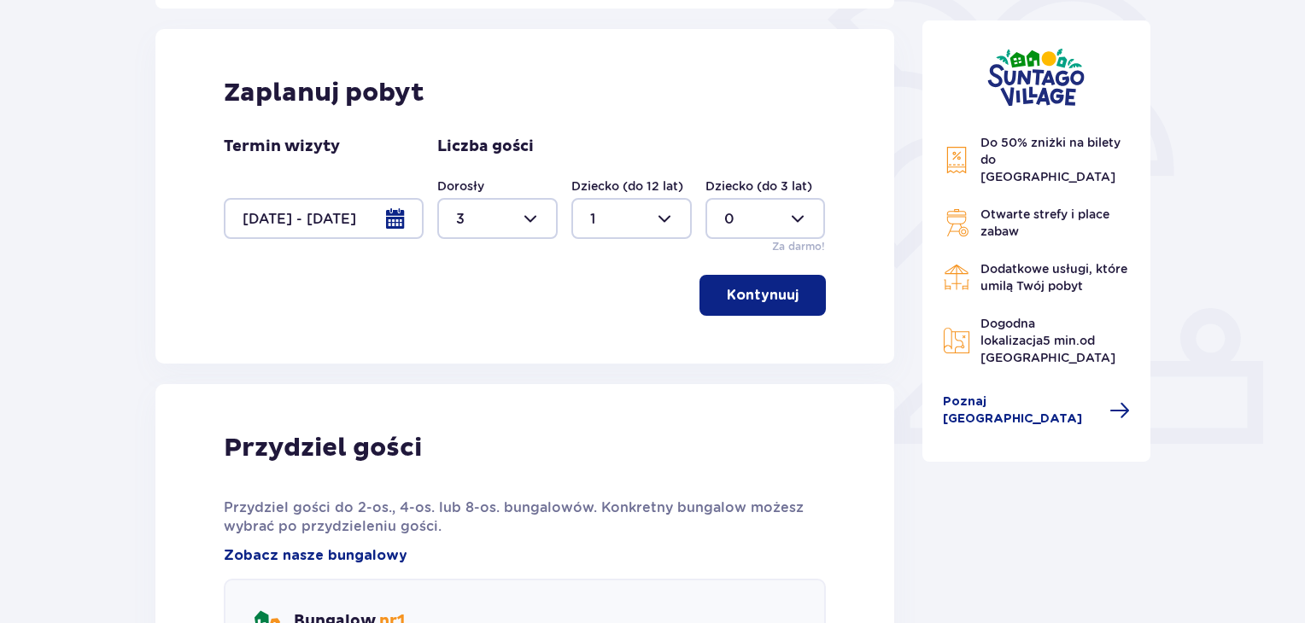
click at [398, 211] on div at bounding box center [324, 218] width 200 height 41
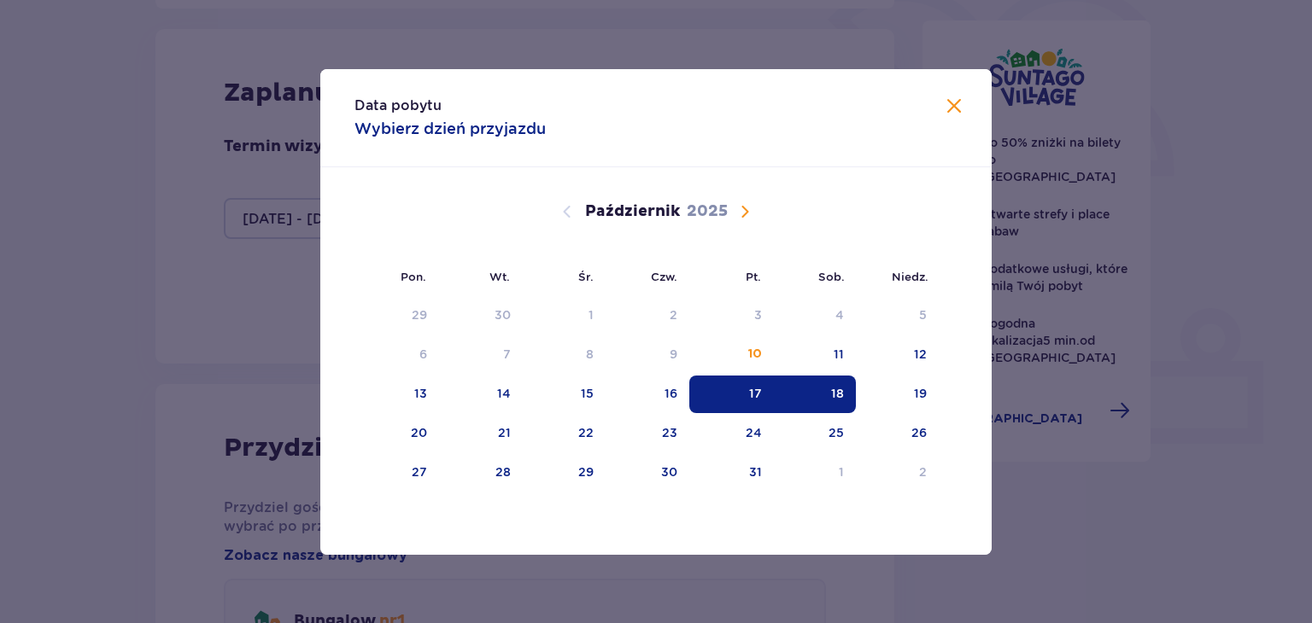
click at [743, 211] on span "Następny miesiąc" at bounding box center [744, 212] width 20 height 20
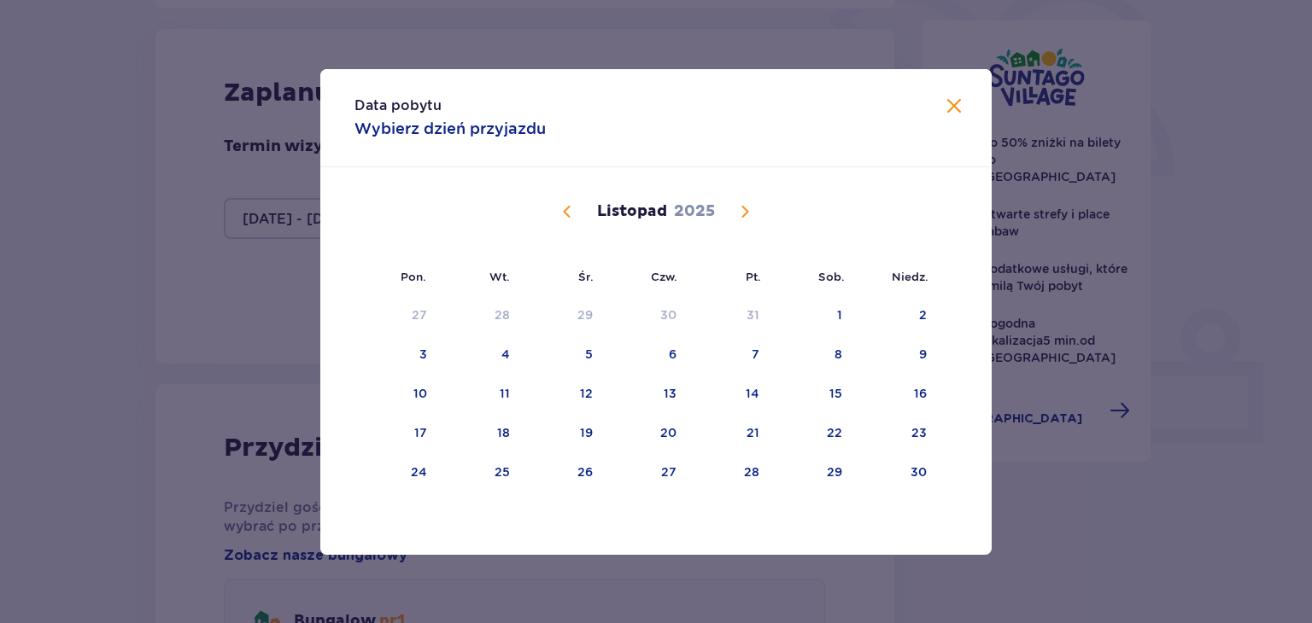
click at [743, 211] on span "Następny miesiąc" at bounding box center [744, 212] width 20 height 20
click at [838, 312] on div "6" at bounding box center [840, 315] width 8 height 17
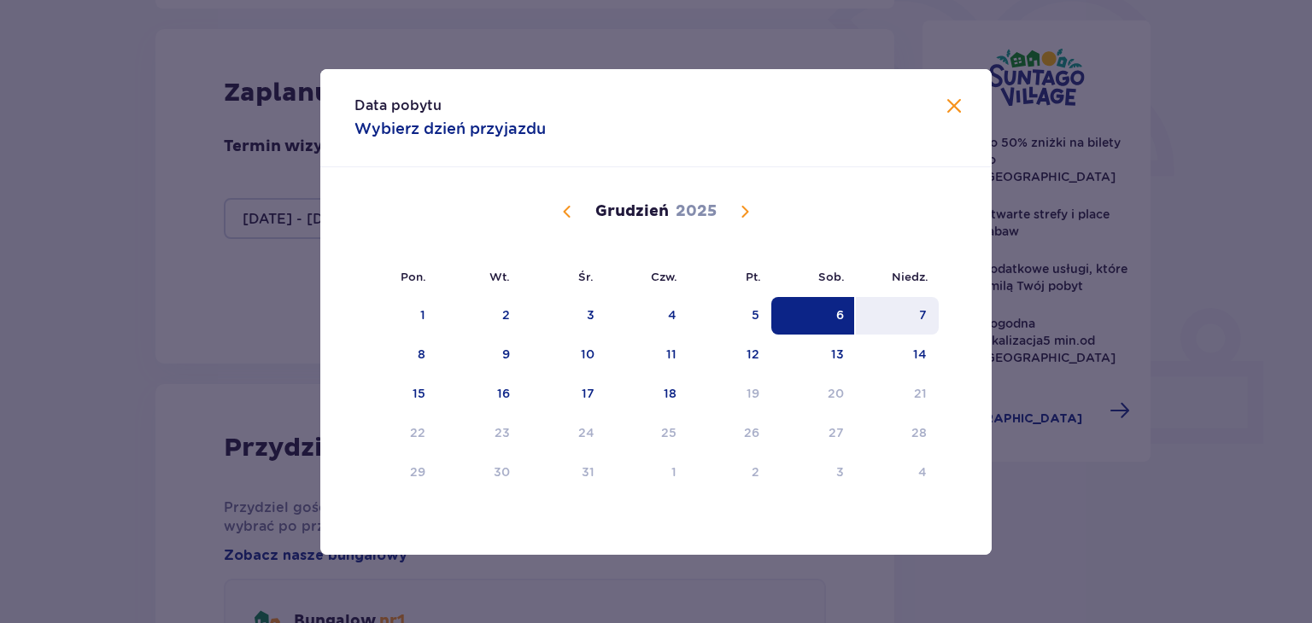
click at [922, 308] on div "7" at bounding box center [923, 315] width 8 height 17
type input "06.12.25 - 07.12.25"
type input "0"
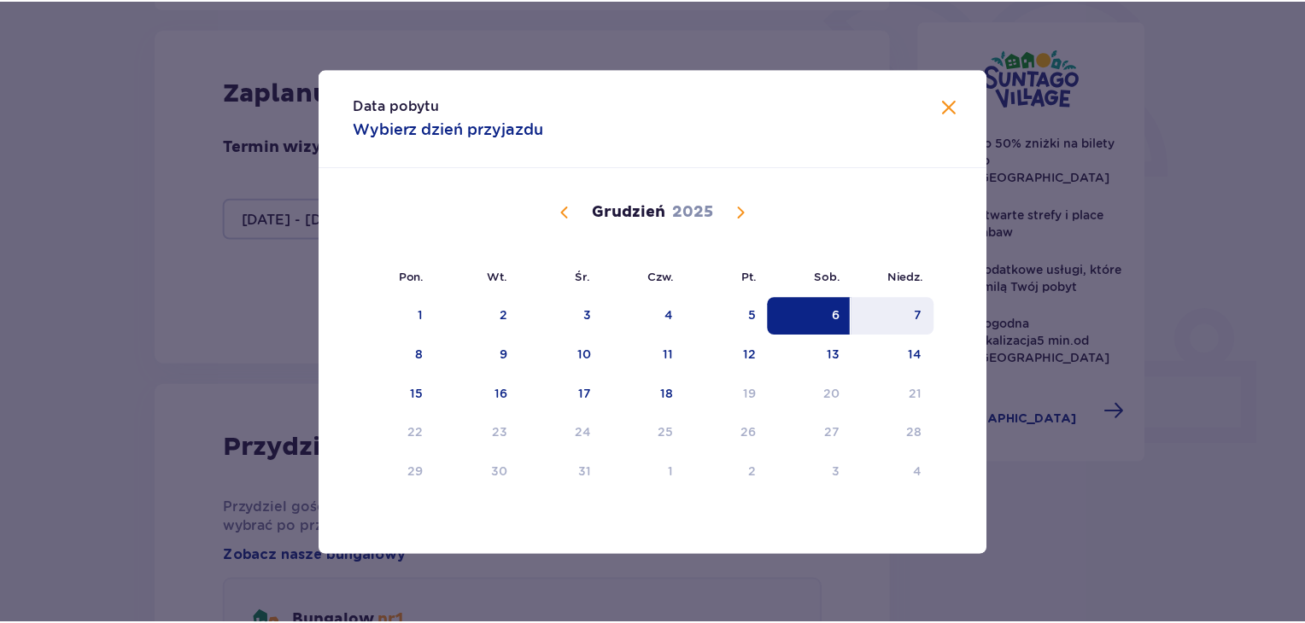
scroll to position [325, 0]
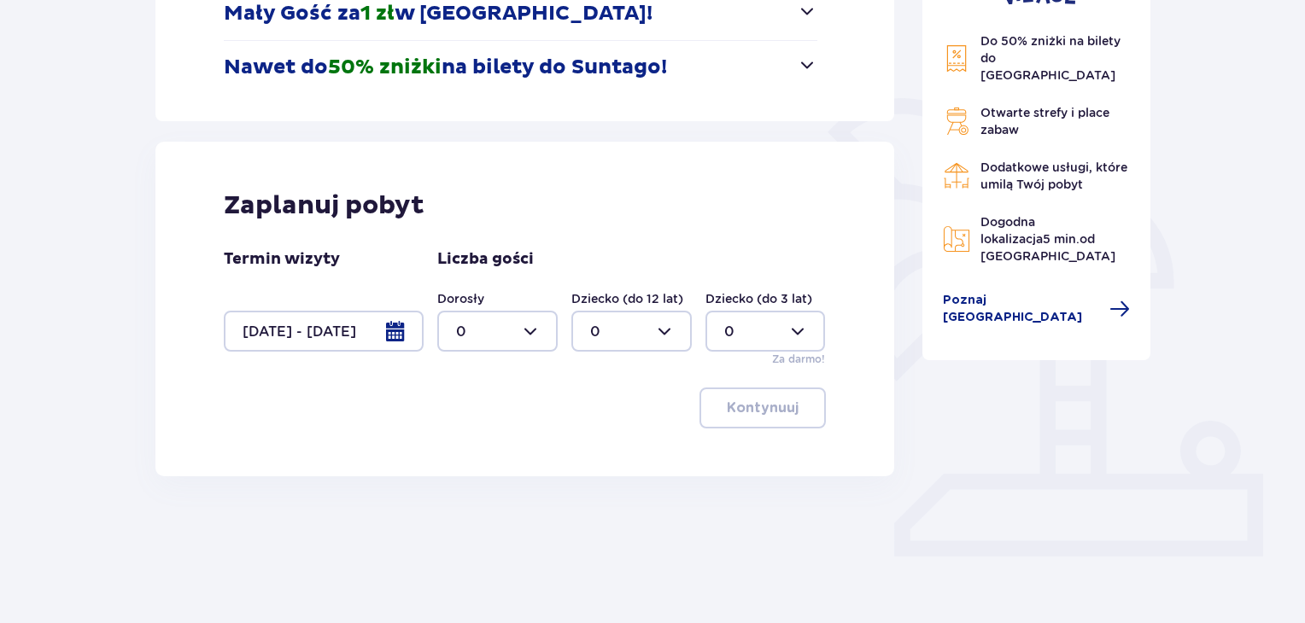
click at [533, 325] on div at bounding box center [497, 331] width 120 height 41
click at [461, 414] on div "1" at bounding box center [497, 419] width 83 height 19
type input "1"
click at [658, 328] on div at bounding box center [631, 331] width 120 height 41
click at [588, 413] on span "1" at bounding box center [631, 419] width 117 height 36
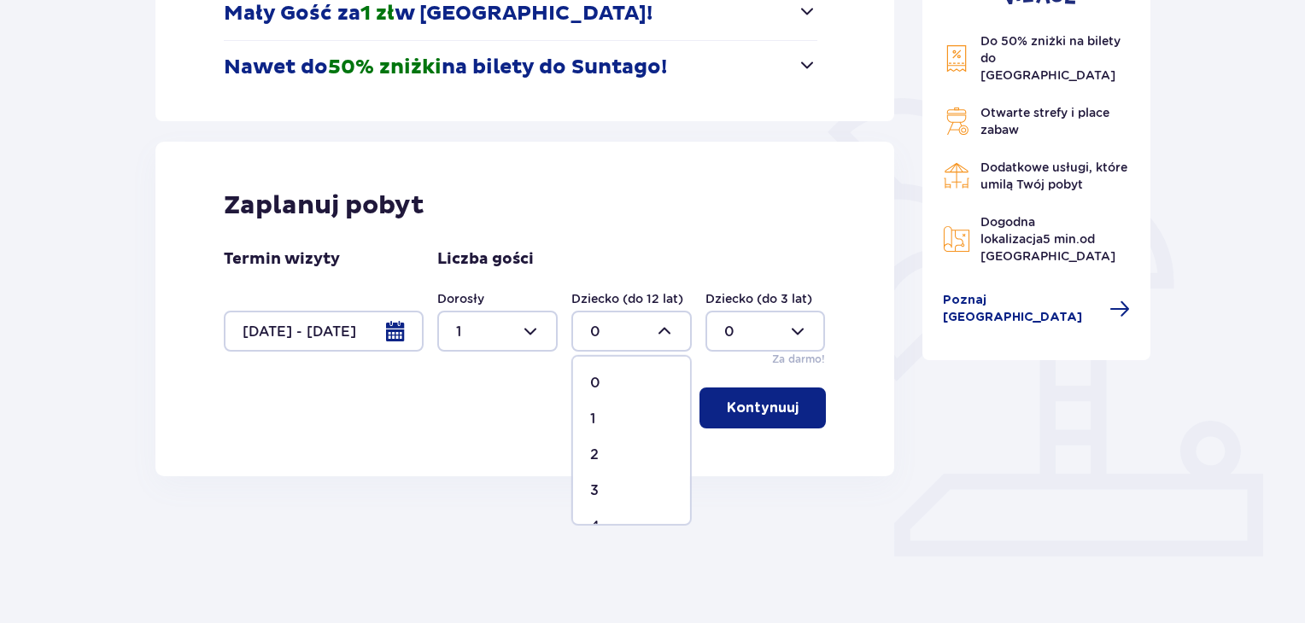
type input "1"
click at [526, 332] on div at bounding box center [497, 331] width 120 height 41
click at [458, 453] on p "2" at bounding box center [460, 455] width 9 height 19
type input "2"
click at [670, 325] on div at bounding box center [631, 331] width 120 height 41
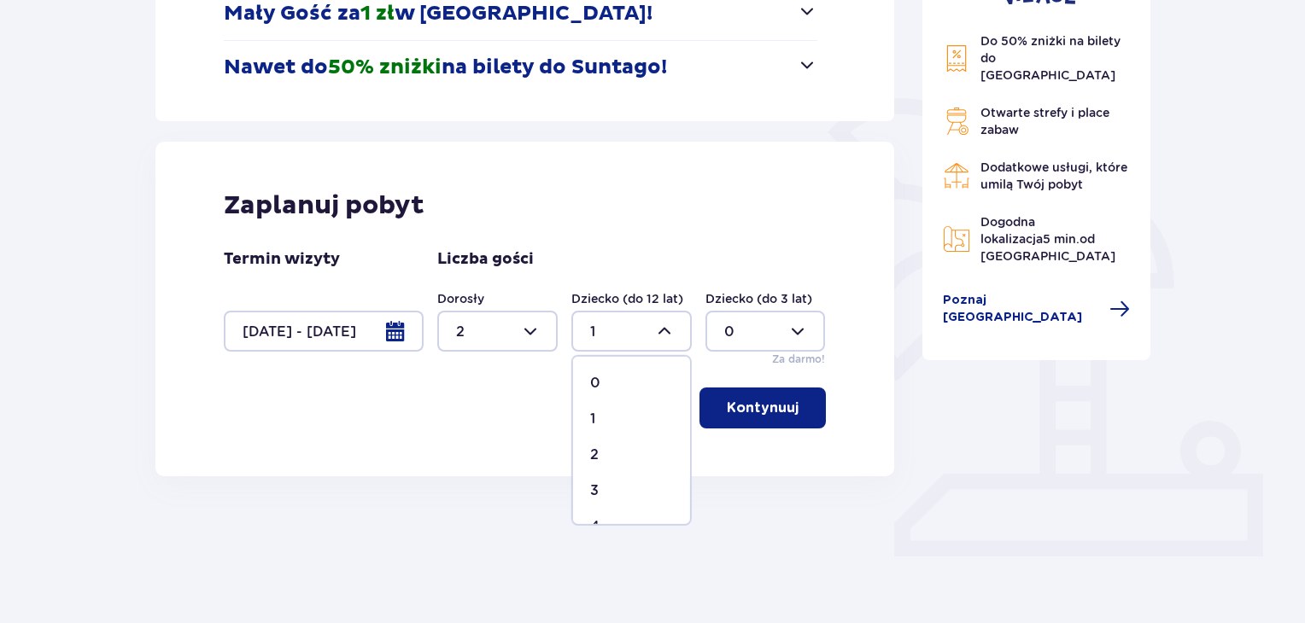
click at [594, 379] on p "0" at bounding box center [595, 383] width 10 height 19
type input "0"
click at [769, 408] on p "Kontynuuj" at bounding box center [763, 408] width 72 height 19
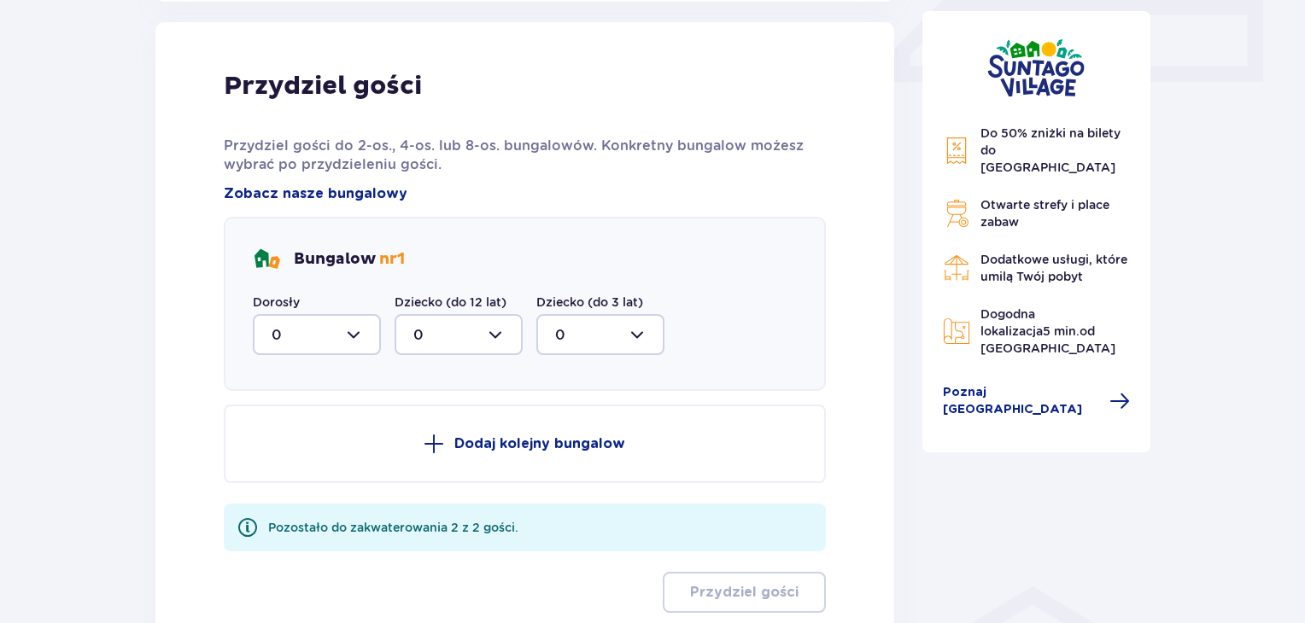
scroll to position [801, 0]
click at [354, 334] on div at bounding box center [317, 333] width 128 height 41
click at [270, 454] on span "2" at bounding box center [317, 458] width 125 height 36
type input "2"
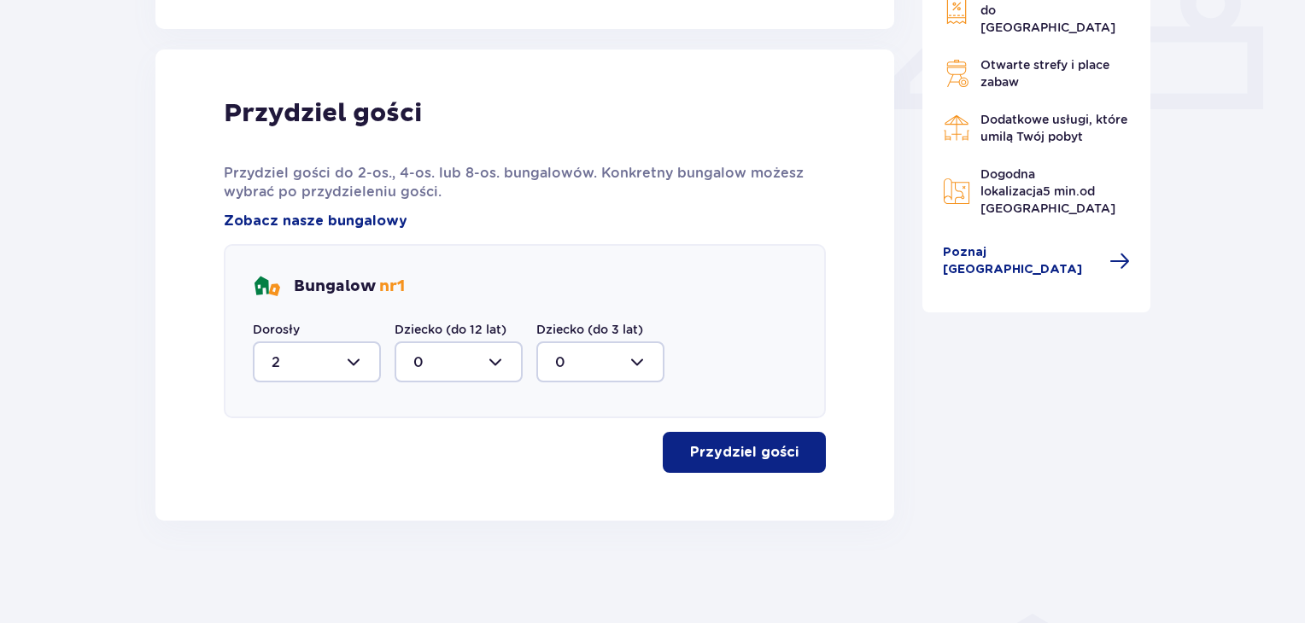
scroll to position [772, 0]
click at [744, 450] on p "Przydziel gości" at bounding box center [744, 453] width 108 height 19
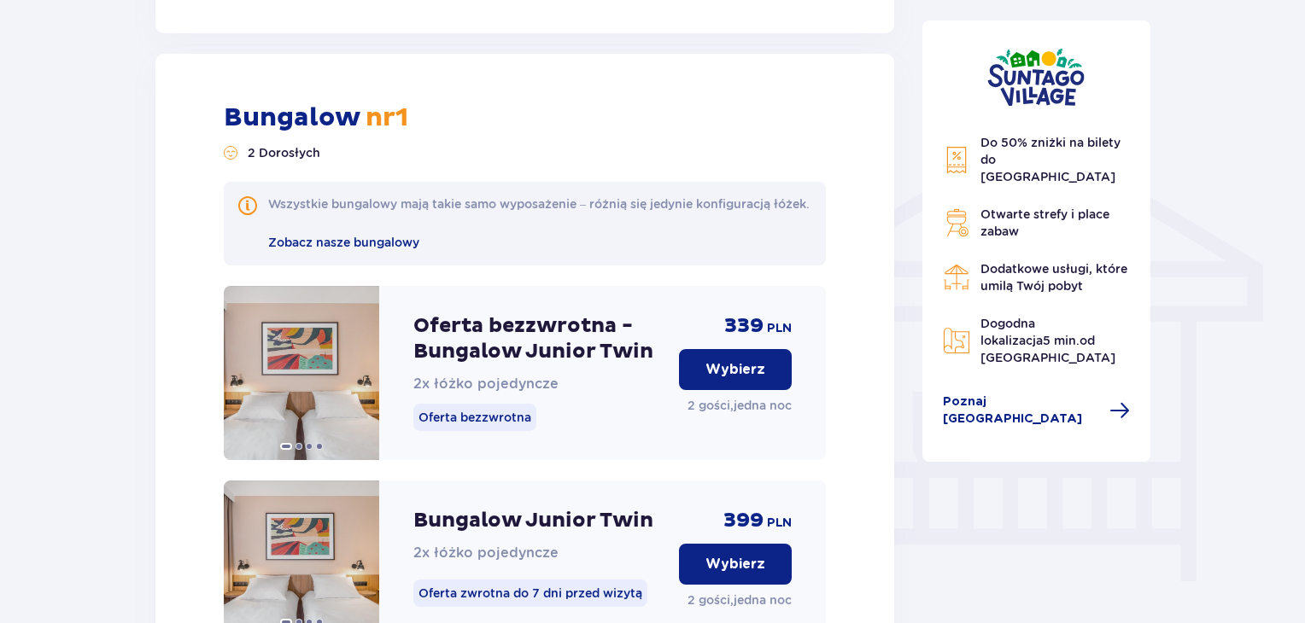
scroll to position [1207, 0]
